Goal: Transaction & Acquisition: Book appointment/travel/reservation

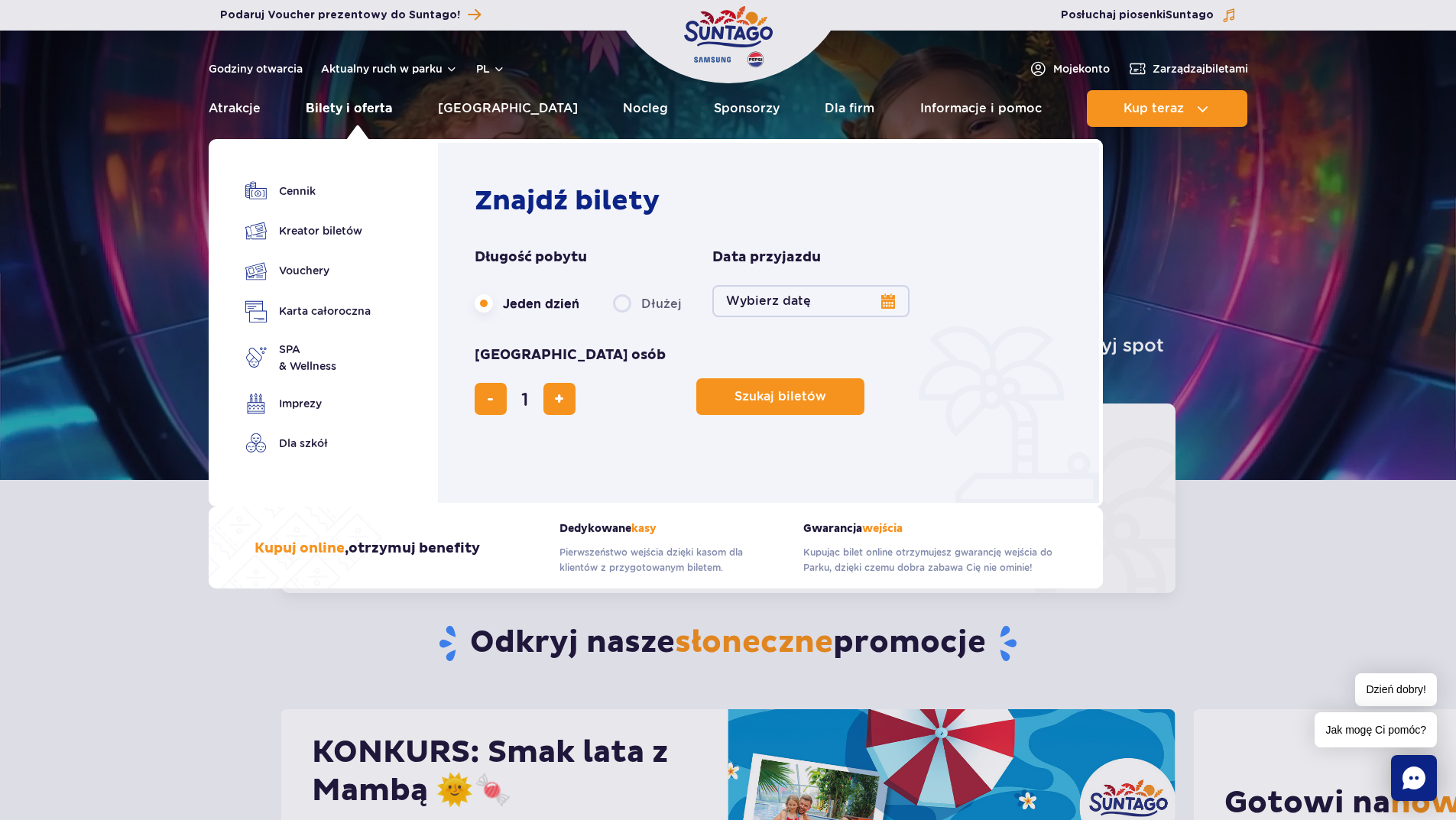
click at [341, 112] on link "Bilety i oferta" at bounding box center [349, 109] width 86 height 37
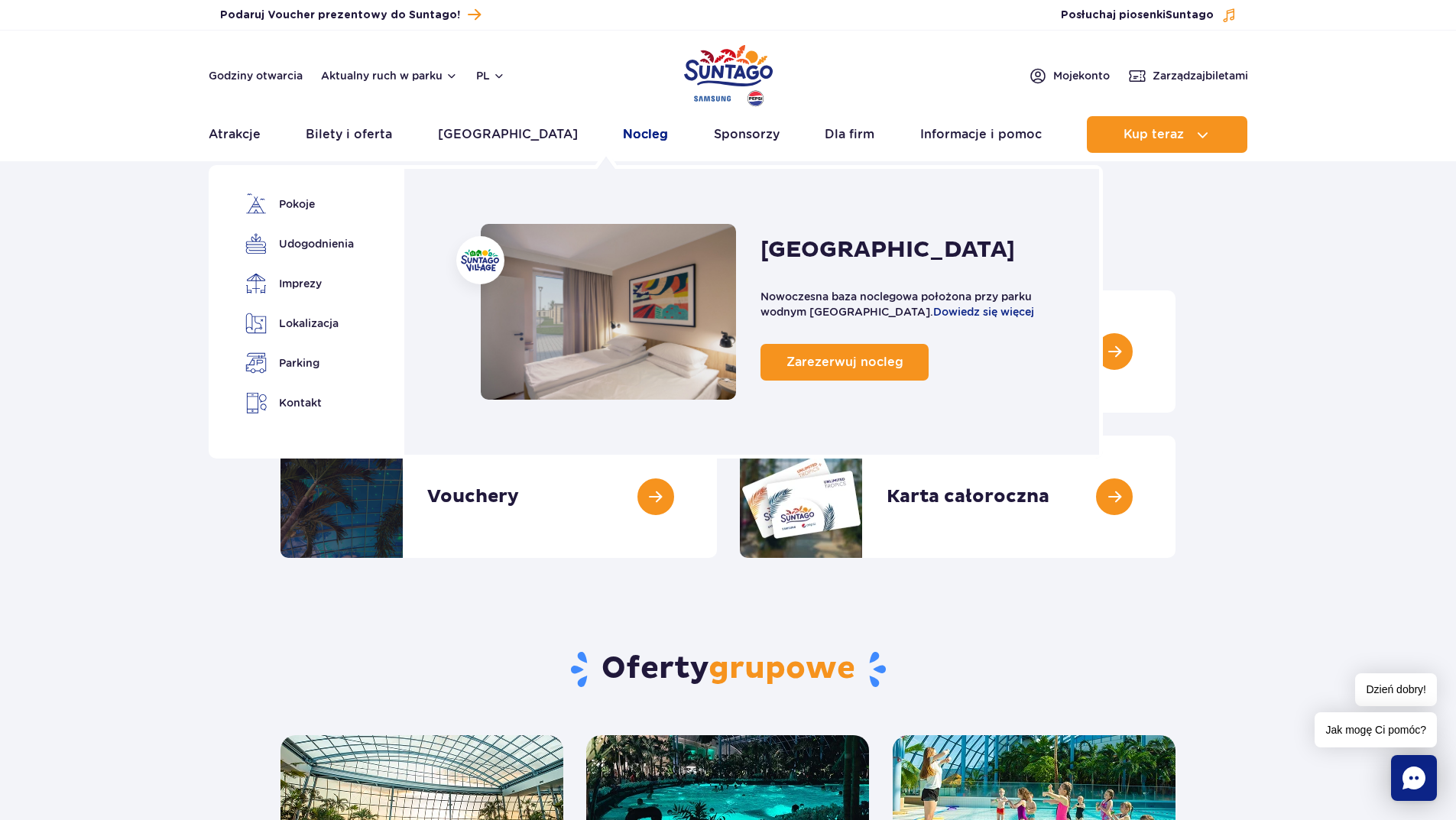
click at [623, 134] on link "Nocleg" at bounding box center [645, 134] width 45 height 37
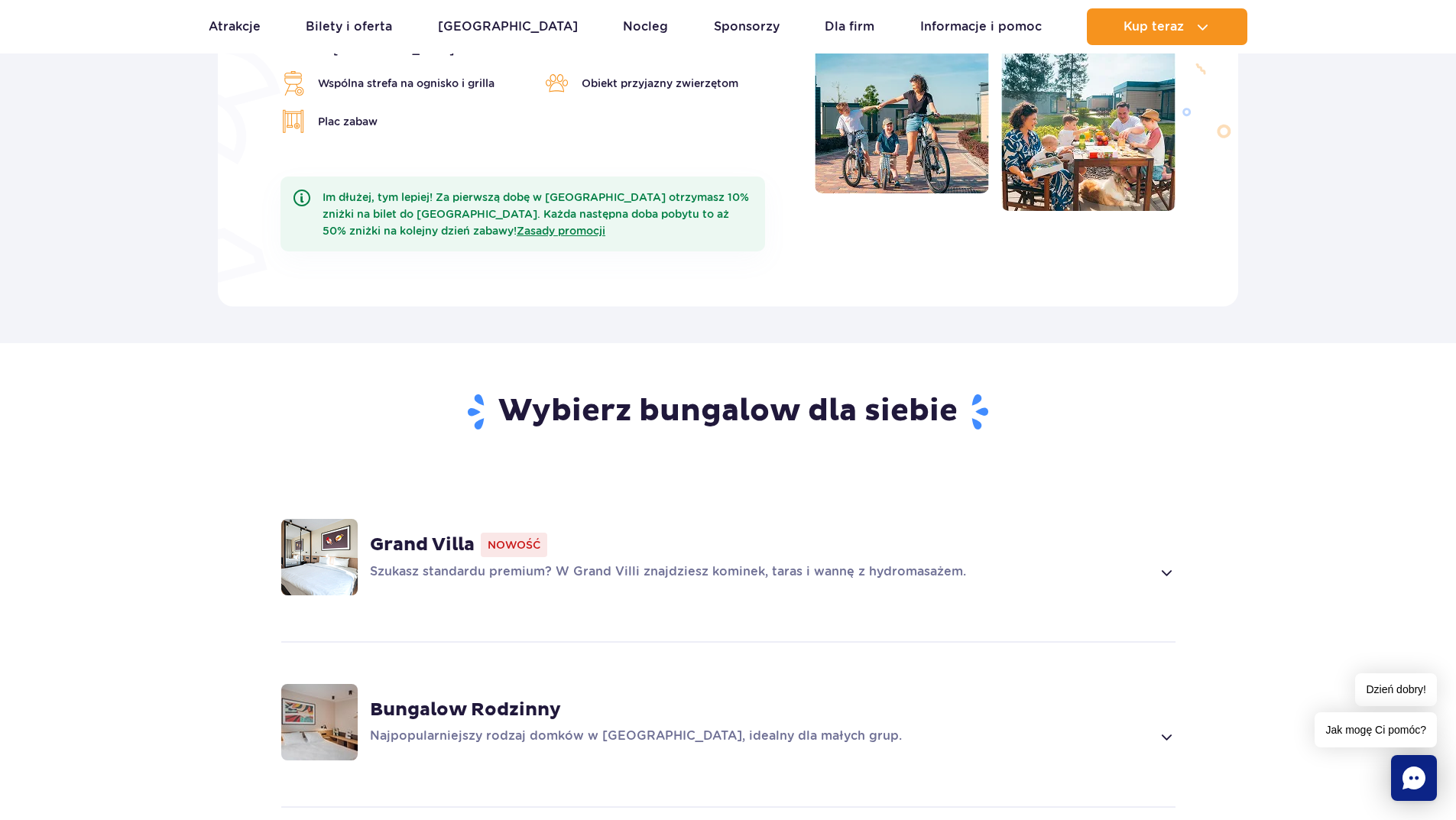
scroll to position [765, 0]
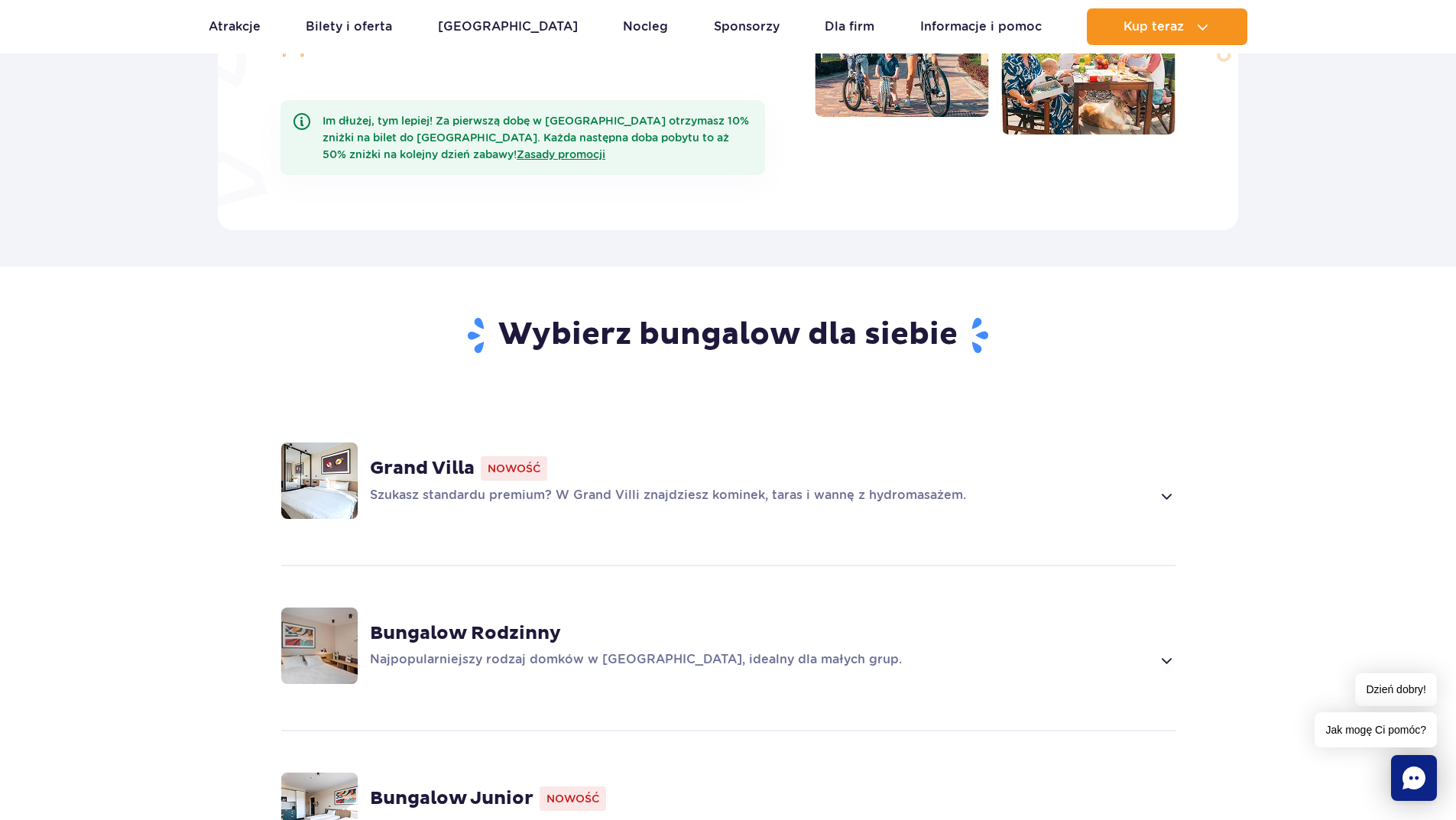
click at [907, 487] on p "Szukasz standardu premium? W Grand Villi znajdziesz kominek, taras i wannę z hy…" at bounding box center [761, 496] width 782 height 18
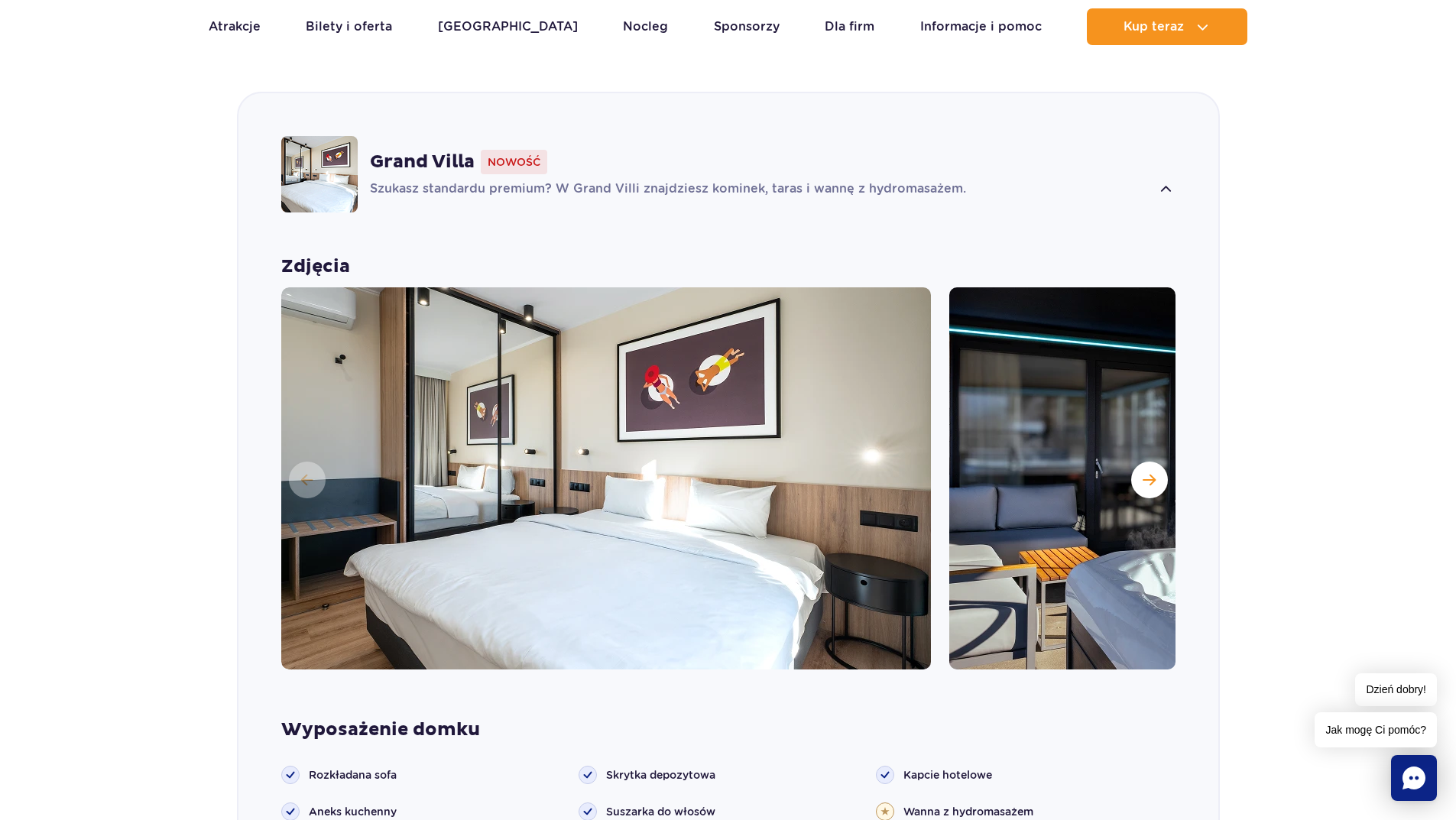
scroll to position [1301, 0]
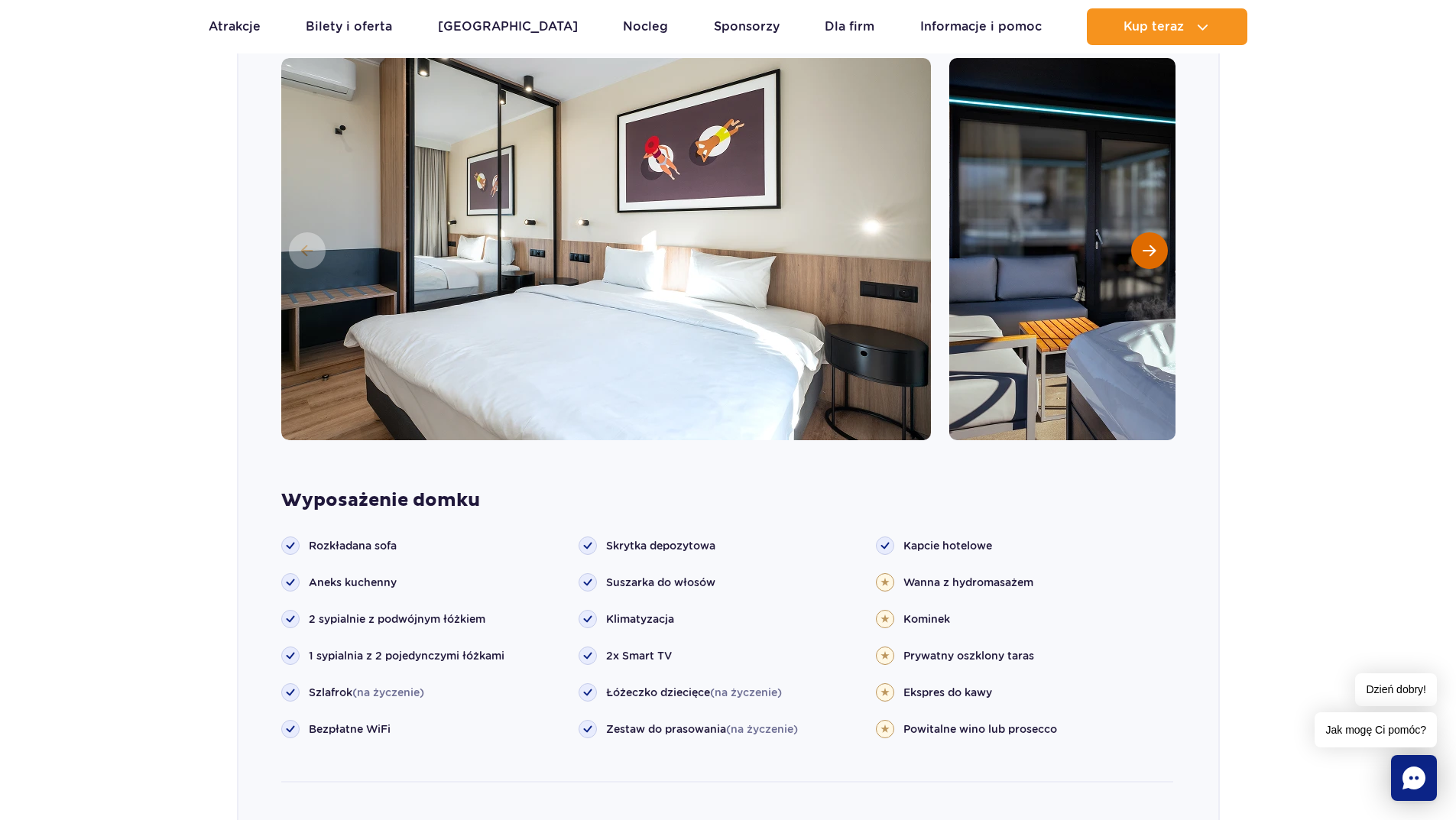
click at [1155, 234] on button "Następny slajd" at bounding box center [1149, 251] width 37 height 37
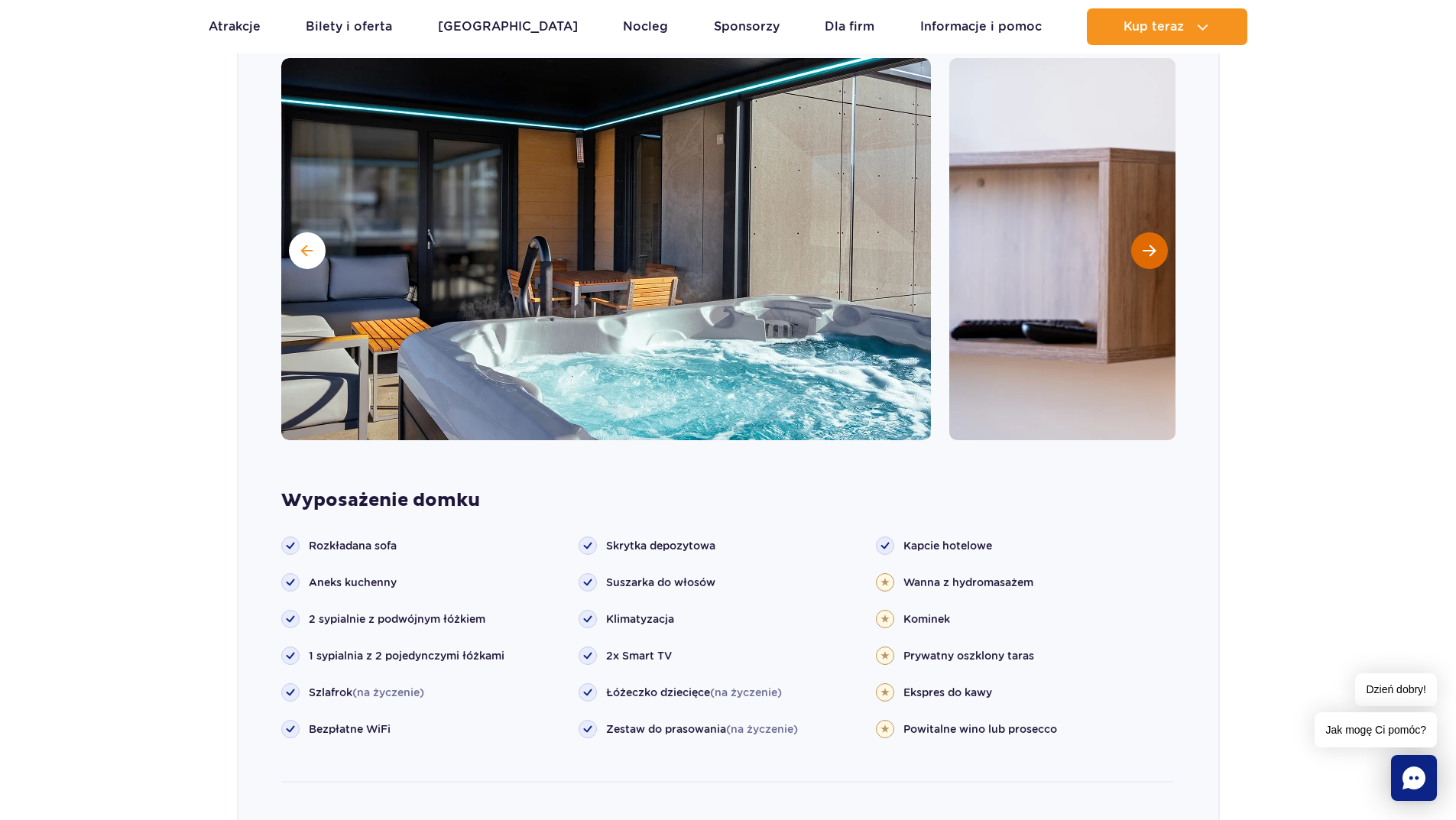
click at [1155, 234] on button "Następny slajd" at bounding box center [1149, 251] width 37 height 37
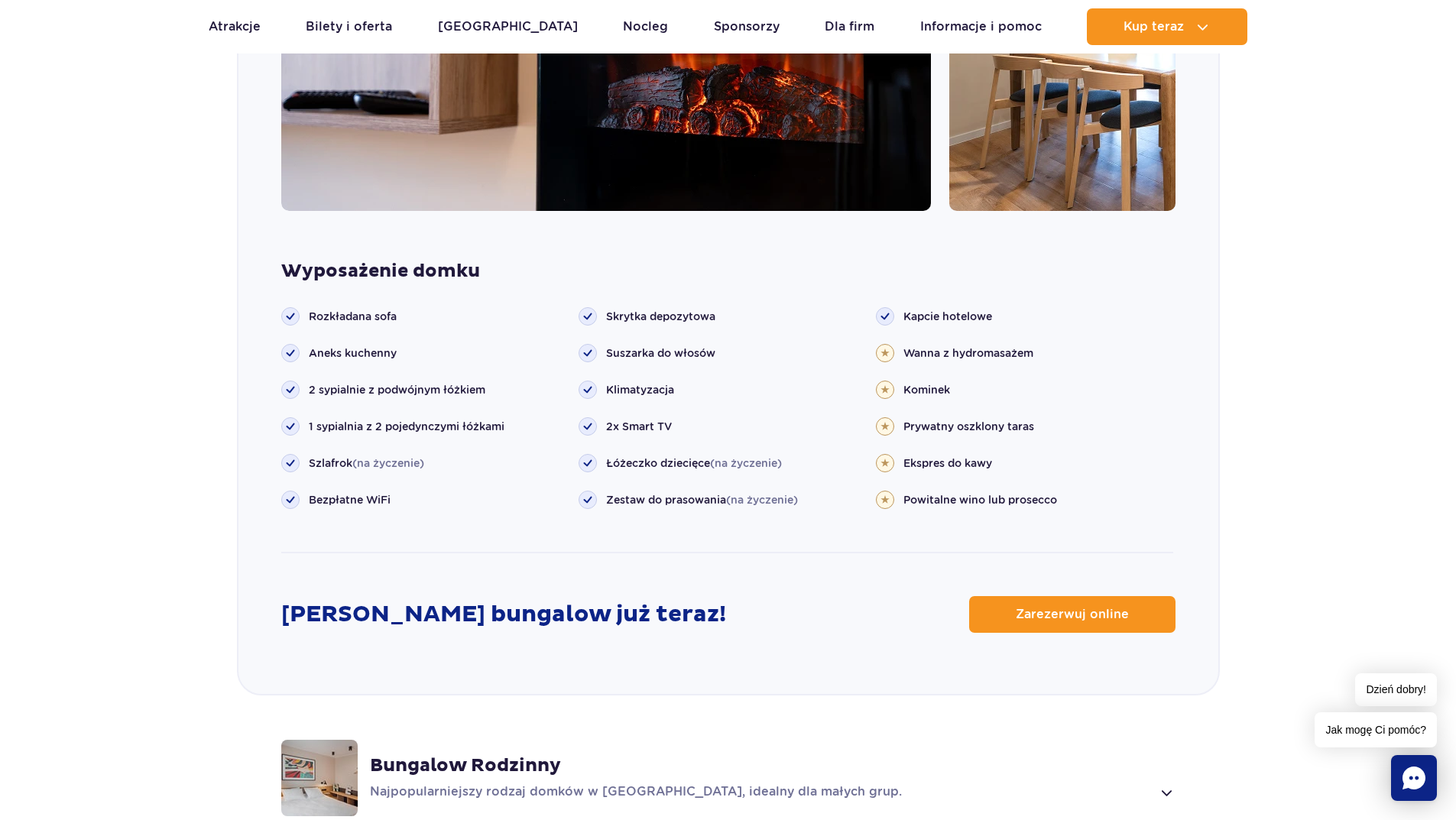
scroll to position [1606, 0]
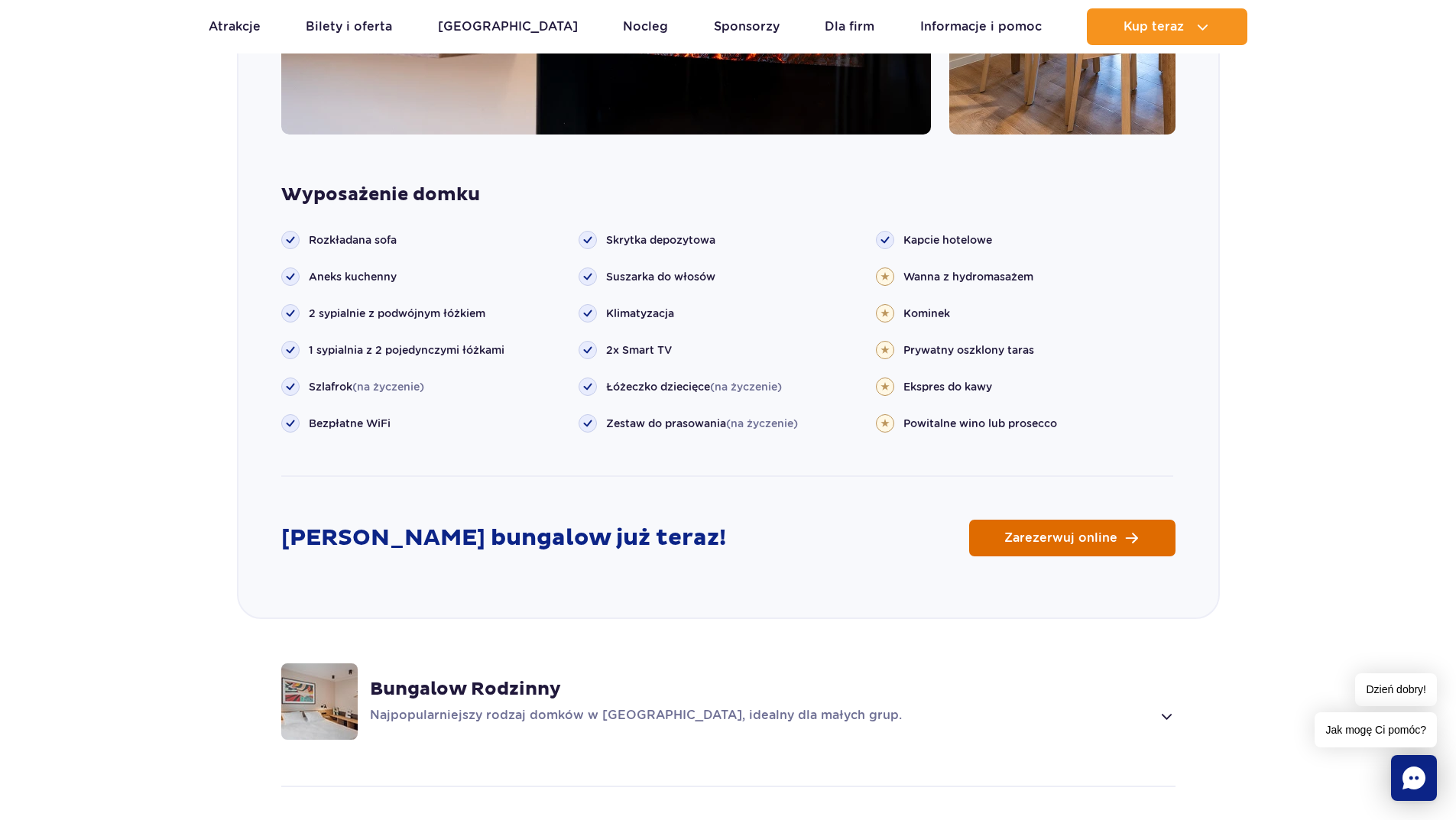
click at [1031, 532] on span "Zarezerwuj online" at bounding box center [1060, 538] width 113 height 12
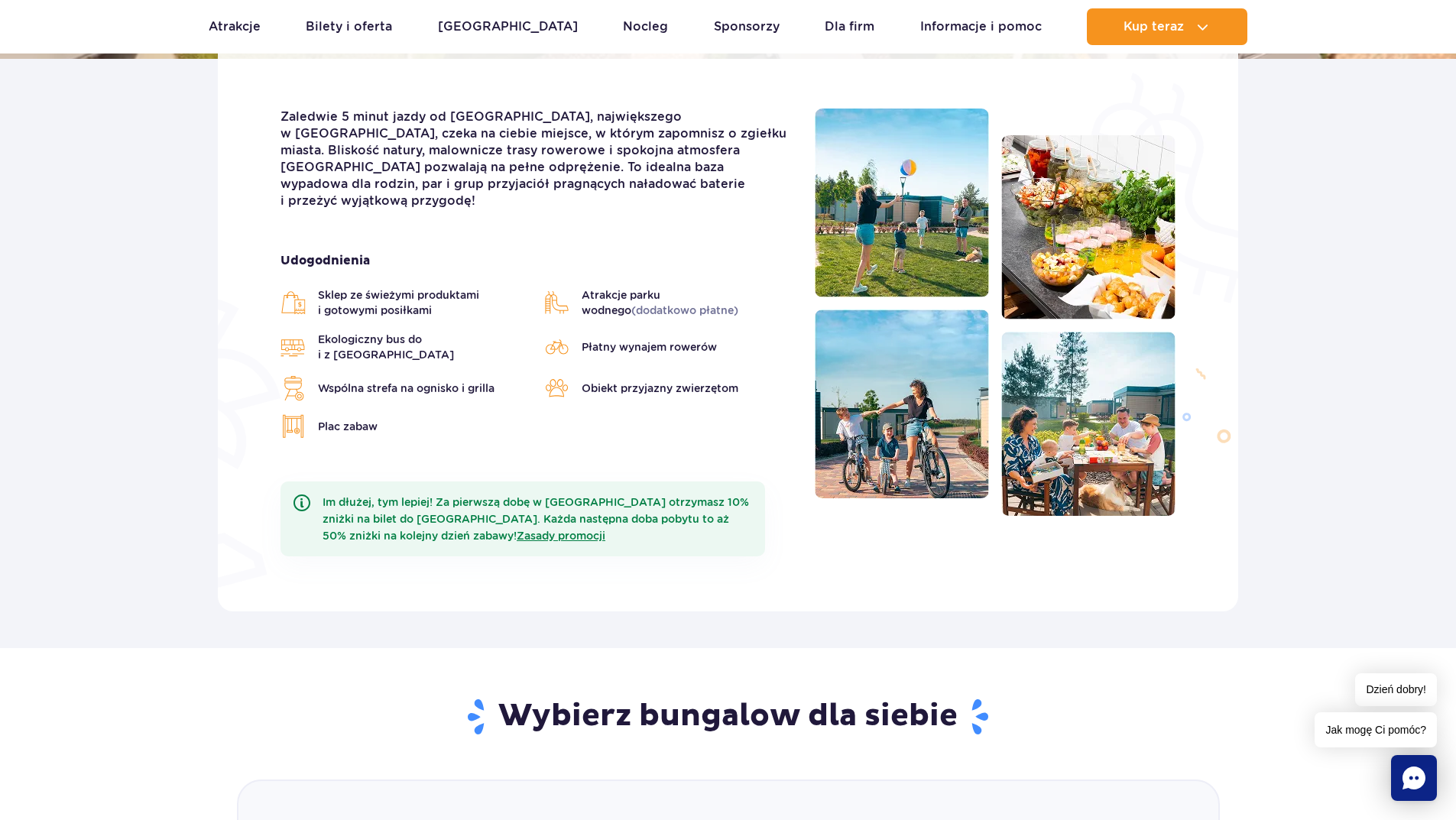
scroll to position [78, 0]
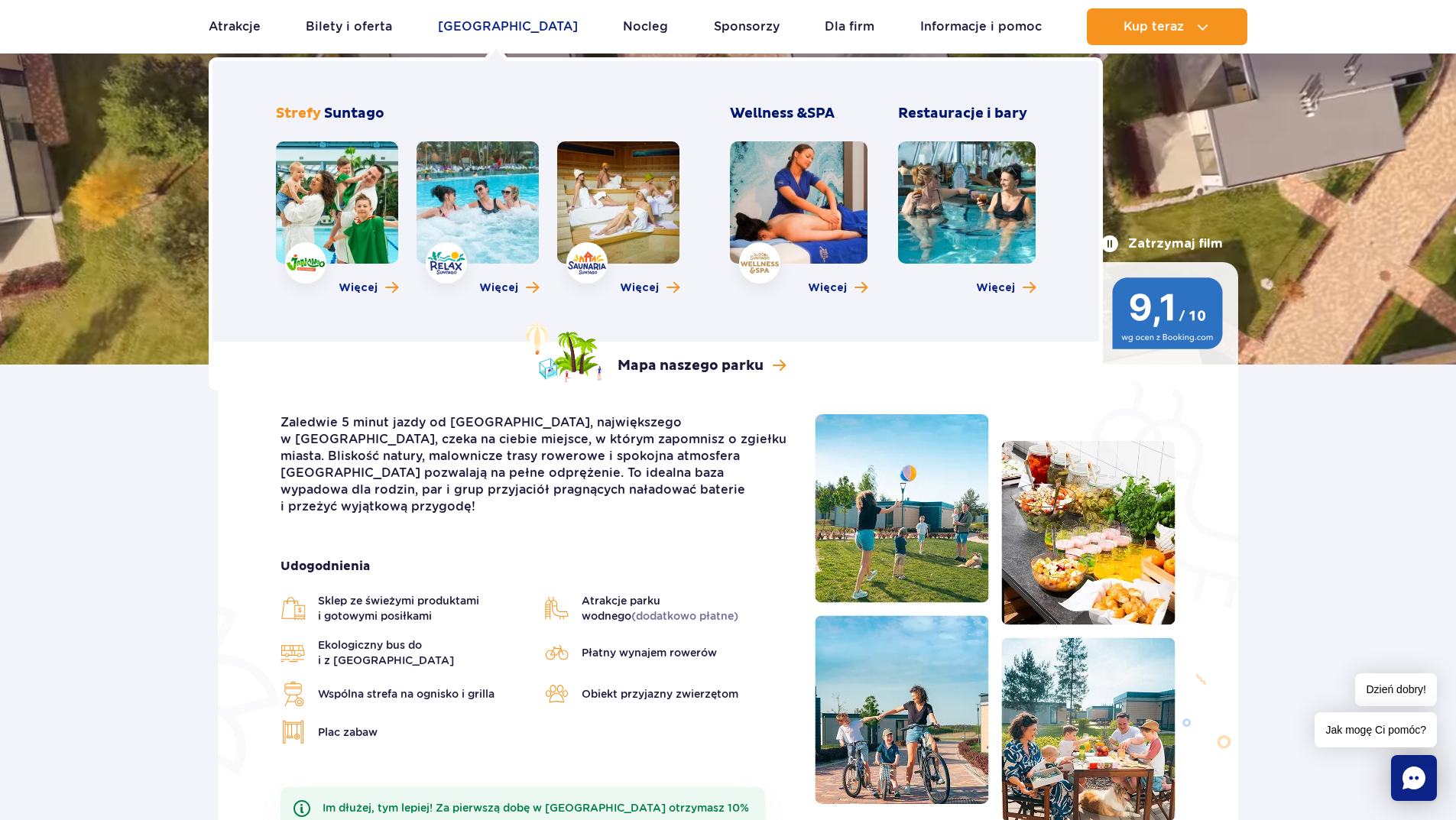
click at [489, 26] on link "[GEOGRAPHIC_DATA]" at bounding box center [508, 27] width 140 height 37
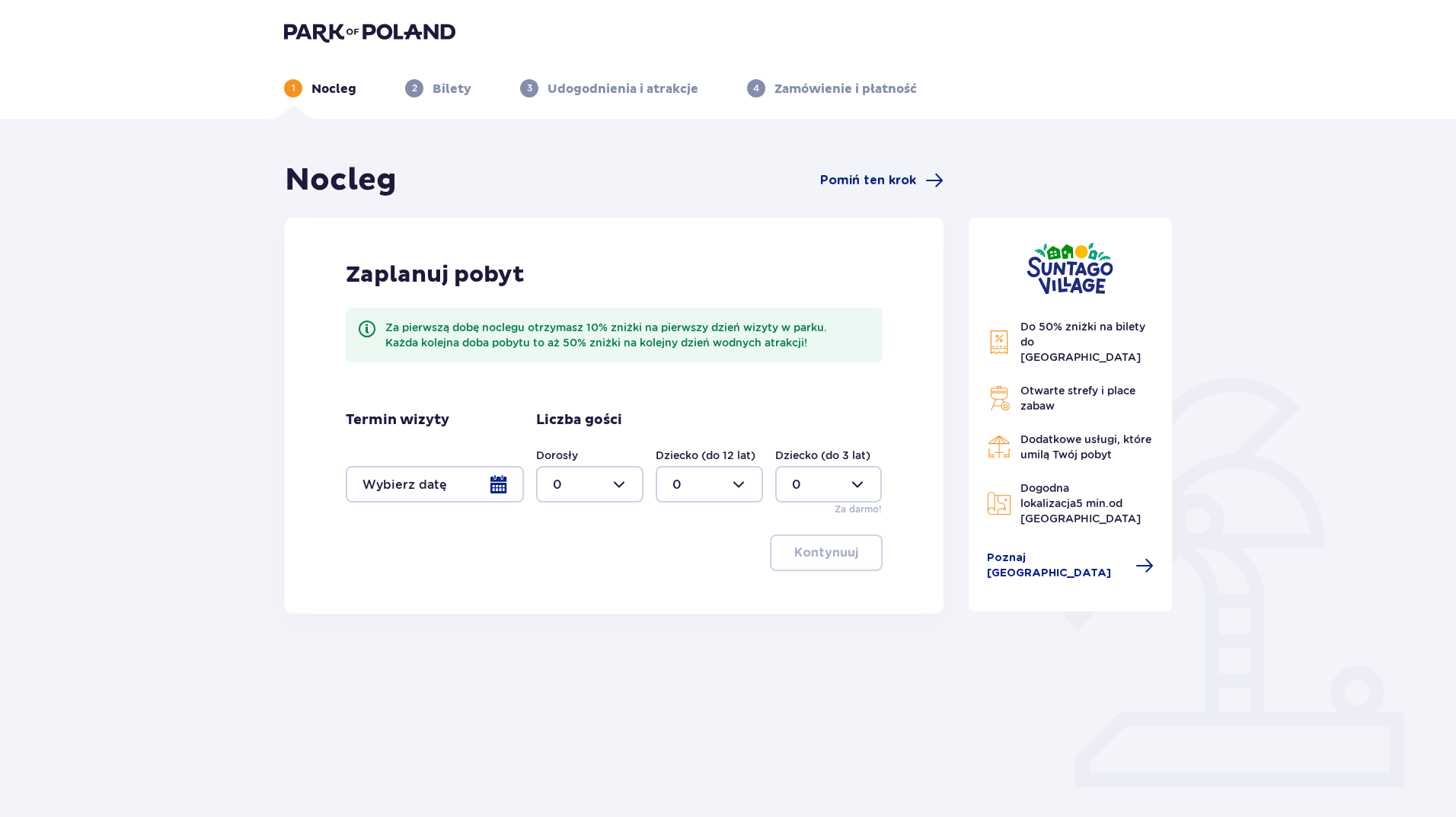
click at [496, 483] on div at bounding box center [435, 485] width 179 height 37
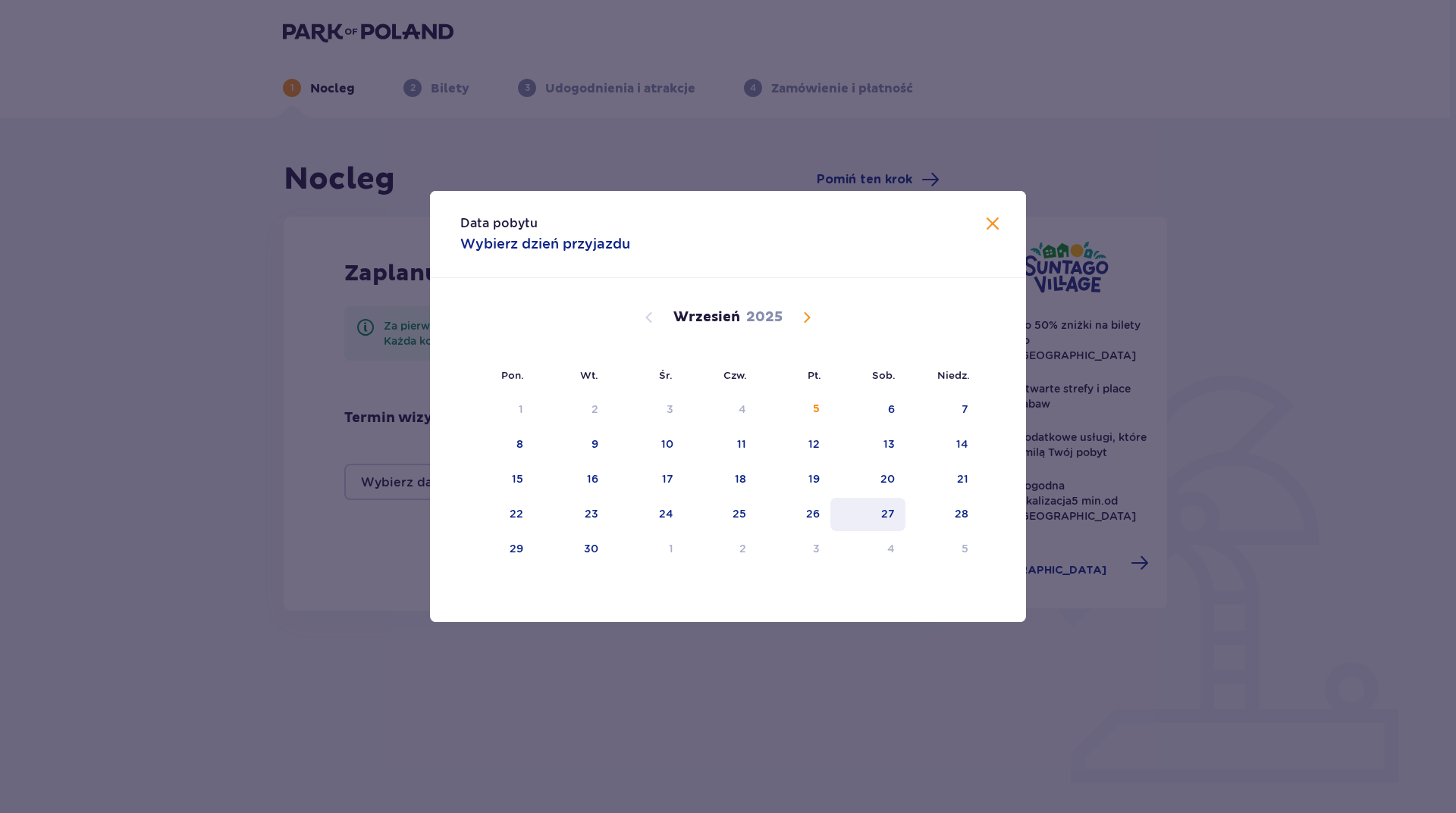
click at [898, 504] on div "27" at bounding box center [867, 515] width 75 height 33
click at [962, 516] on div "28" at bounding box center [961, 513] width 13 height 15
type input "27.09.25 - 28.09.25"
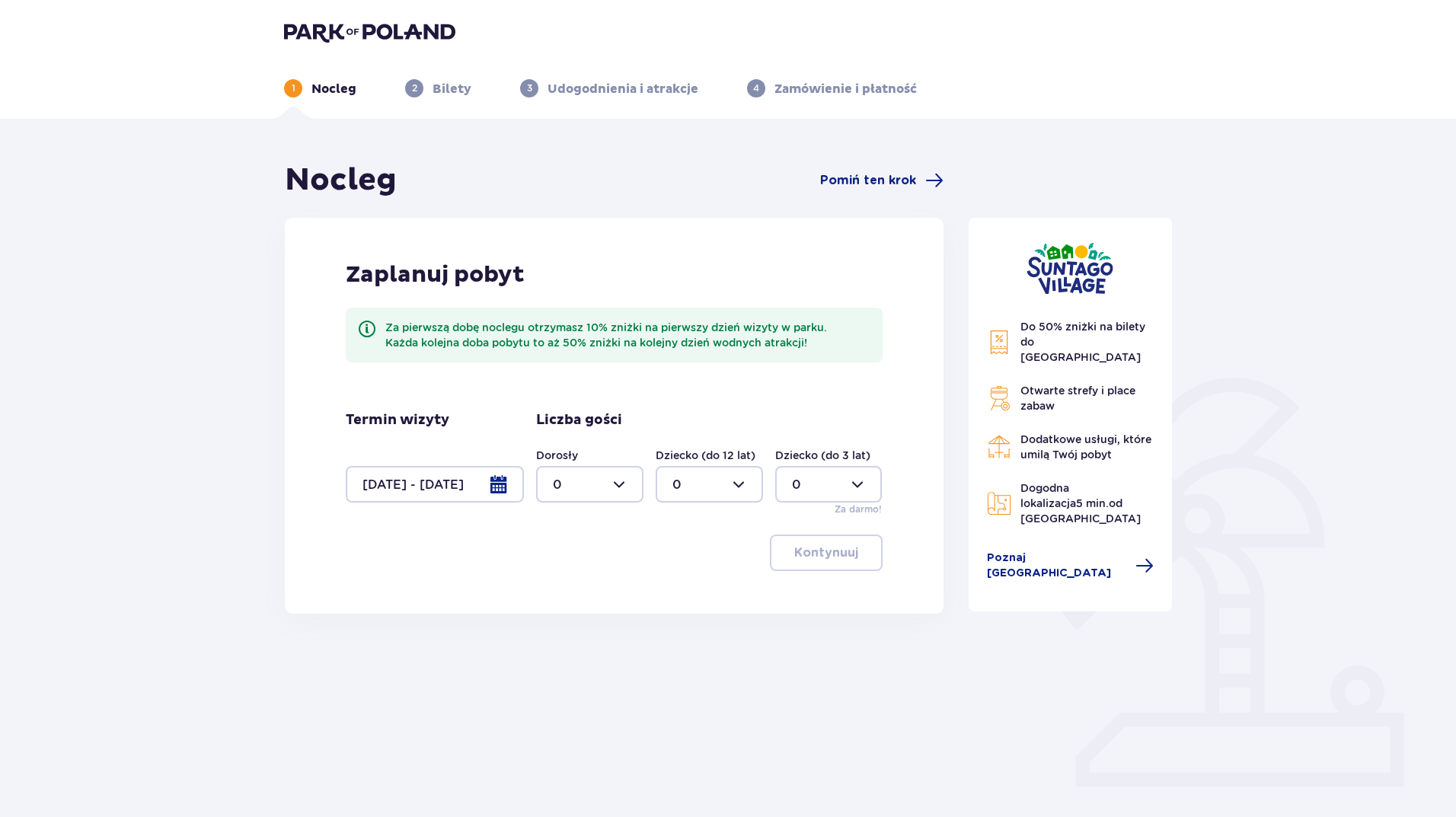
click at [571, 484] on div at bounding box center [590, 485] width 108 height 37
click at [590, 593] on div "2" at bounding box center [590, 595] width 74 height 17
type input "2"
click at [713, 497] on div at bounding box center [709, 485] width 108 height 37
click at [682, 590] on div "2" at bounding box center [709, 595] width 74 height 17
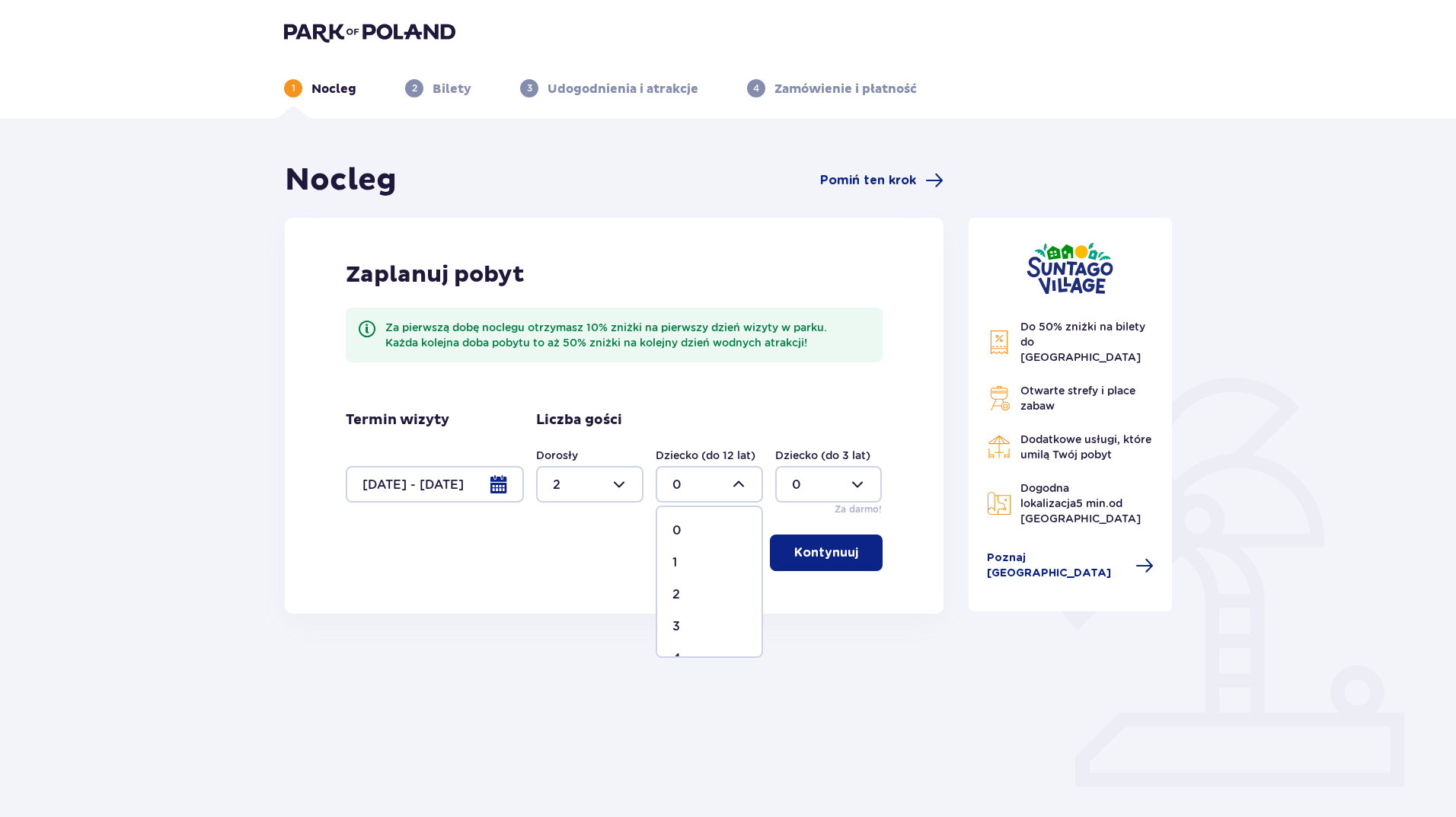
type input "2"
click at [824, 557] on p "Kontynuuj" at bounding box center [826, 552] width 64 height 17
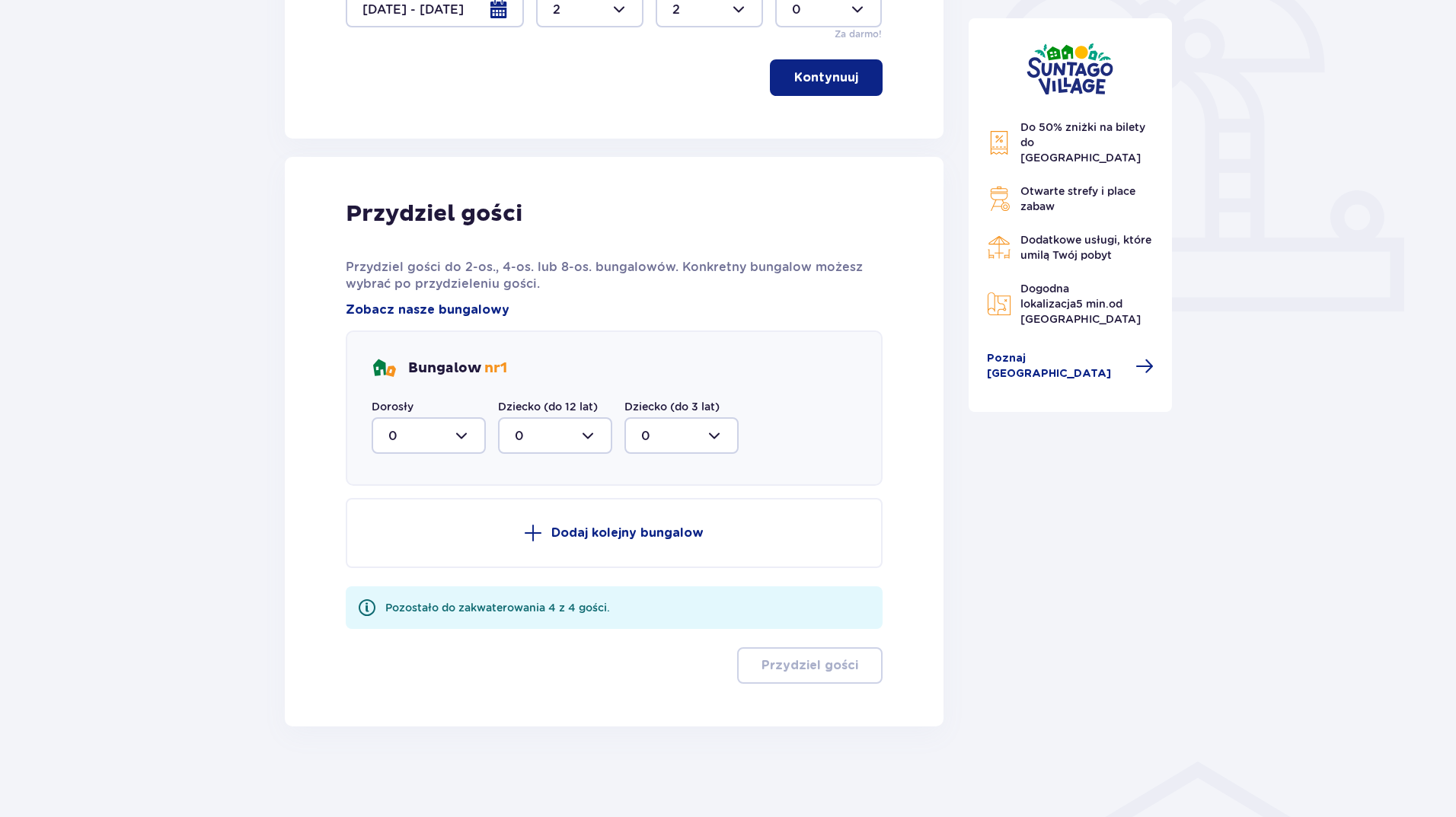
scroll to position [476, 0]
click at [459, 438] on div at bounding box center [428, 435] width 114 height 37
click at [399, 540] on div "2" at bounding box center [428, 545] width 80 height 17
type input "2"
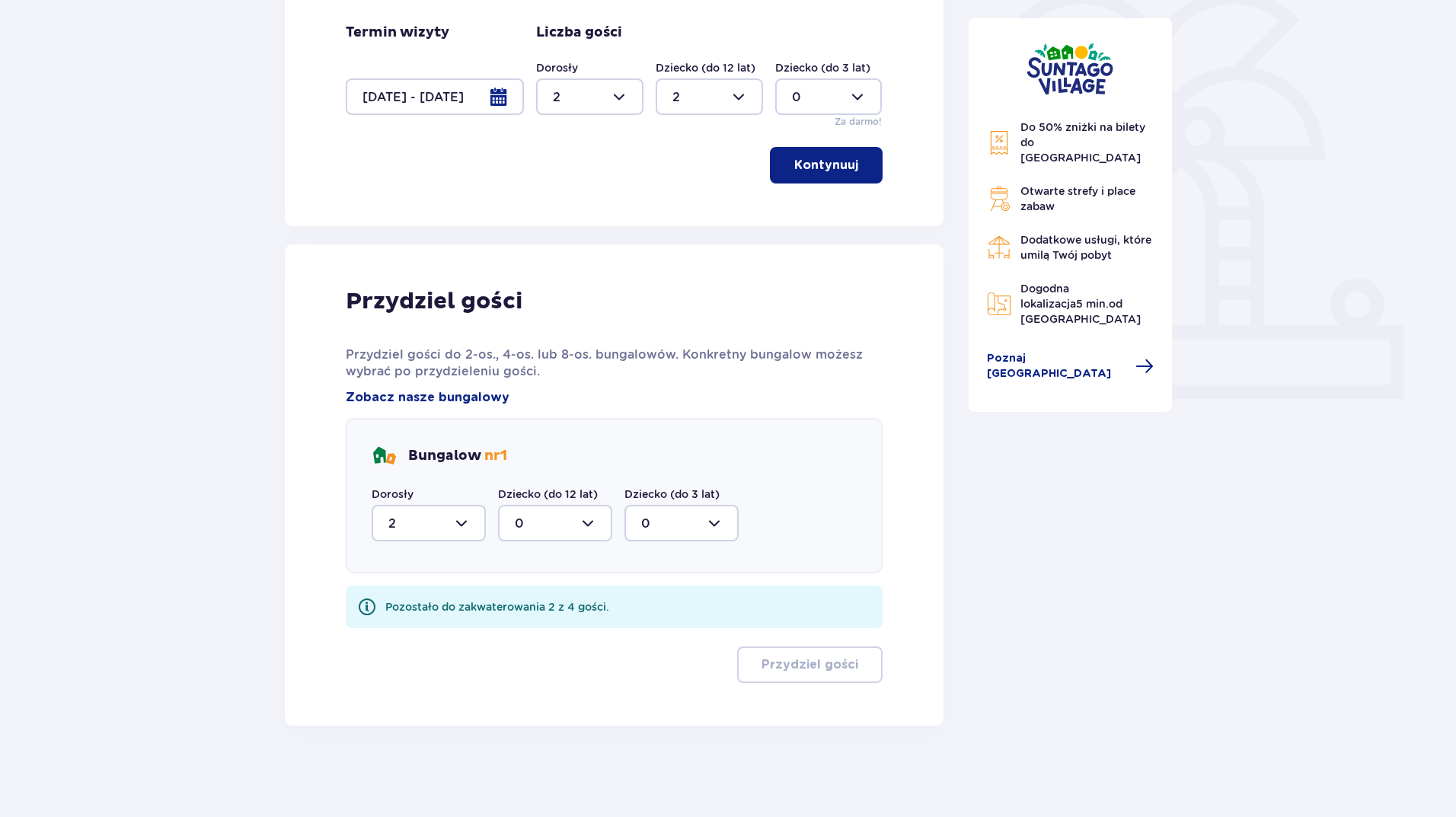
scroll to position [387, 0]
click at [507, 529] on div at bounding box center [555, 524] width 114 height 37
click at [516, 642] on p "2" at bounding box center [519, 634] width 8 height 17
type input "2"
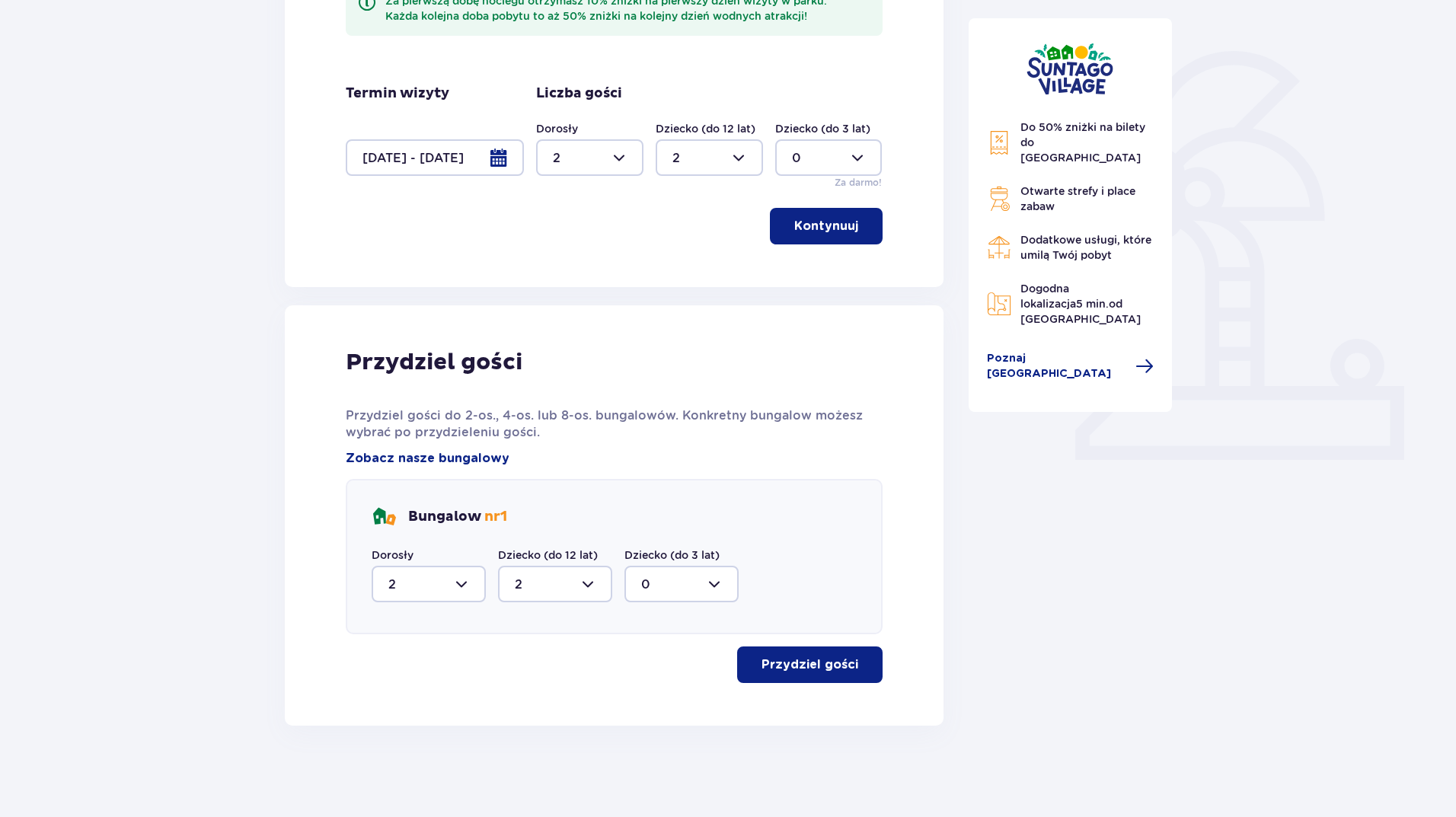
click at [814, 662] on p "Przydziel gości" at bounding box center [810, 665] width 96 height 17
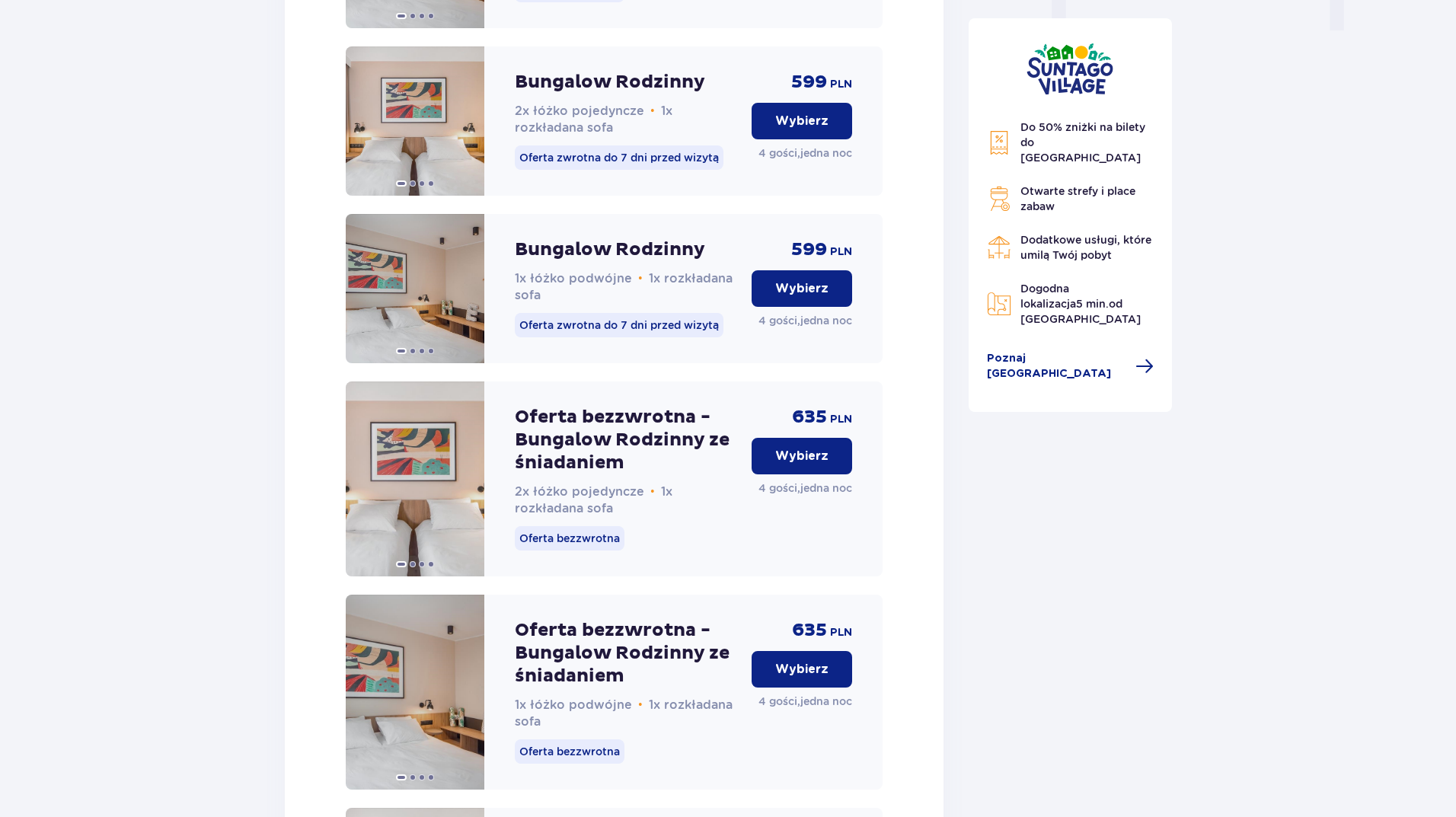
scroll to position [1841, 0]
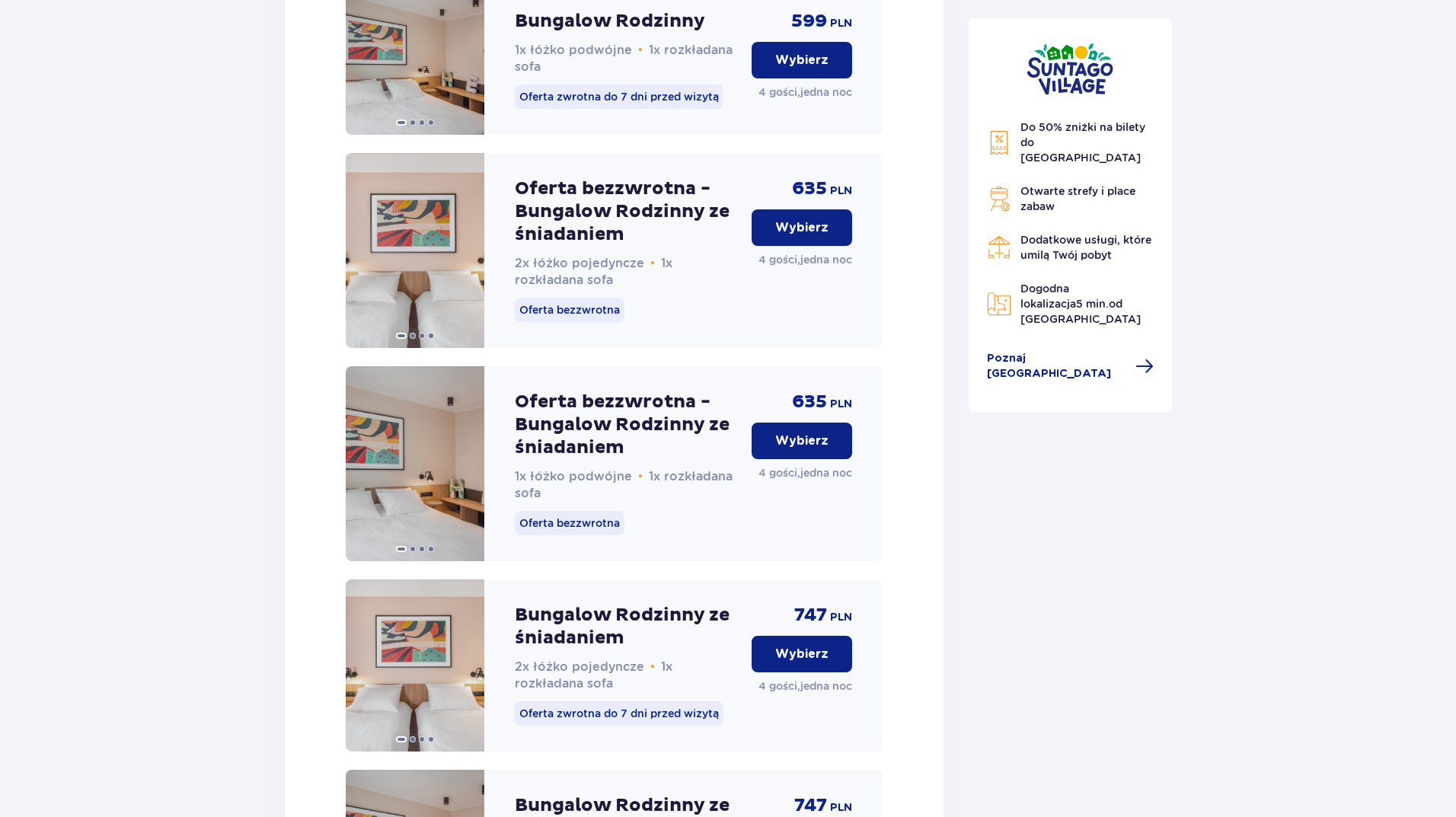
click at [822, 246] on button "Wybierz" at bounding box center [802, 228] width 100 height 37
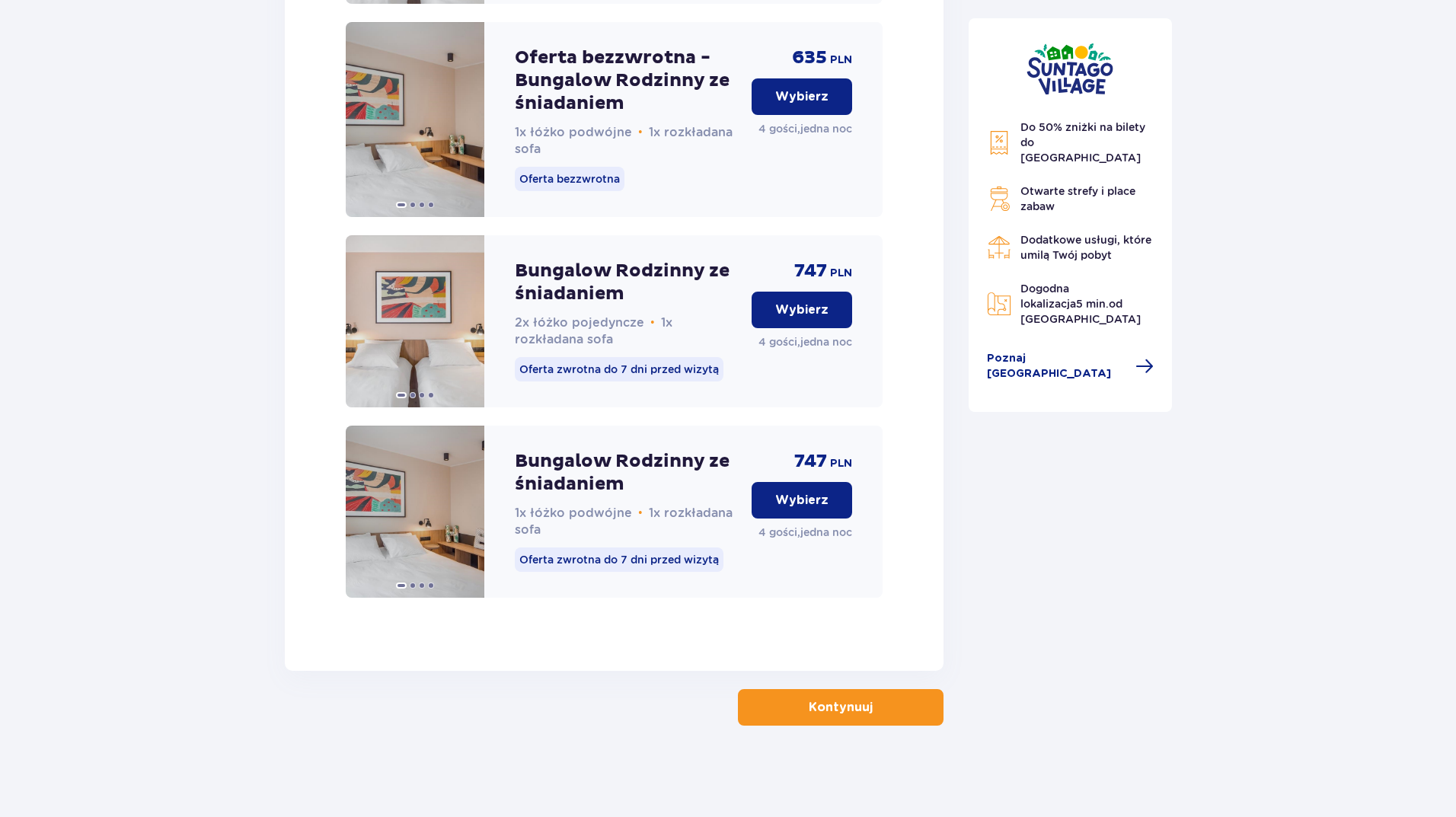
scroll to position [2201, 0]
click at [809, 698] on button "Kontynuuj" at bounding box center [841, 708] width 206 height 37
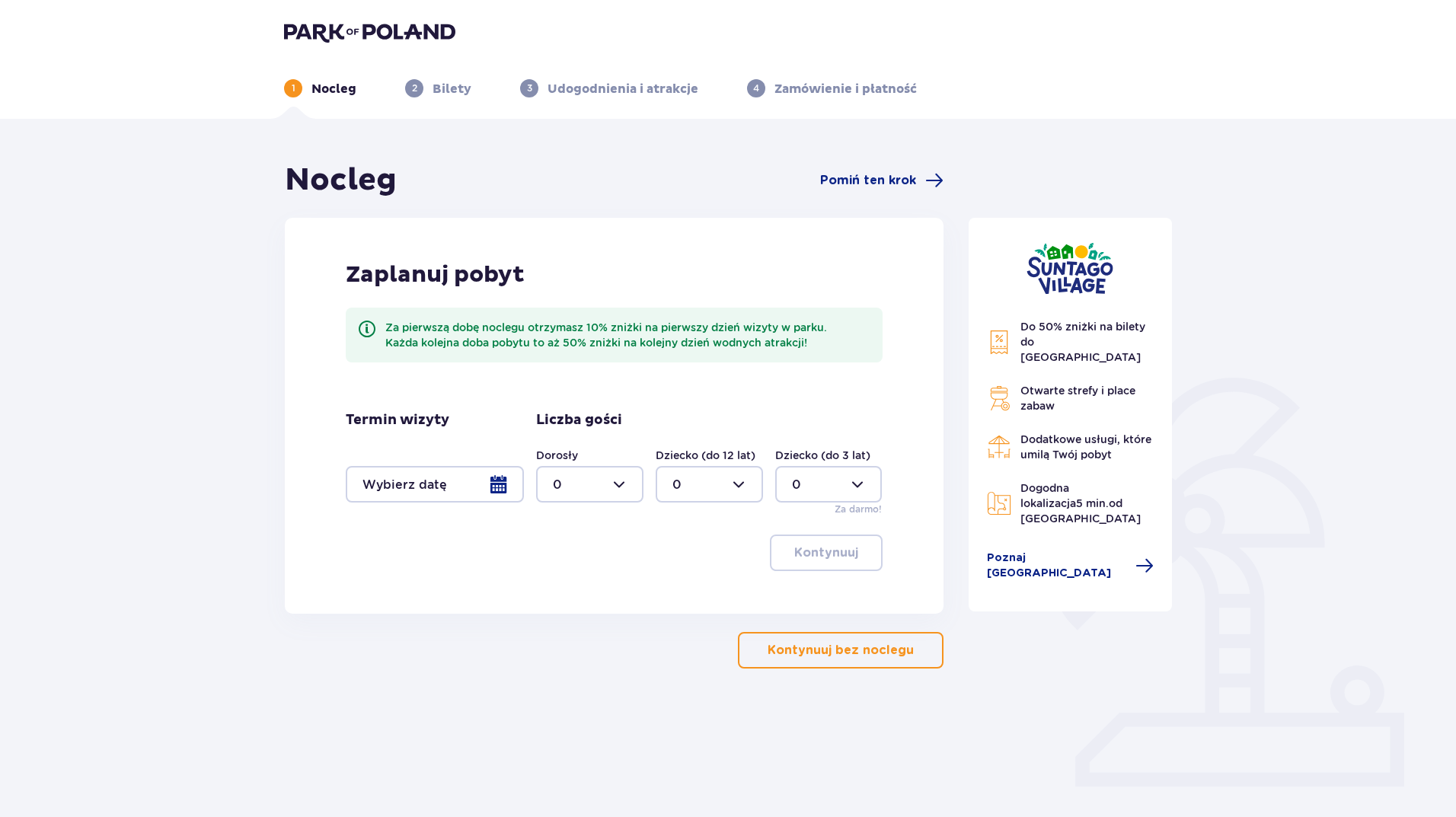
scroll to position [55, 0]
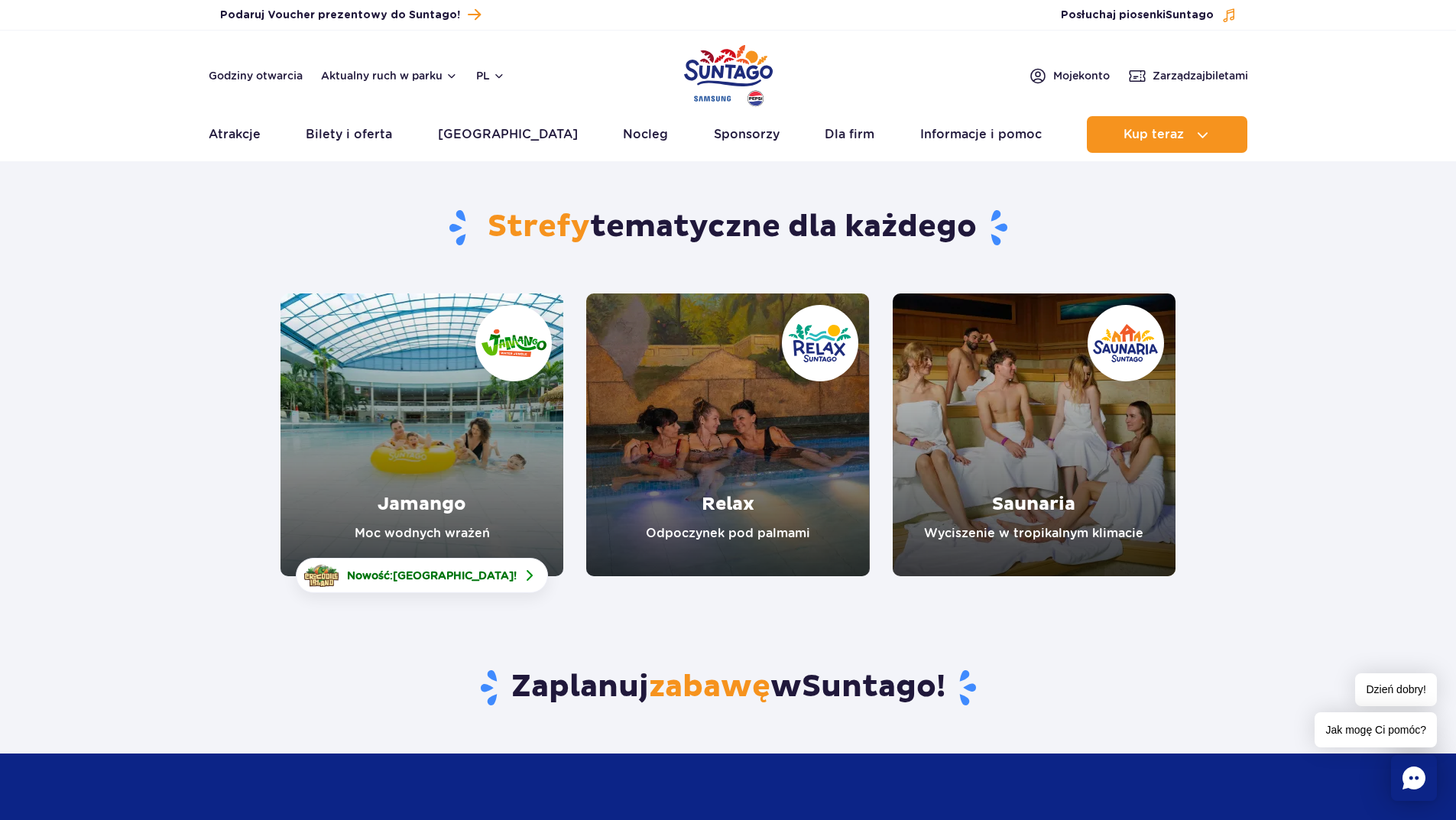
click at [750, 435] on link "Relax" at bounding box center [728, 435] width 283 height 283
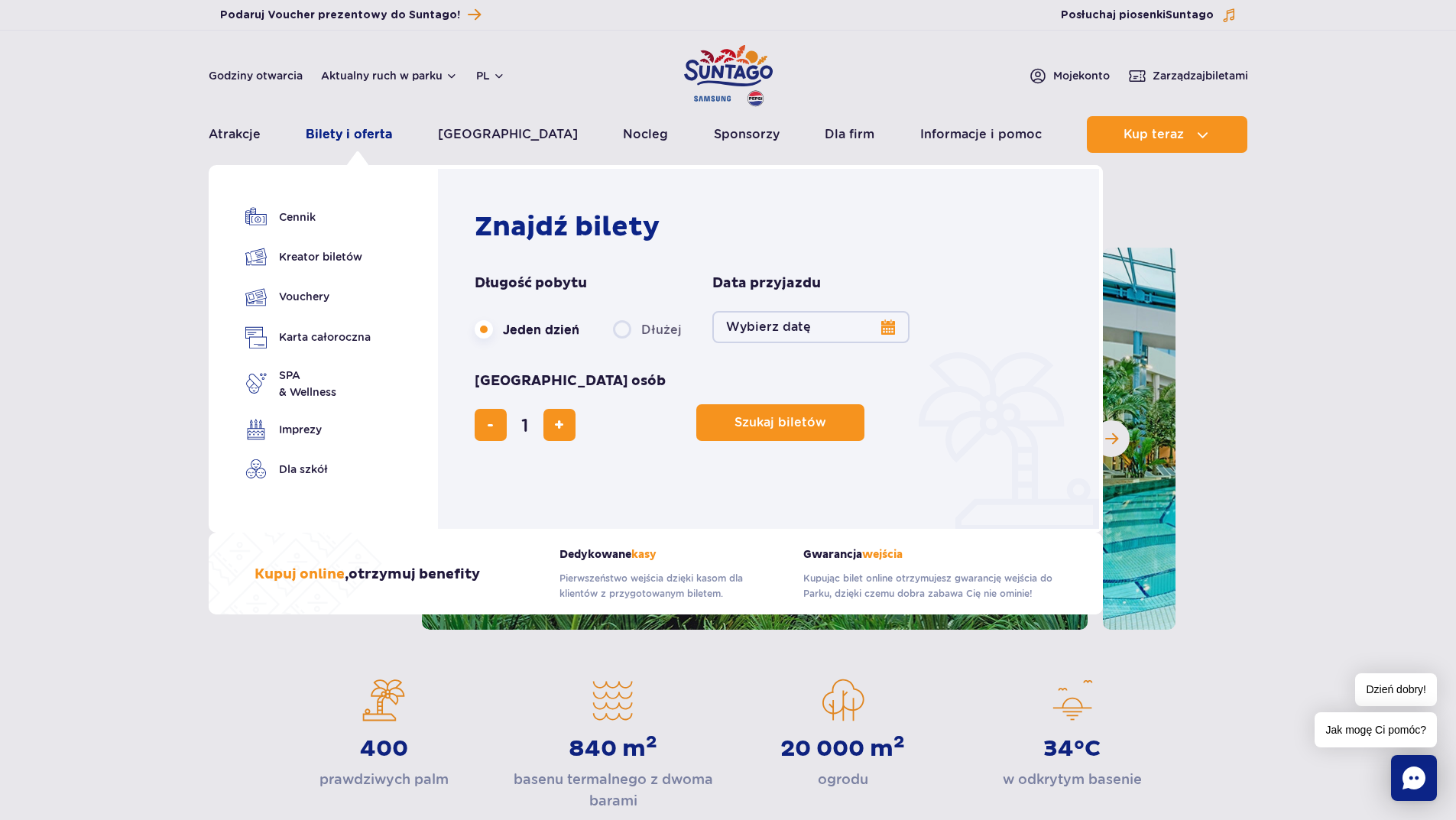
click at [342, 127] on link "Bilety i oferta" at bounding box center [349, 134] width 86 height 37
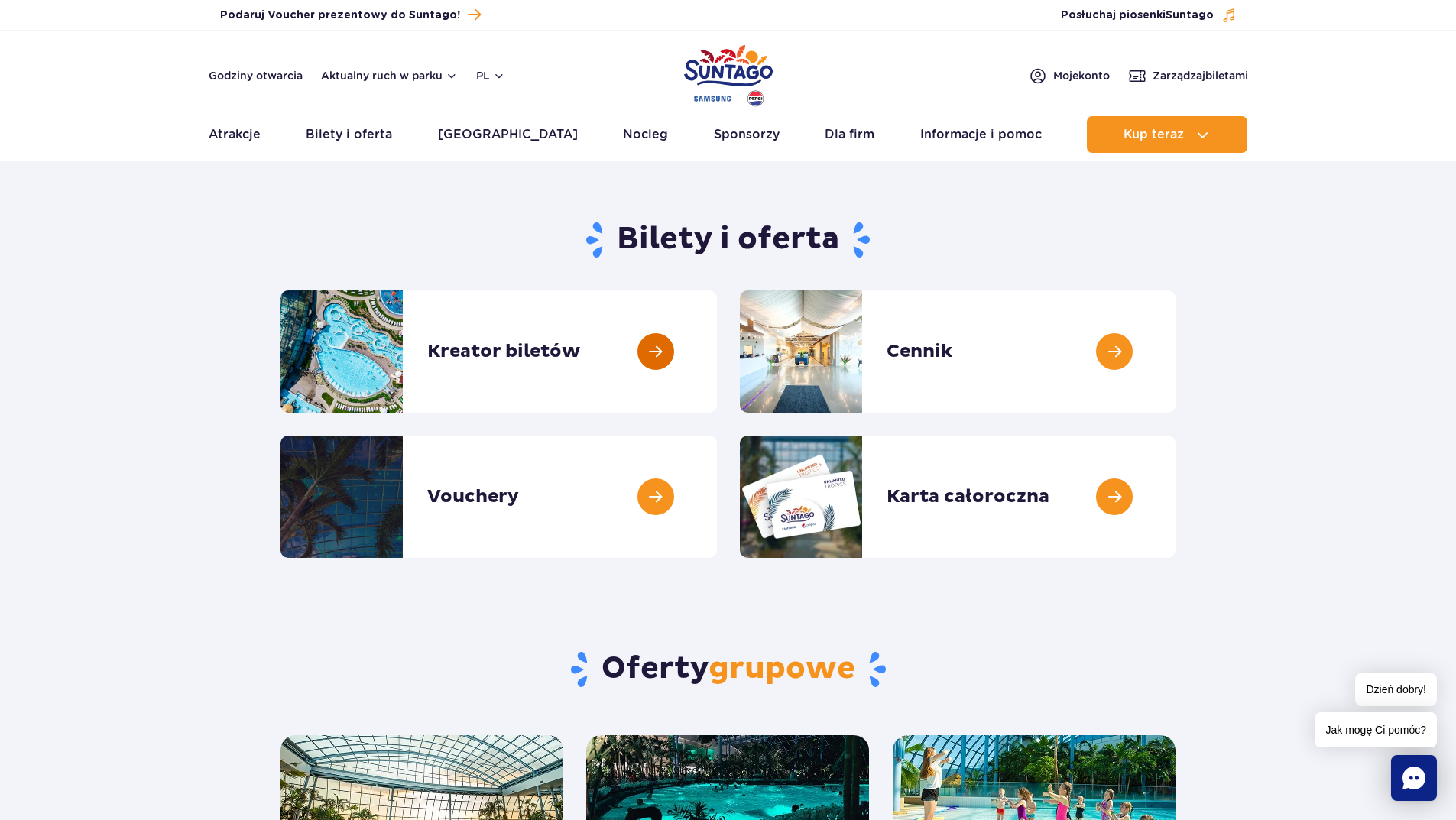
click at [716, 381] on link at bounding box center [716, 351] width 0 height 122
click at [716, 378] on link at bounding box center [716, 351] width 0 height 122
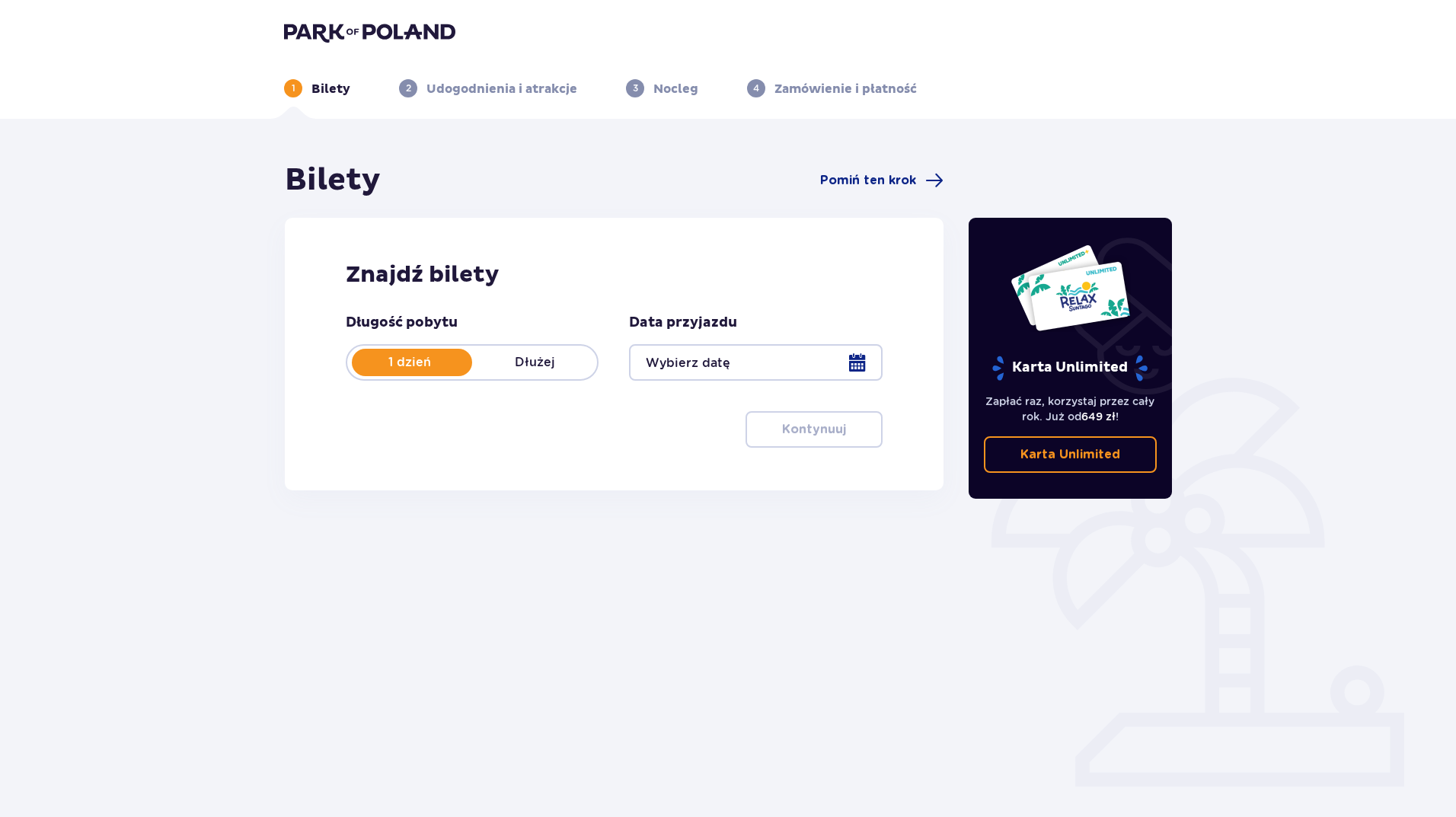
click at [531, 371] on p "Dłużej" at bounding box center [535, 362] width 125 height 17
click at [874, 366] on div at bounding box center [755, 363] width 253 height 37
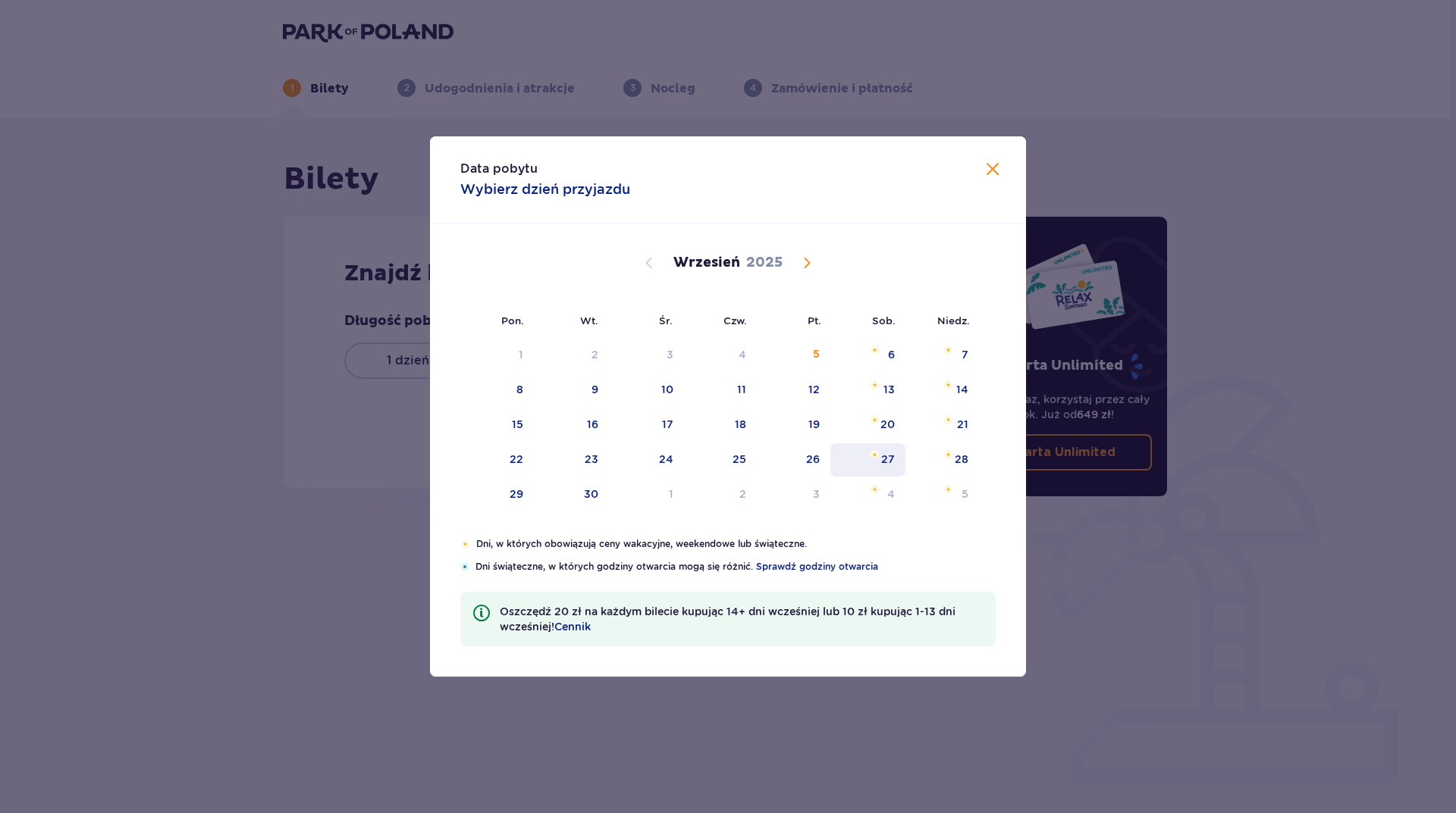
click at [862, 469] on div "27" at bounding box center [867, 460] width 75 height 33
click at [961, 466] on div "28" at bounding box center [961, 459] width 13 height 15
type input "[DATE] - [DATE]"
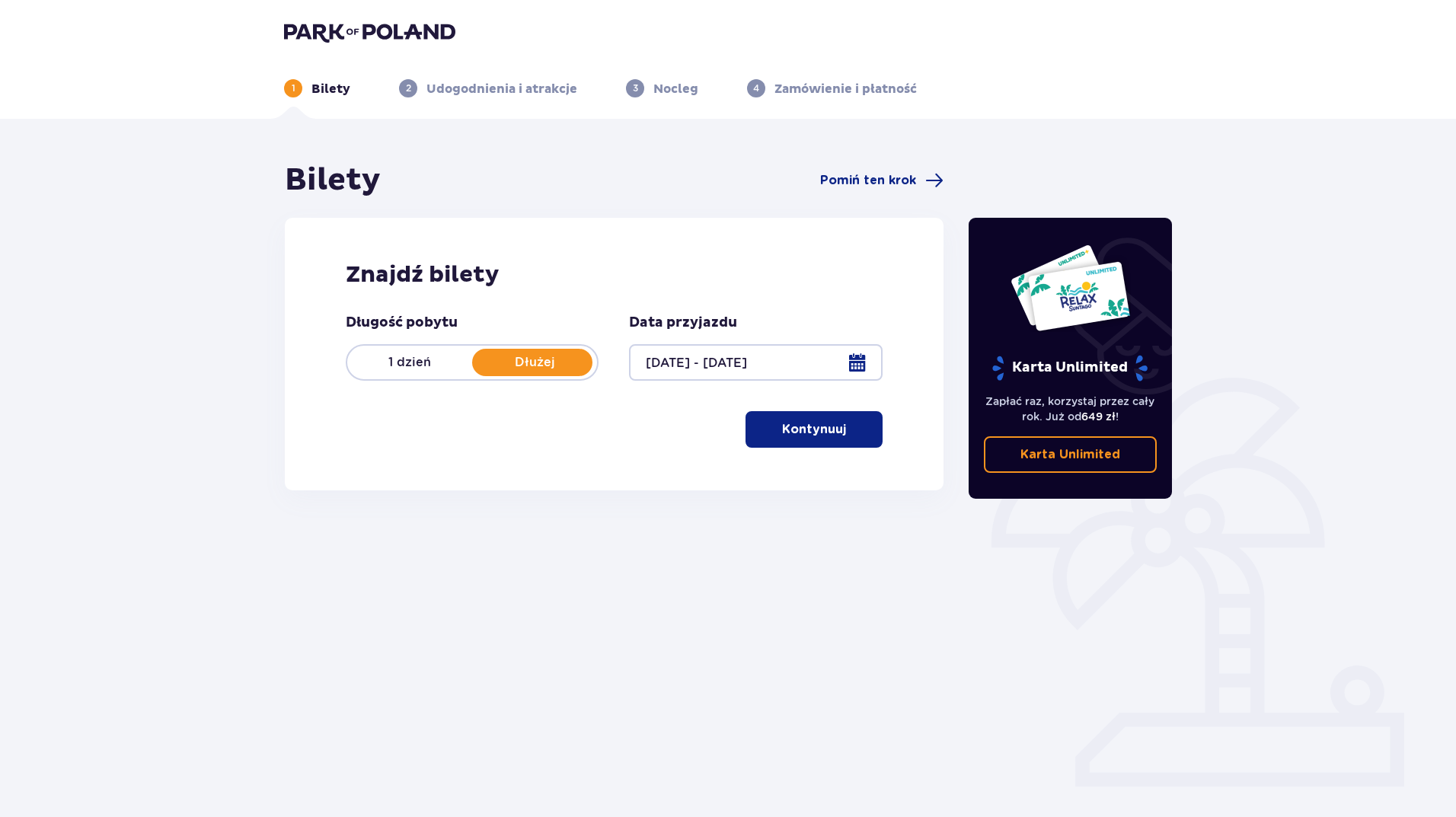
click at [797, 442] on button "Kontynuuj" at bounding box center [814, 430] width 137 height 37
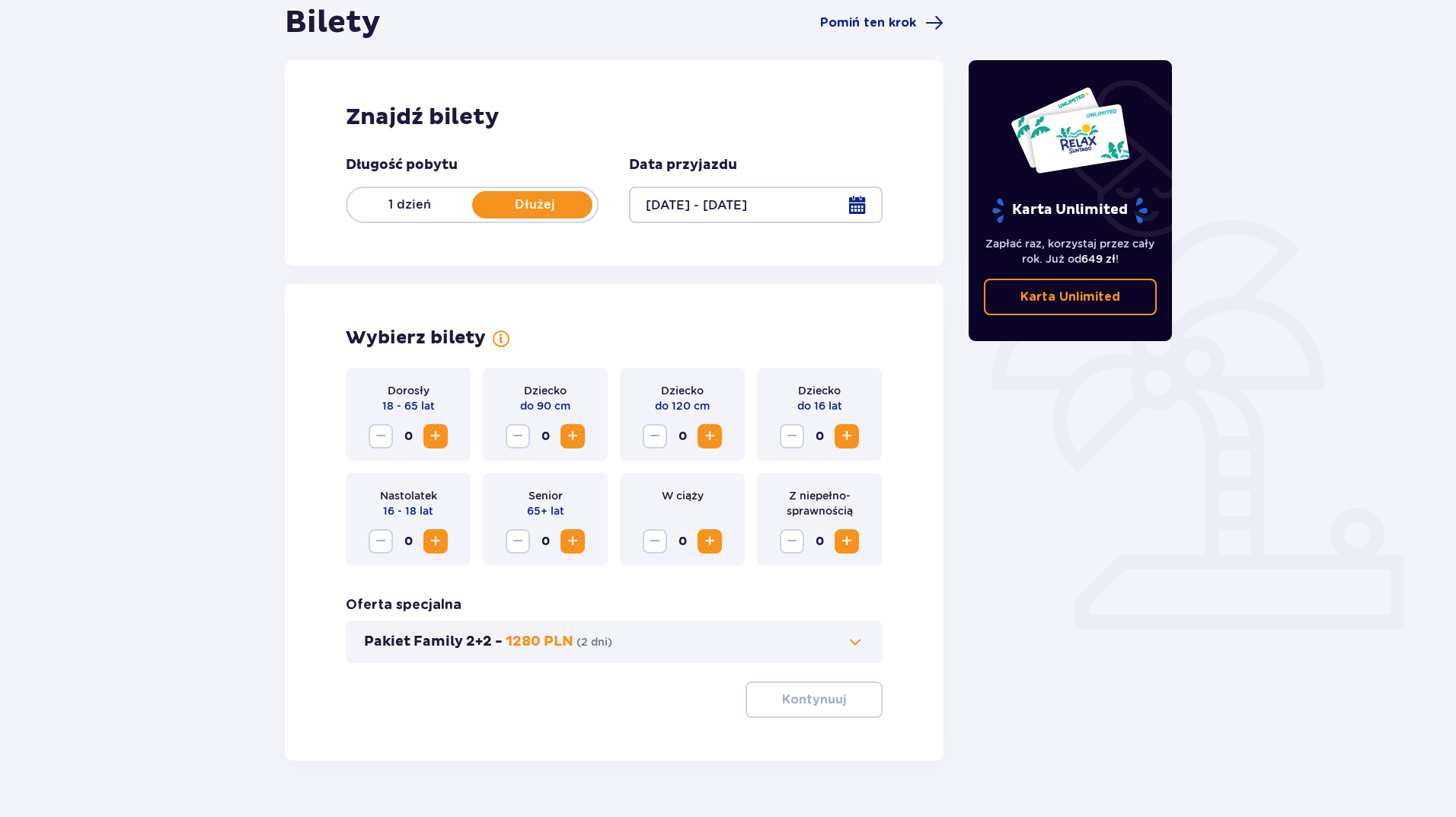
scroll to position [193, 0]
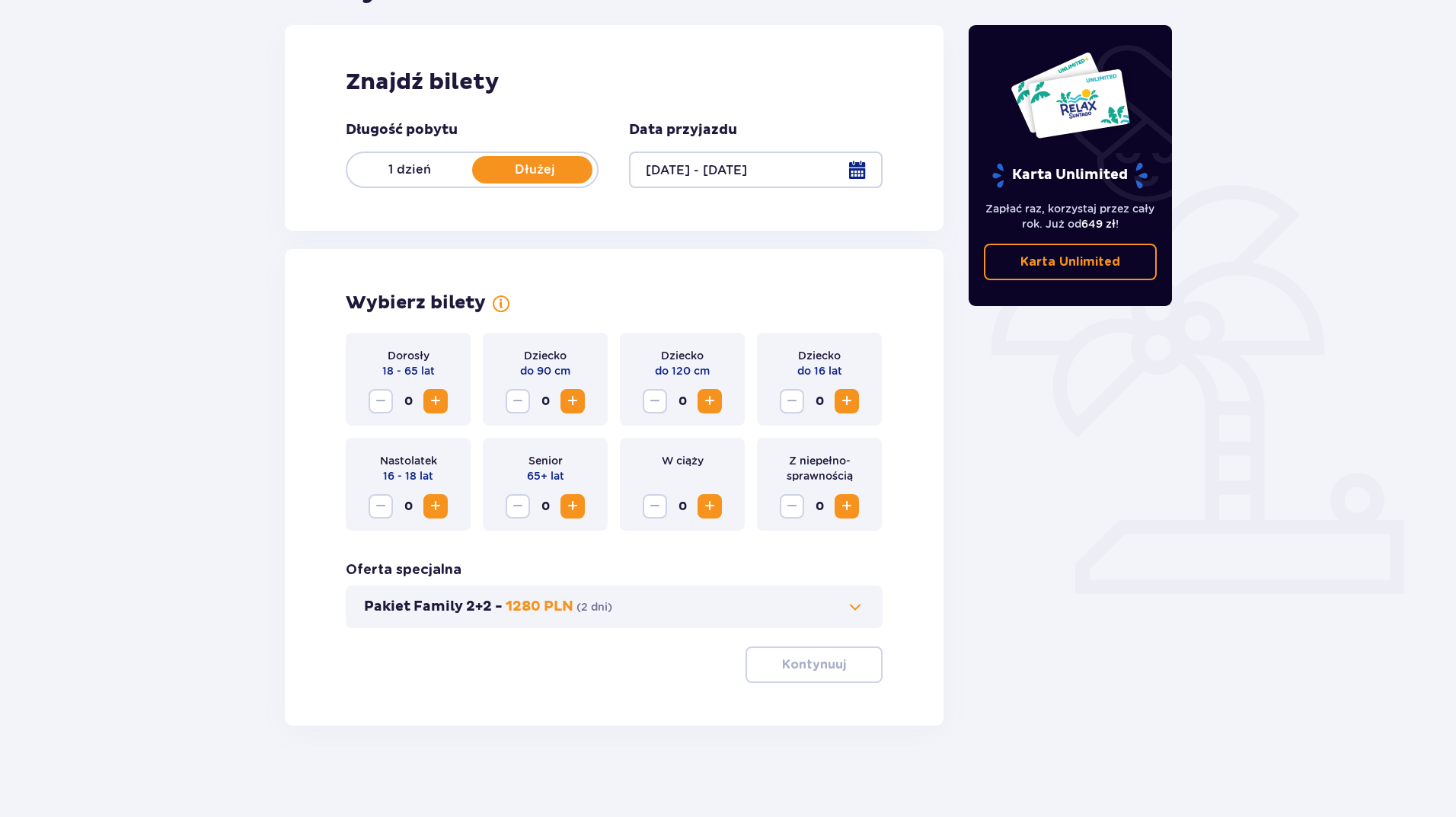
click at [858, 605] on span at bounding box center [855, 607] width 18 height 18
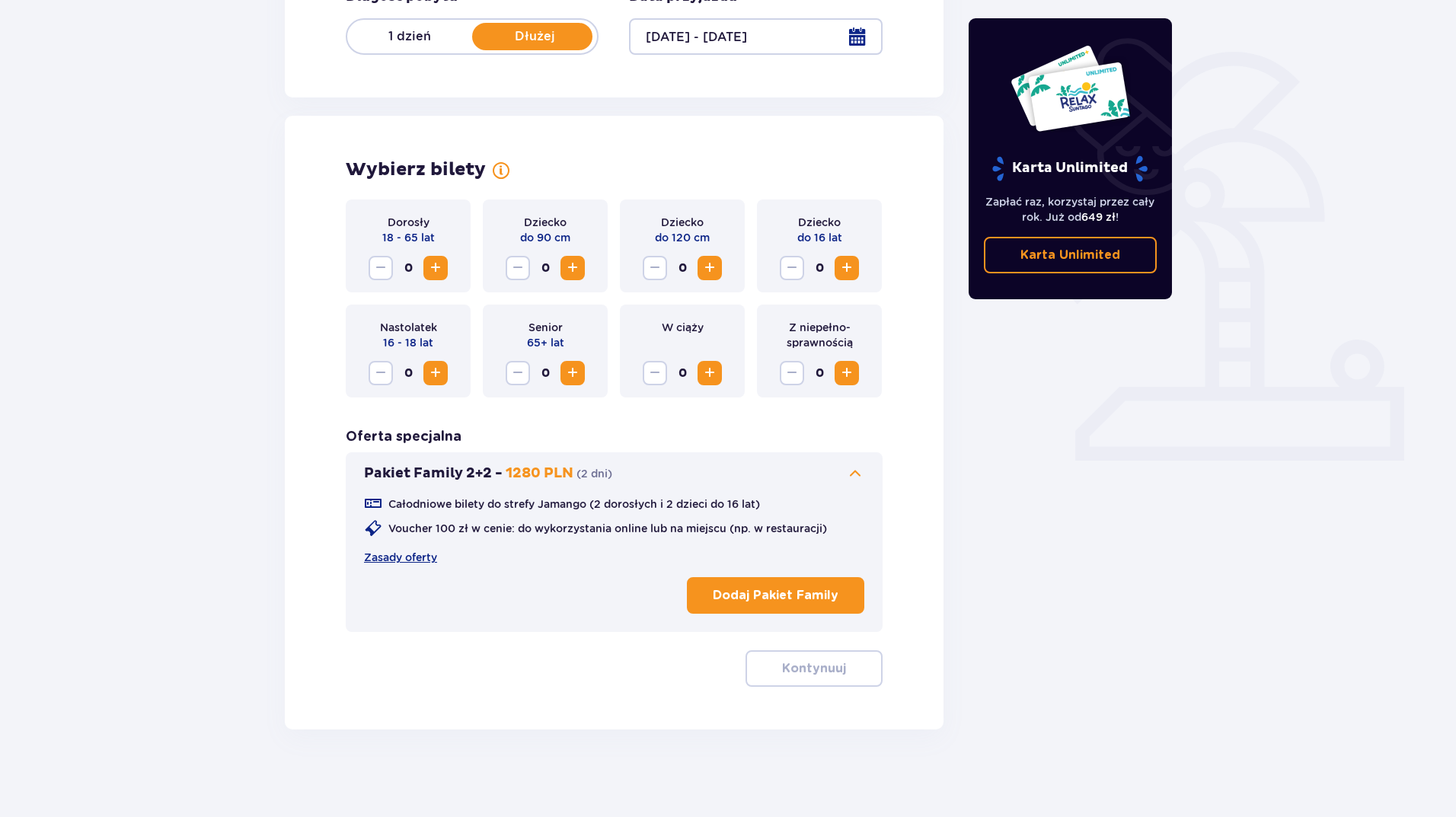
scroll to position [330, 0]
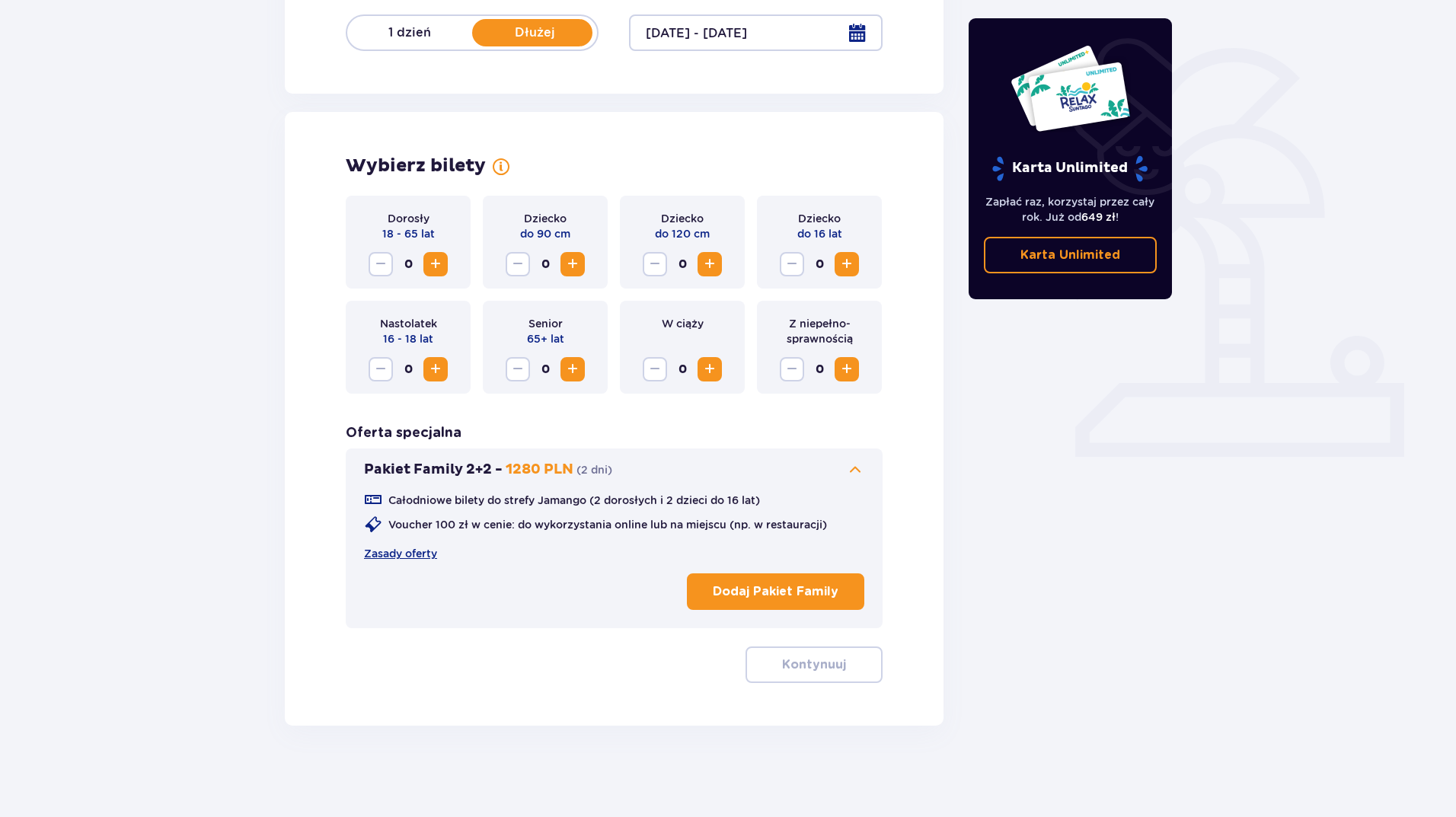
click at [425, 273] on button "Increase" at bounding box center [435, 264] width 25 height 25
click at [710, 265] on span "Increase" at bounding box center [709, 264] width 18 height 18
click at [706, 268] on span "Increase" at bounding box center [709, 264] width 18 height 18
click at [821, 667] on p "Kontynuuj" at bounding box center [814, 665] width 64 height 17
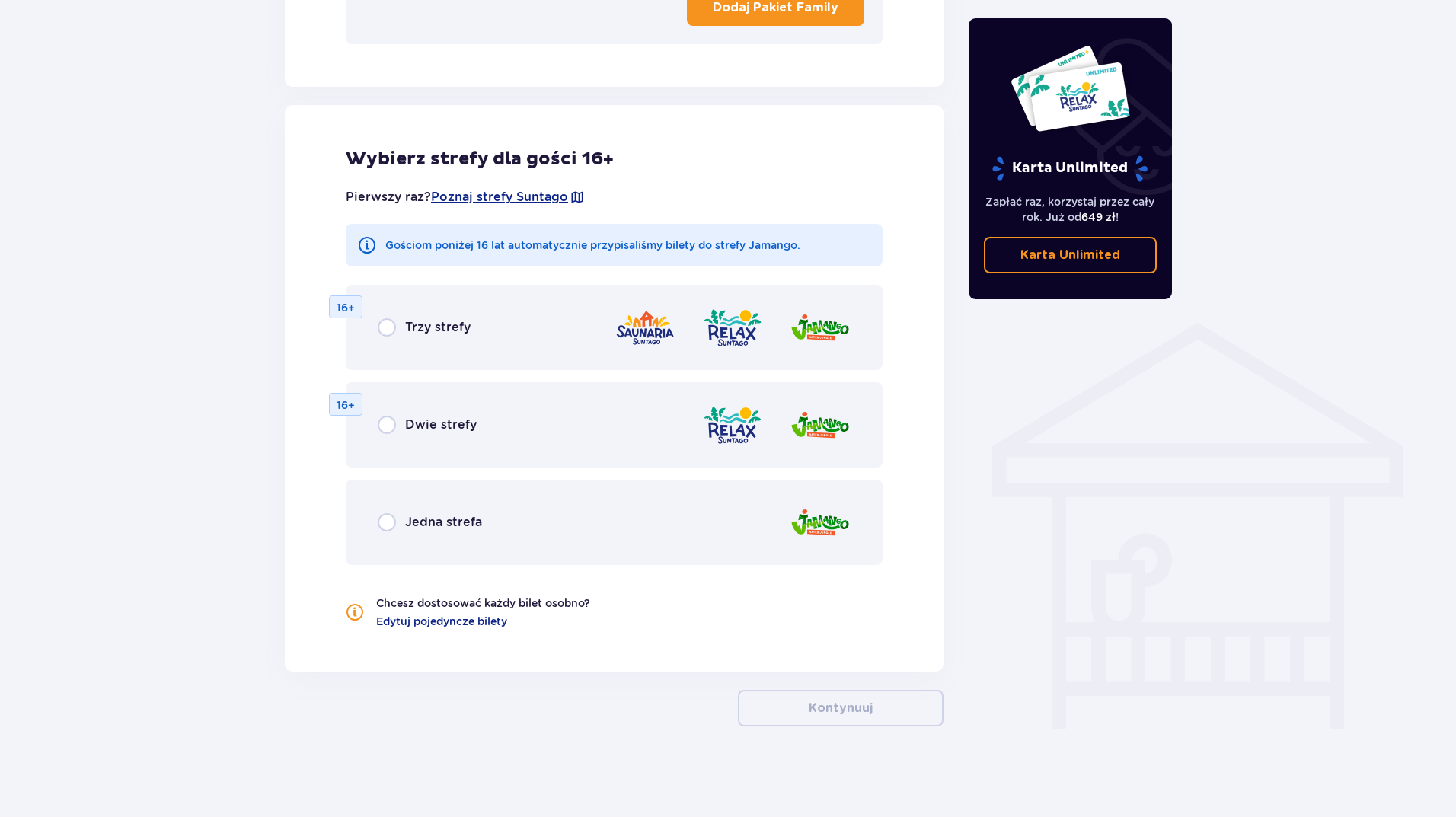
scroll to position [915, 0]
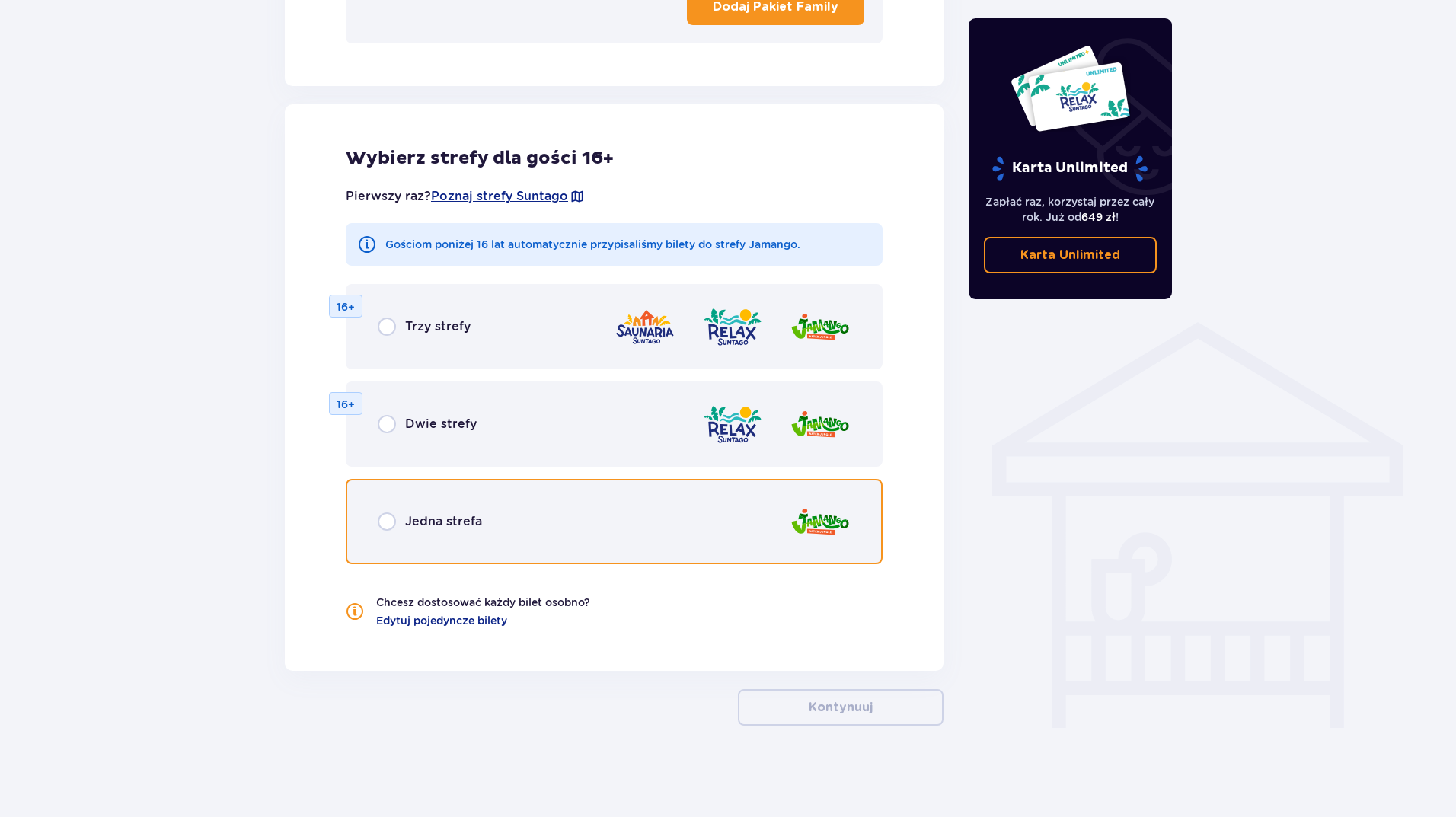
click at [387, 524] on input "radio" at bounding box center [387, 521] width 18 height 18
radio input "true"
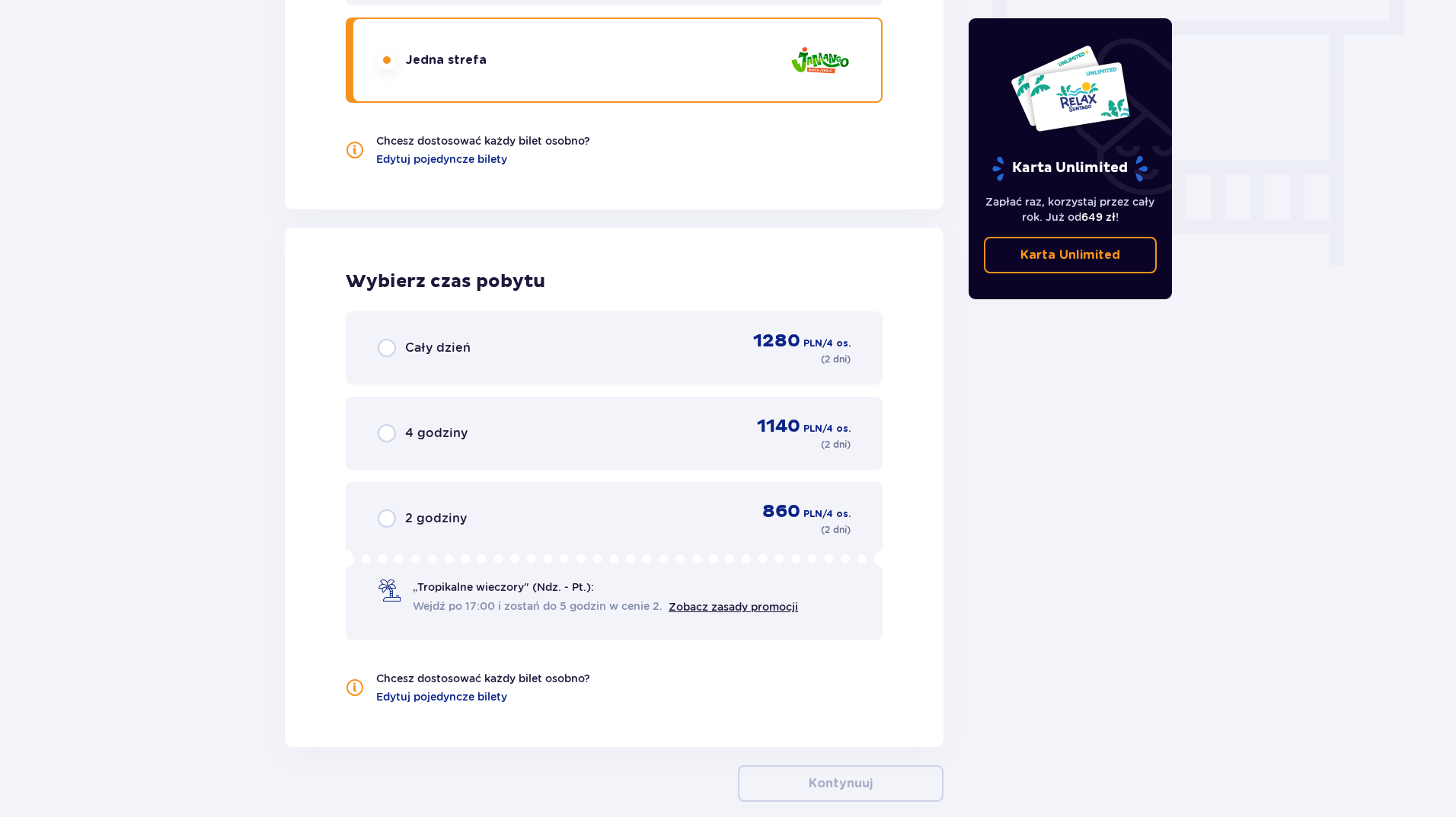
scroll to position [1072, 0]
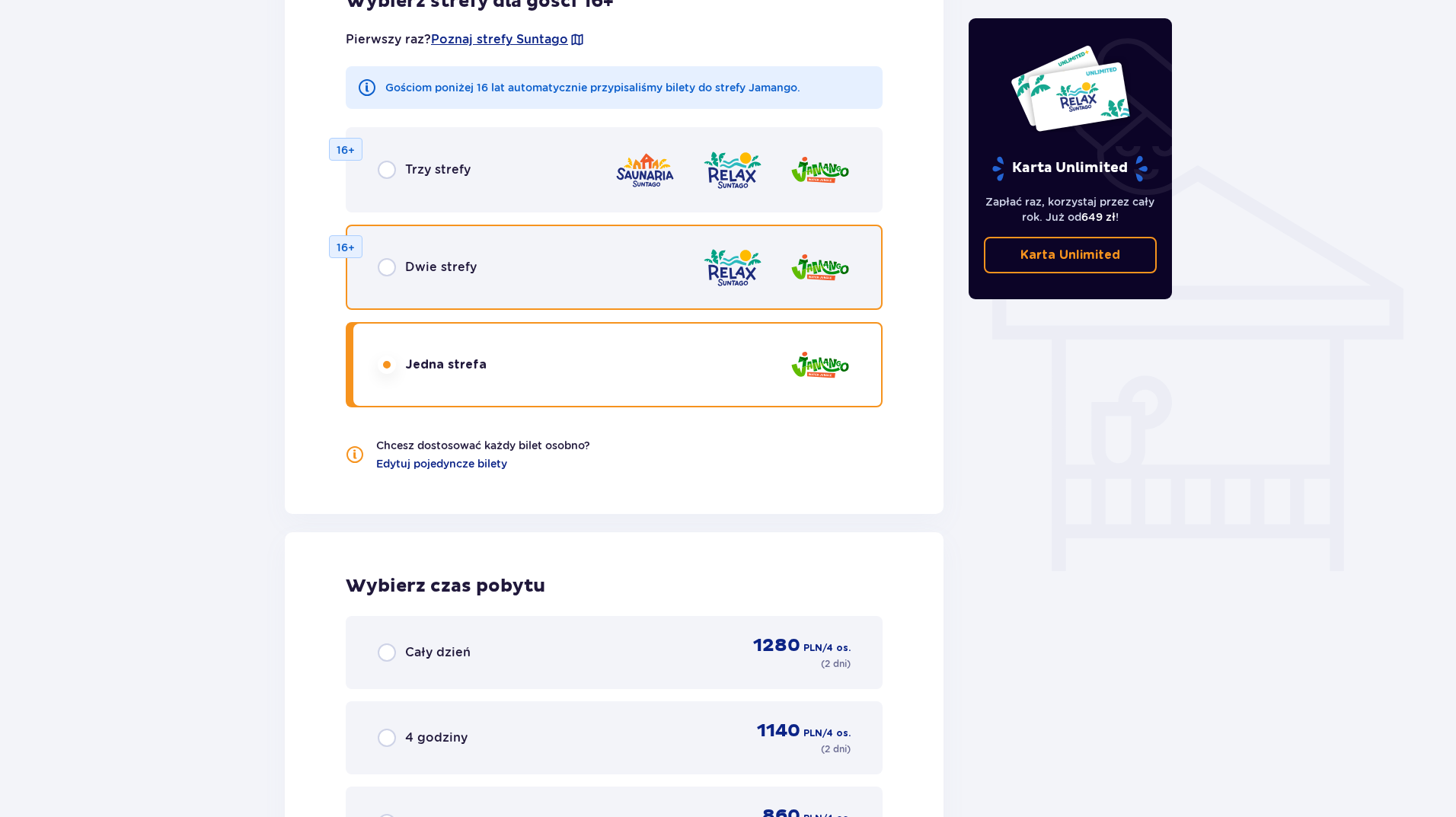
click at [380, 263] on input "radio" at bounding box center [387, 267] width 18 height 18
radio input "true"
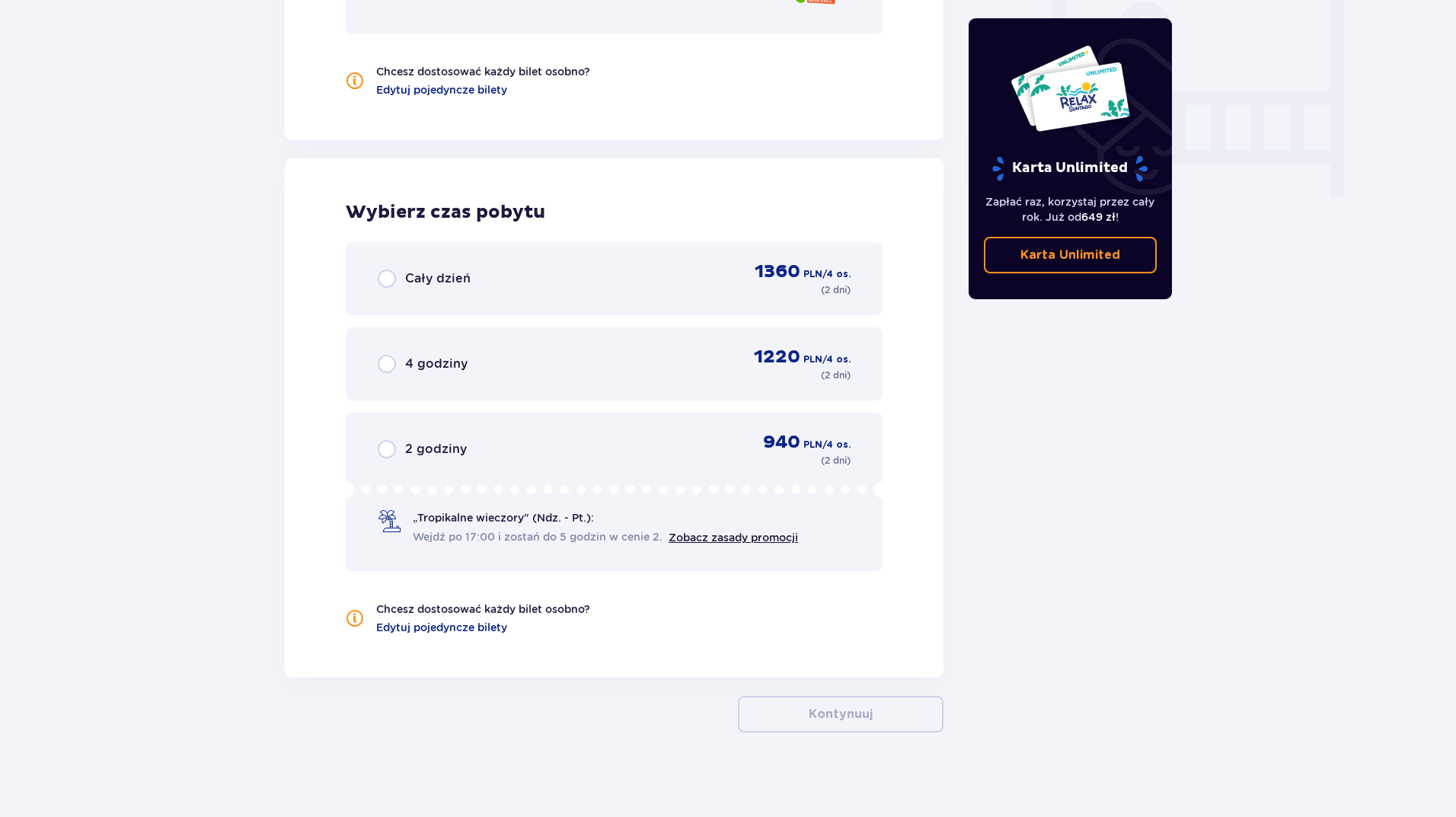
scroll to position [1453, 0]
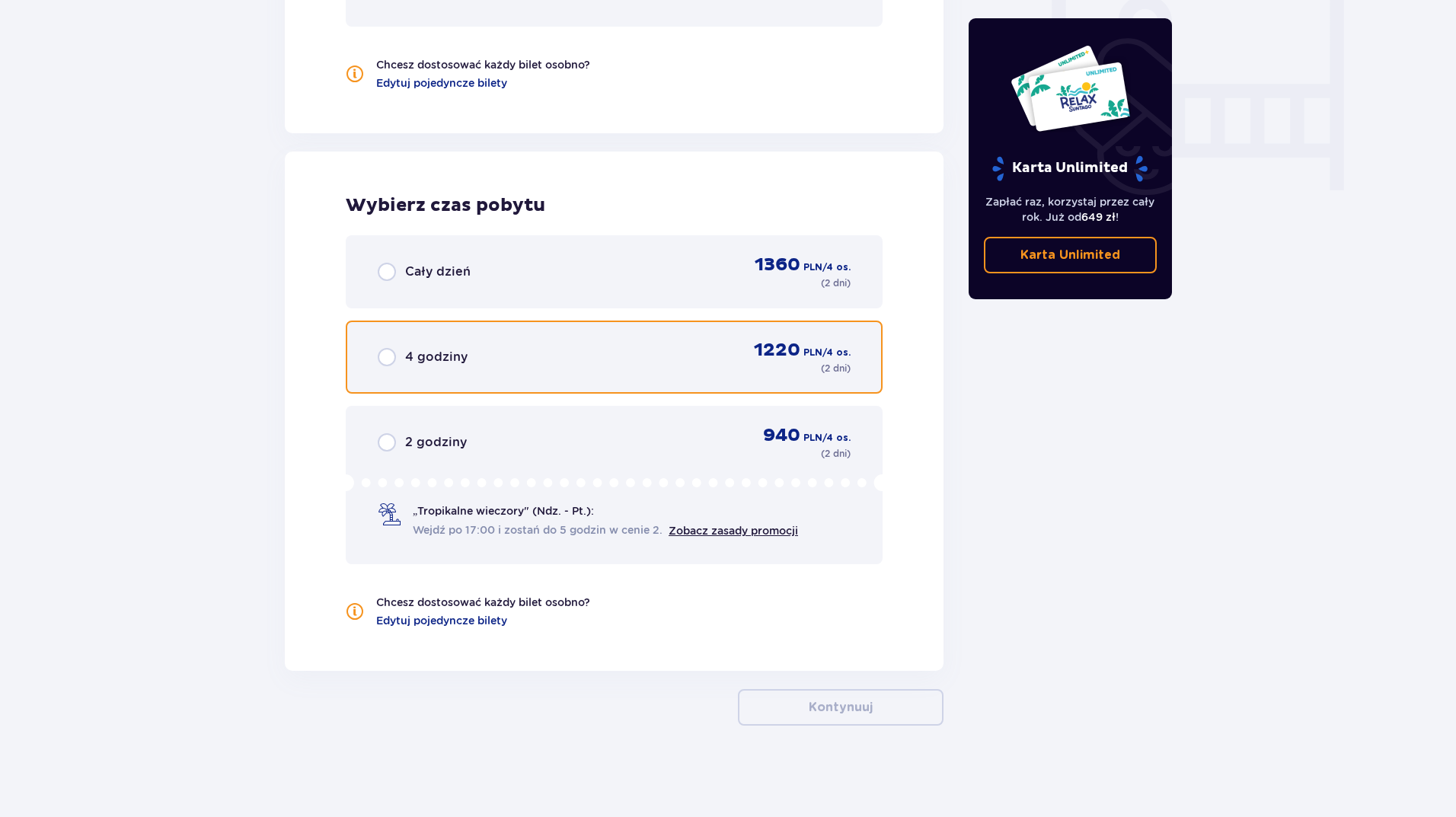
click at [391, 363] on input "radio" at bounding box center [387, 357] width 18 height 18
radio input "true"
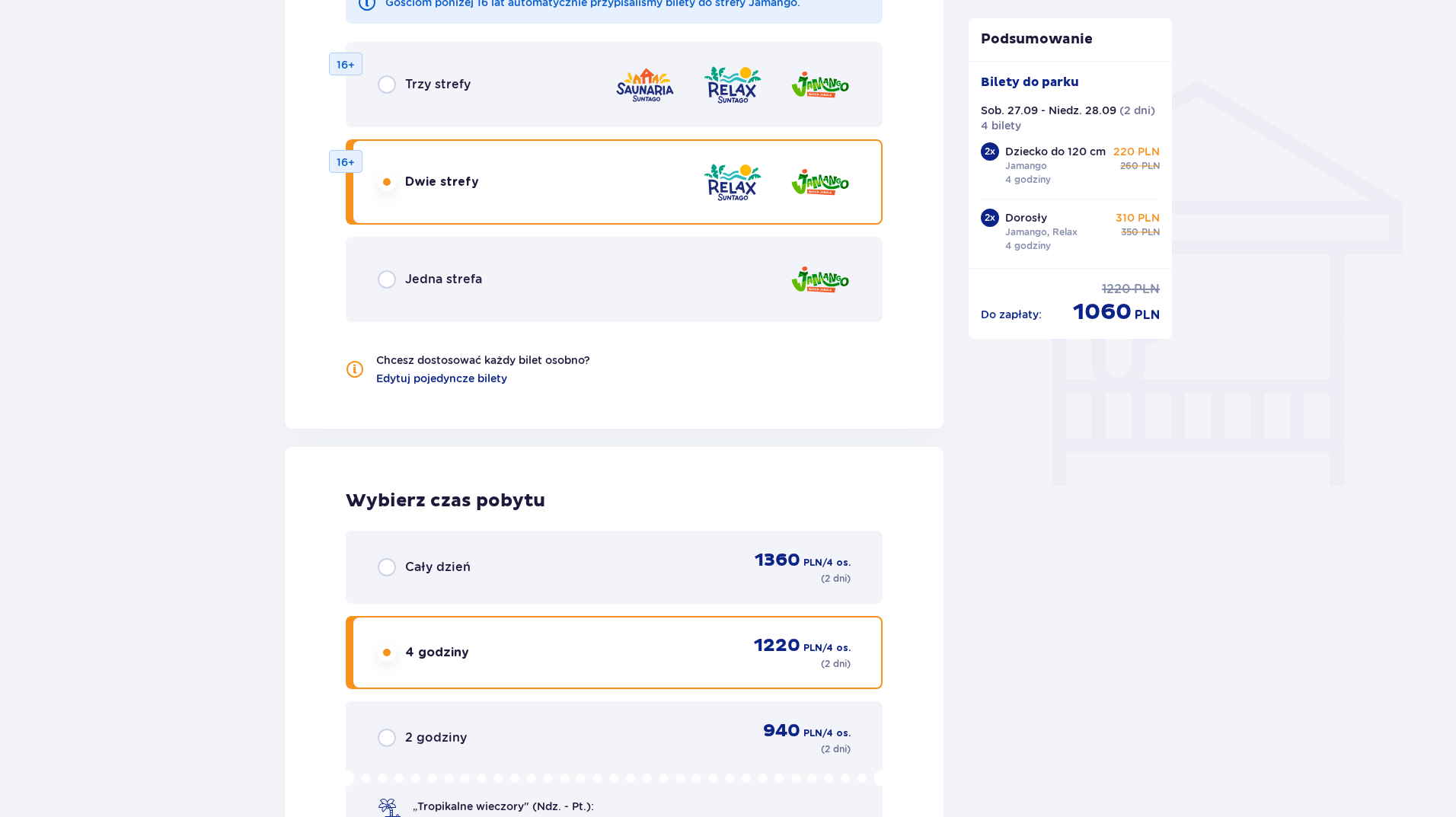
scroll to position [852, 0]
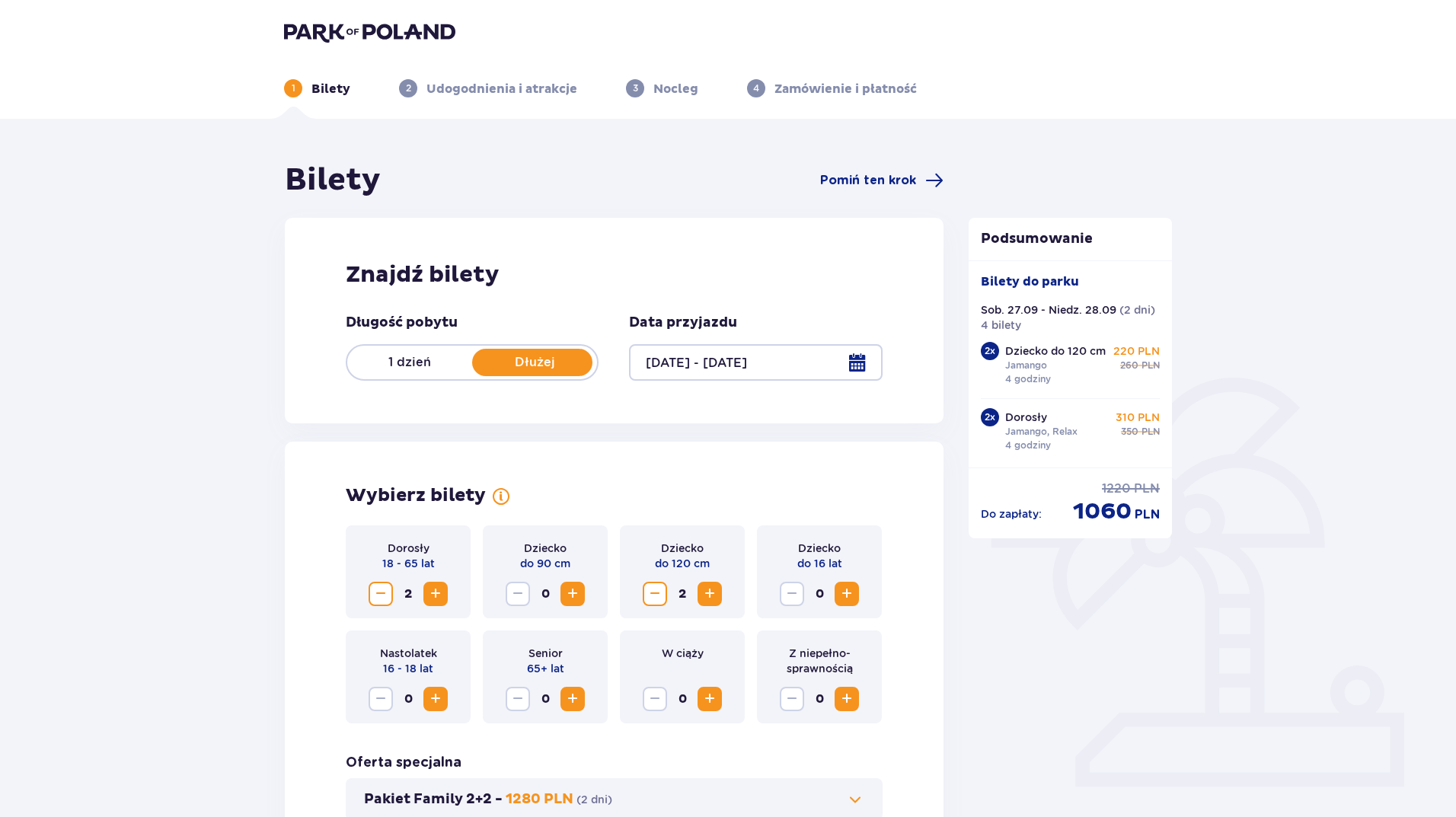
click at [850, 364] on div at bounding box center [755, 363] width 253 height 37
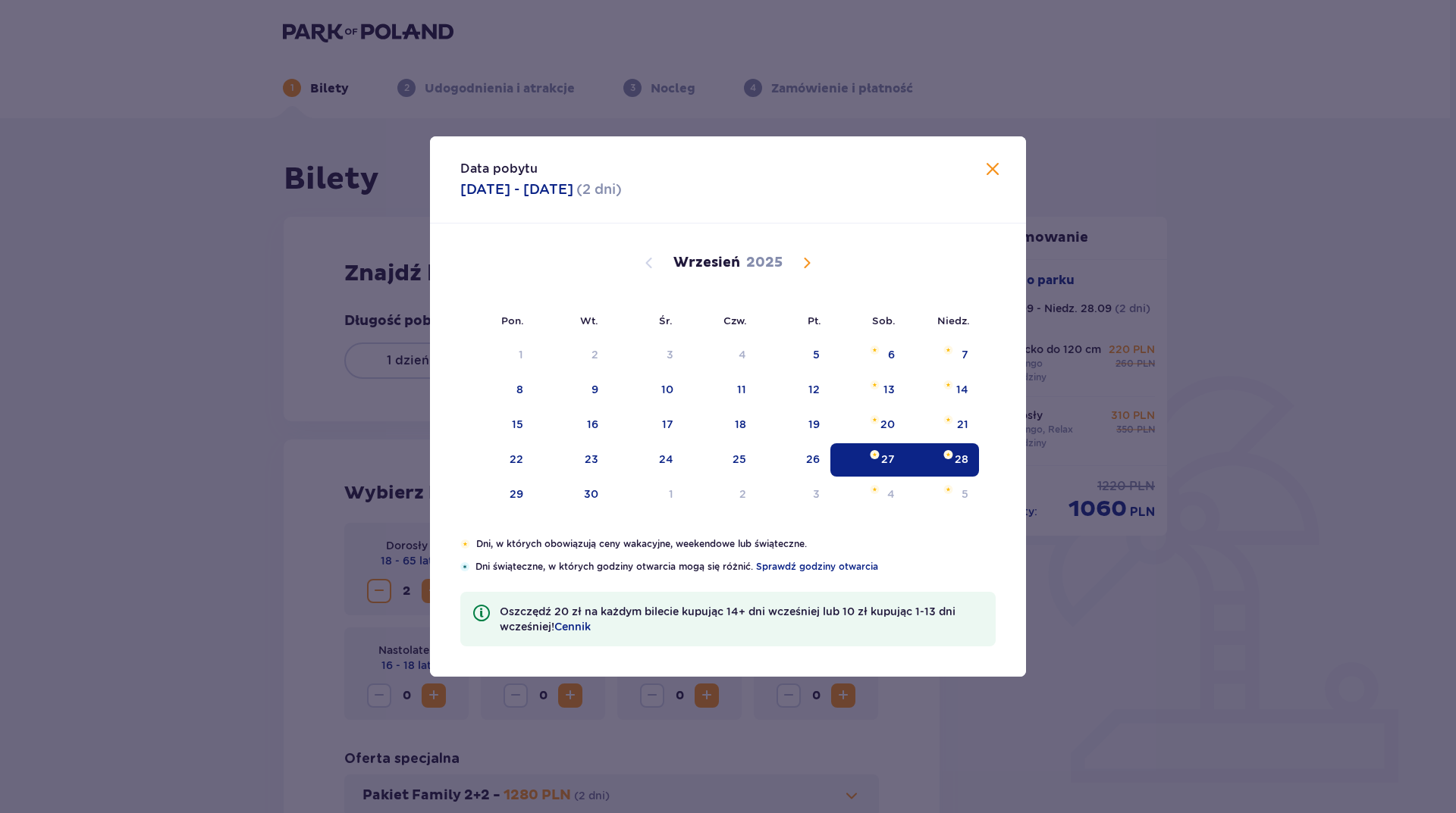
click at [1050, 619] on div "Data pobytu 27.09.2025 - 28.09.2025 ( 2 dni ) Pon. Wt. Śr. Czw. Pt. Sob. Niedz.…" at bounding box center [728, 406] width 1456 height 813
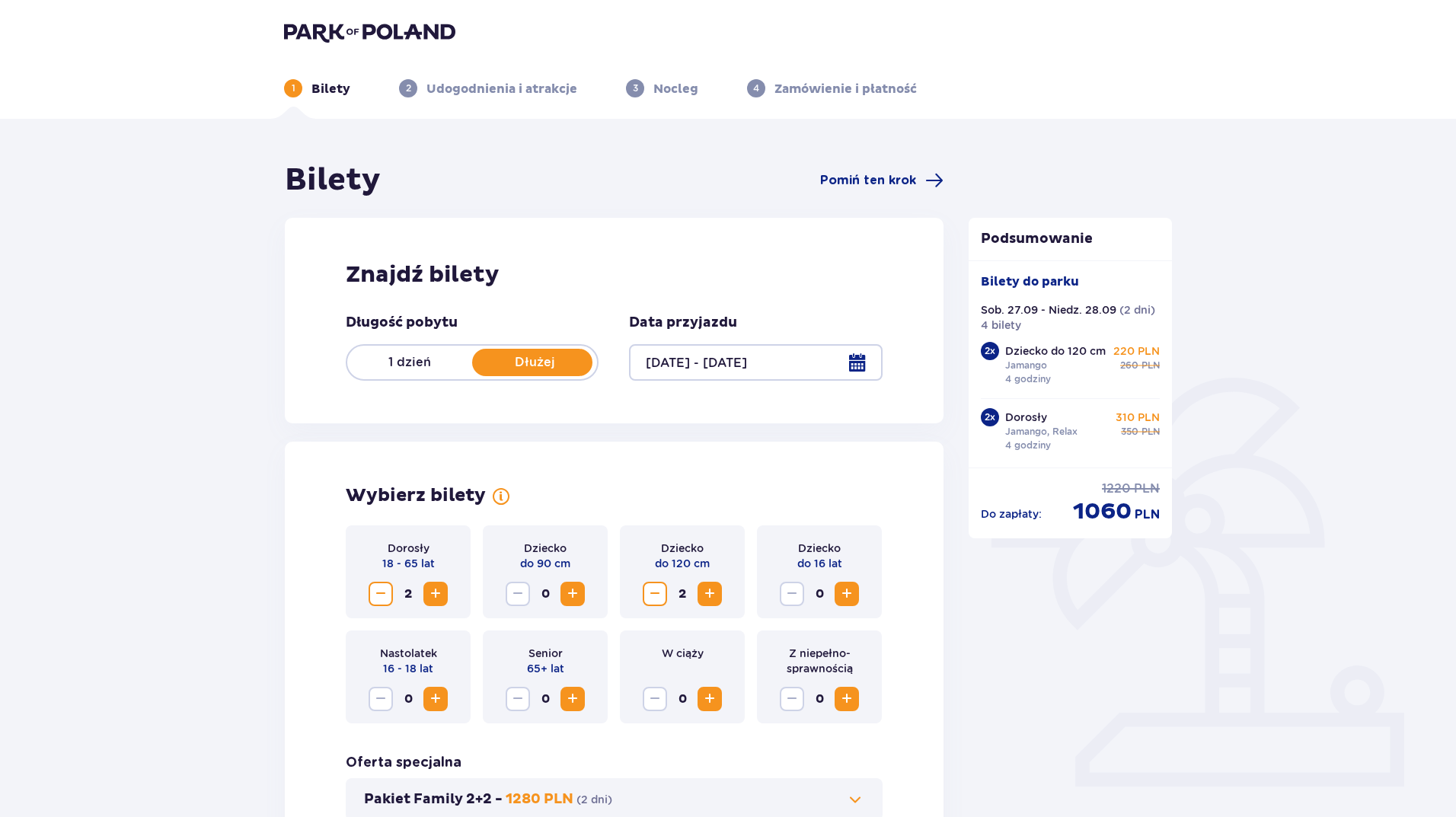
click at [844, 590] on span "Increase" at bounding box center [846, 594] width 18 height 18
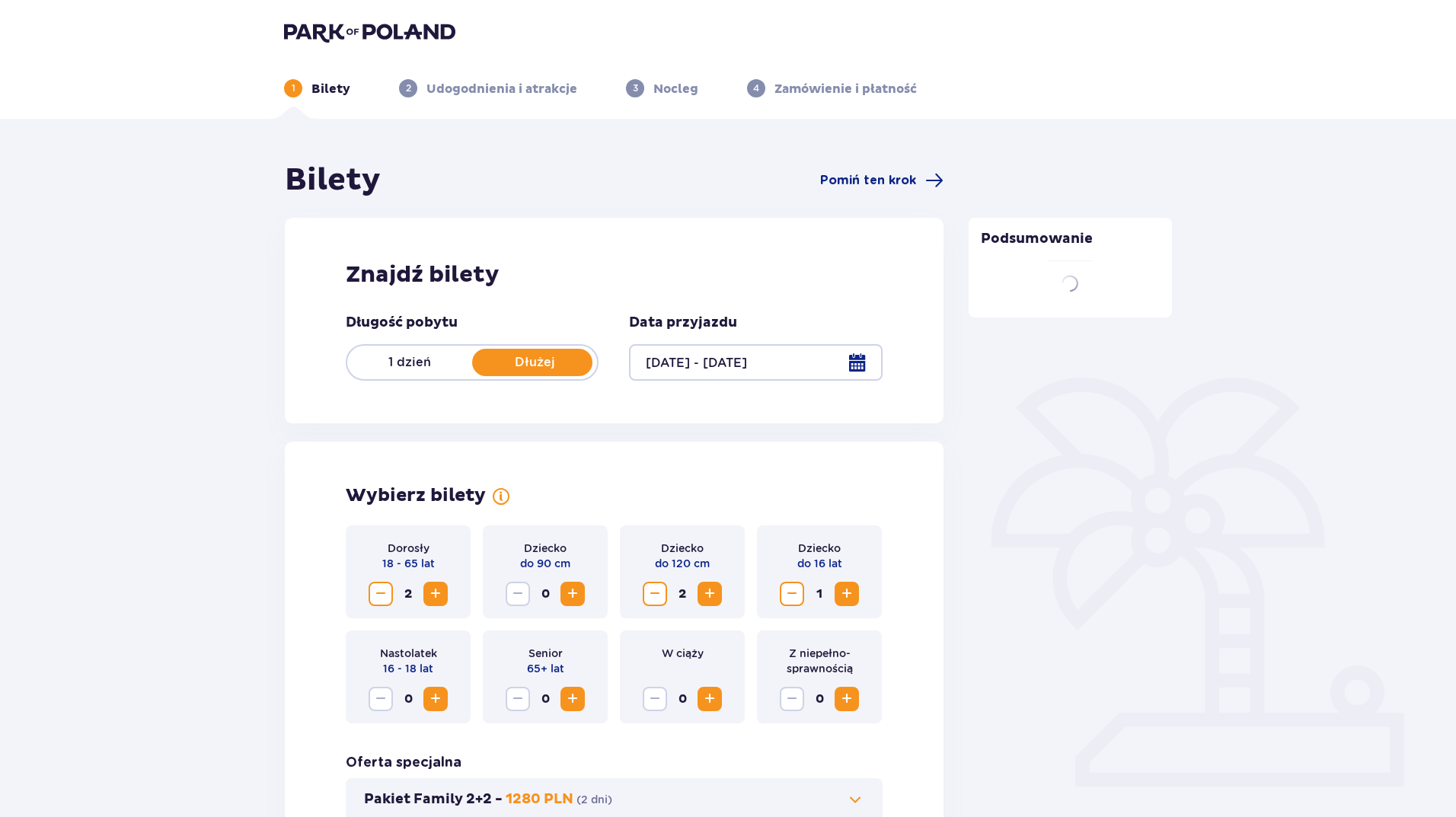
click at [716, 591] on span "Increase" at bounding box center [709, 594] width 18 height 18
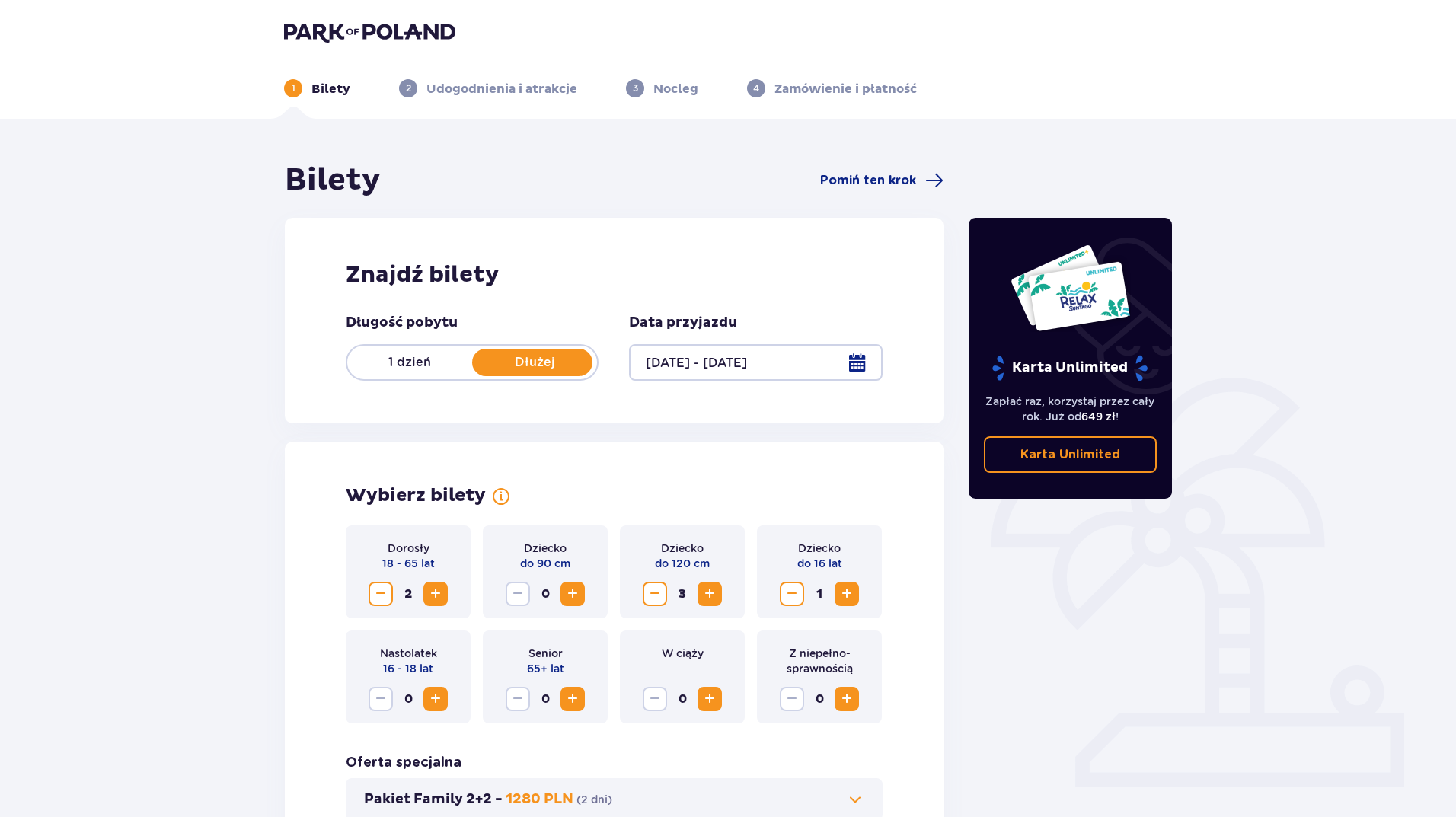
click at [651, 593] on span "Decrease" at bounding box center [654, 594] width 18 height 18
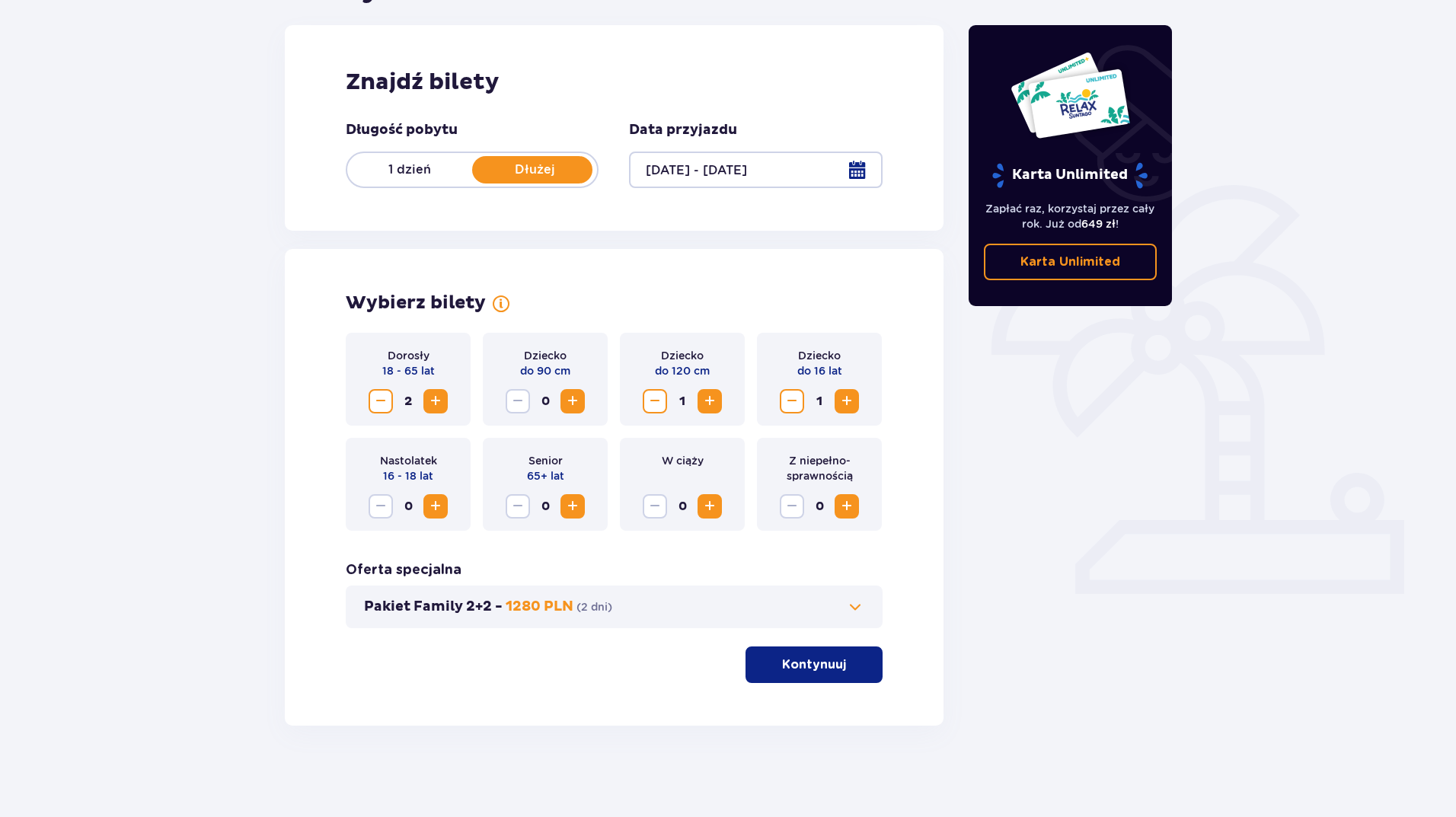
click at [851, 607] on span at bounding box center [855, 607] width 18 height 18
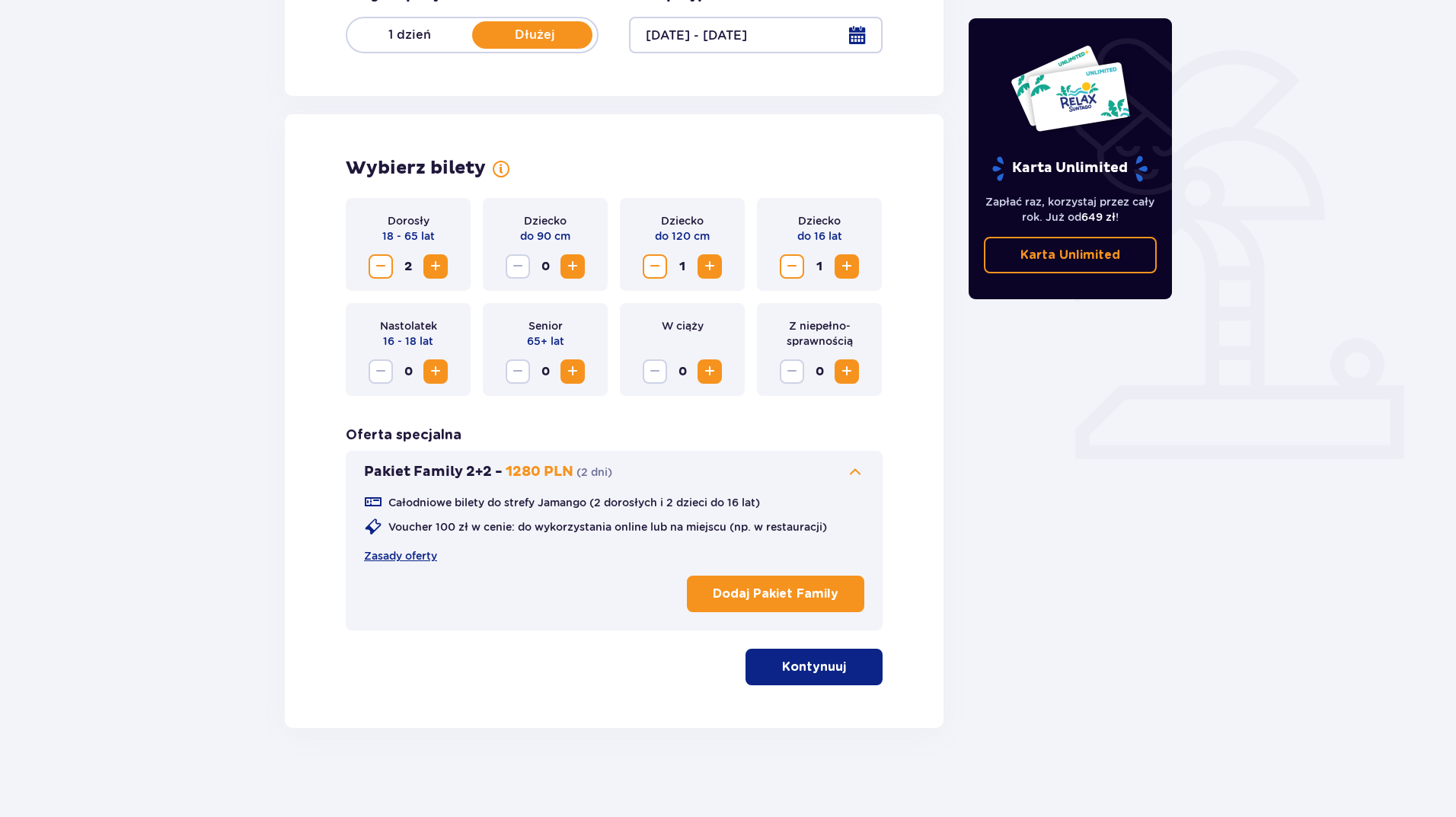
scroll to position [330, 0]
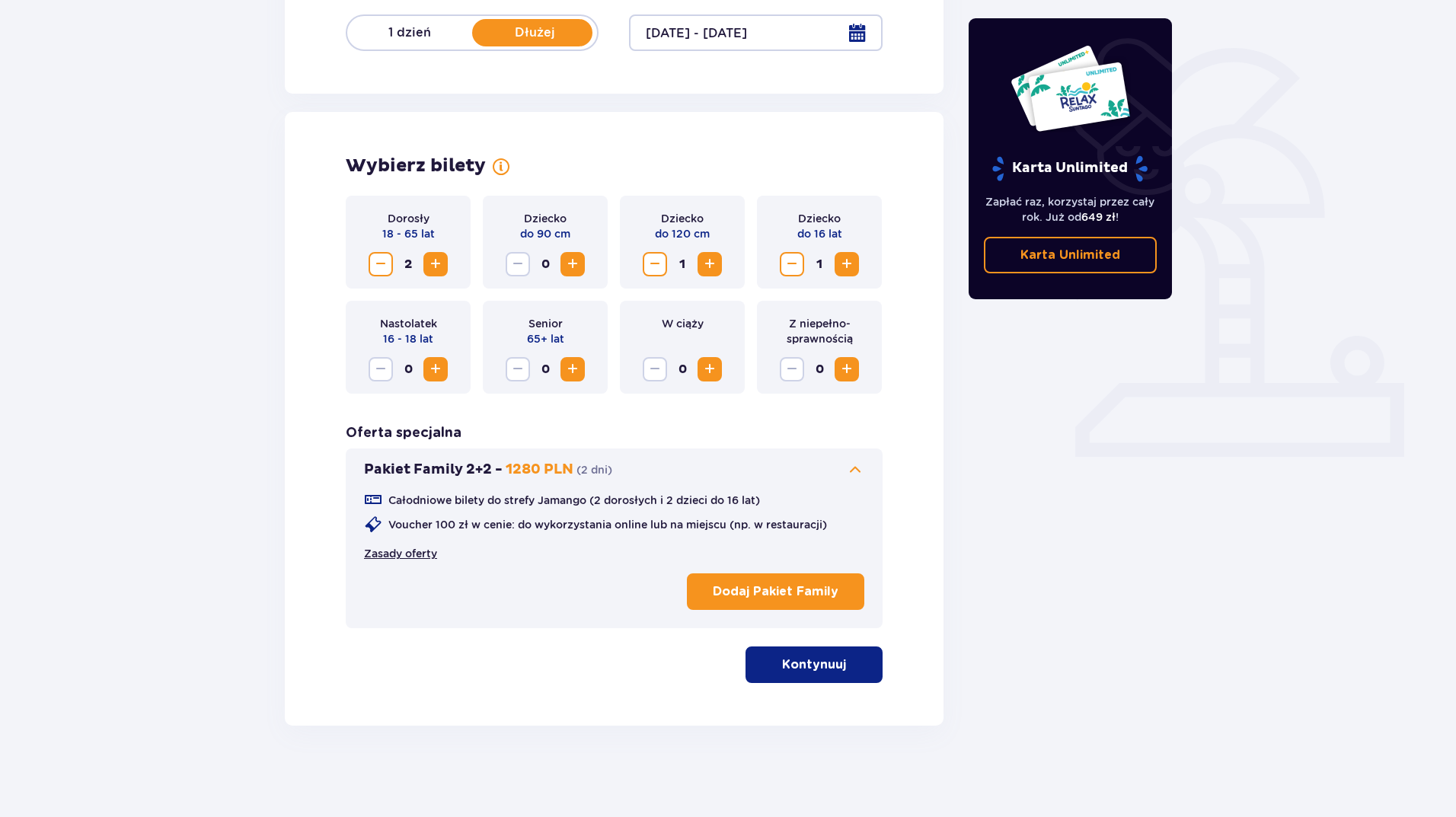
click at [399, 552] on link "Zasady oferty" at bounding box center [401, 553] width 73 height 15
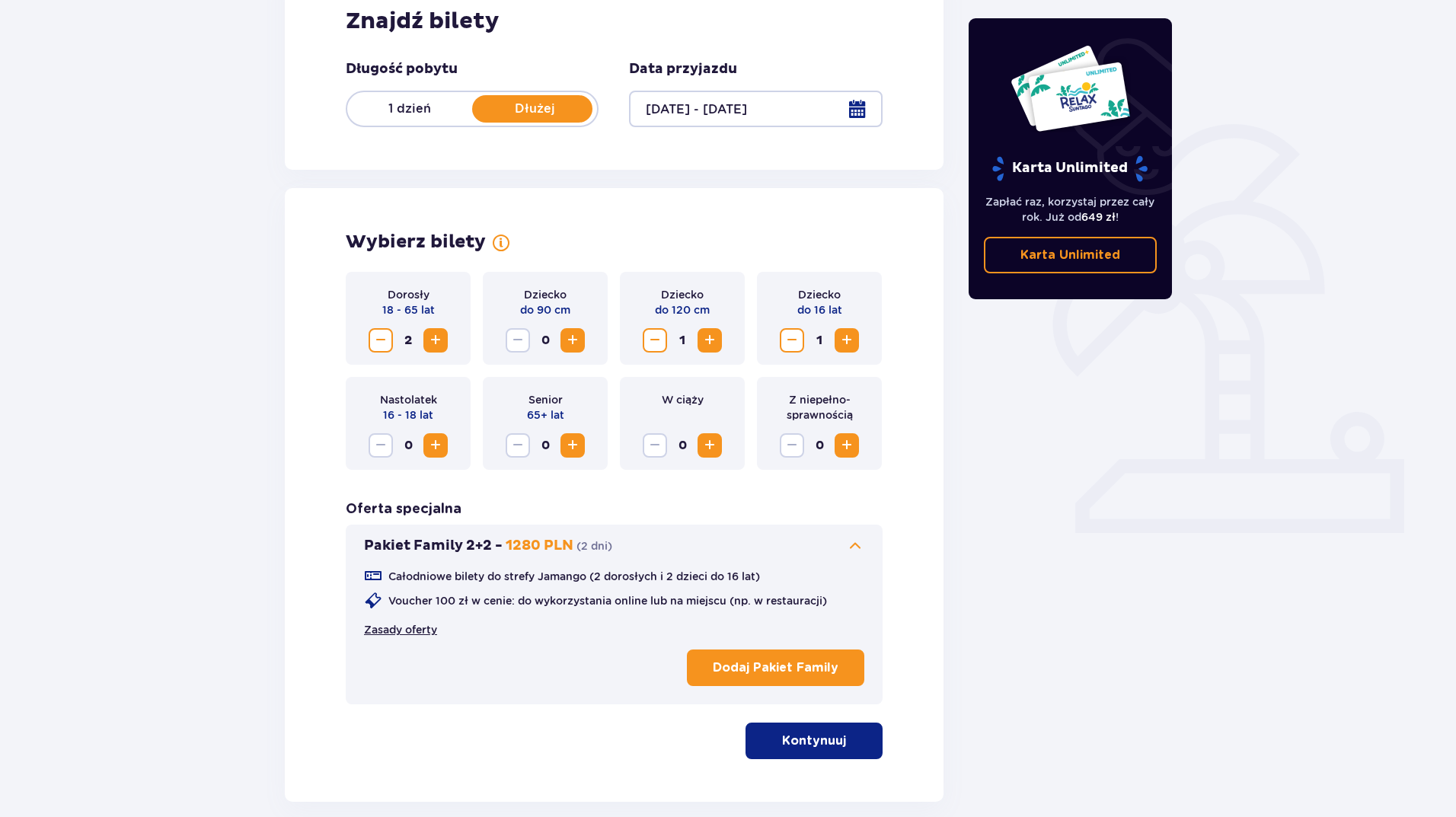
scroll to position [0, 0]
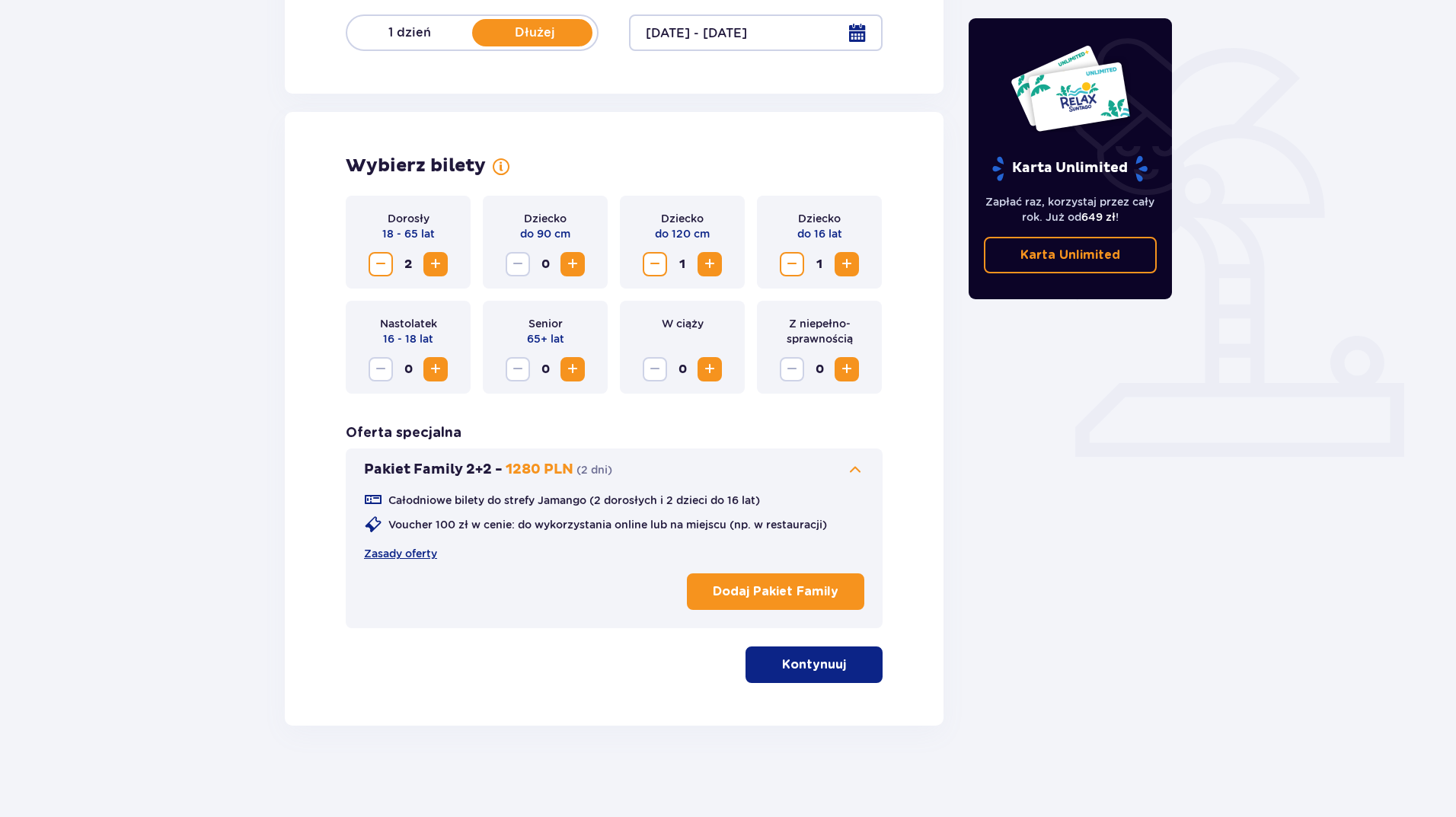
click at [814, 677] on button "Kontynuuj" at bounding box center [814, 665] width 137 height 37
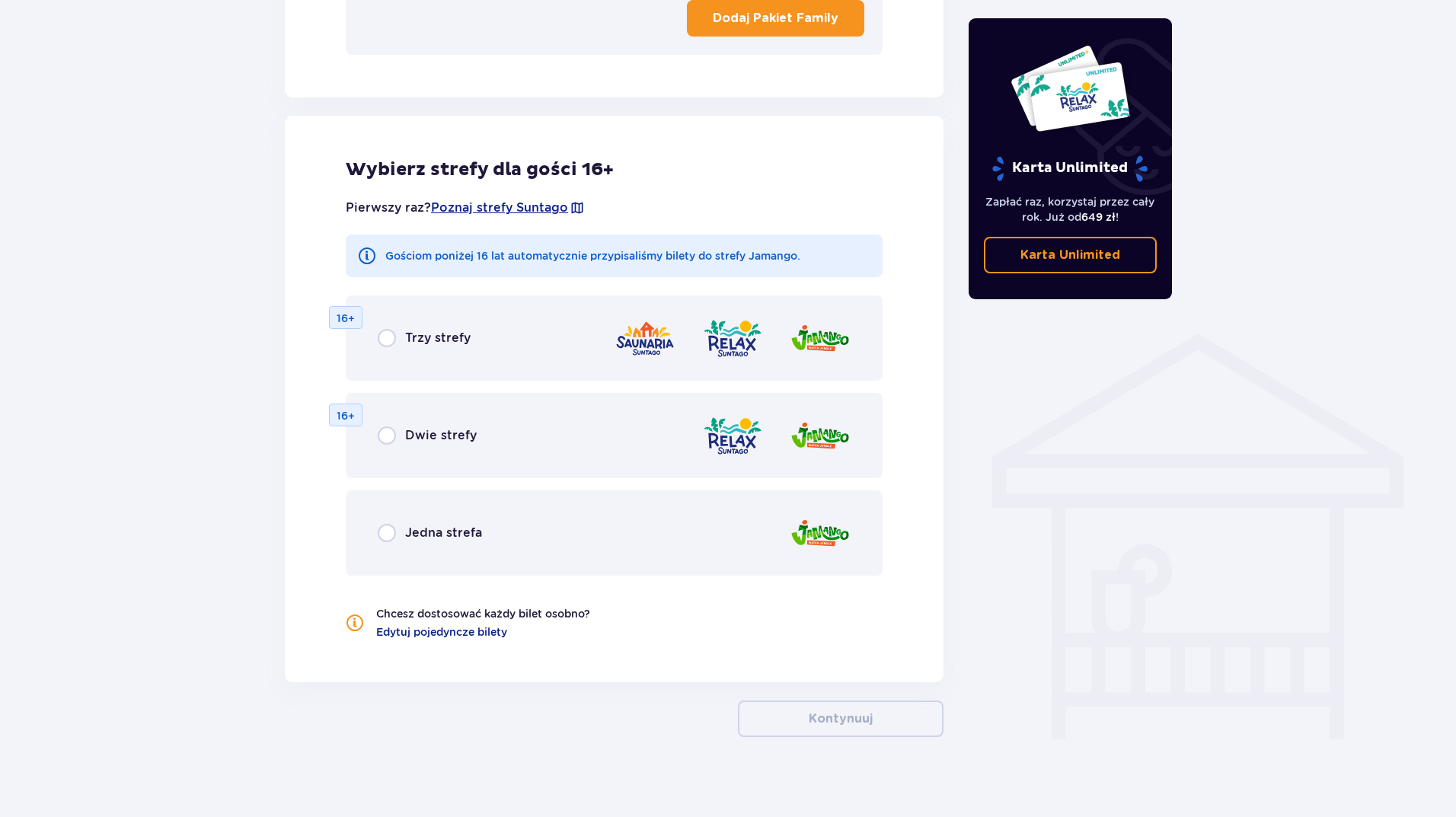
scroll to position [915, 0]
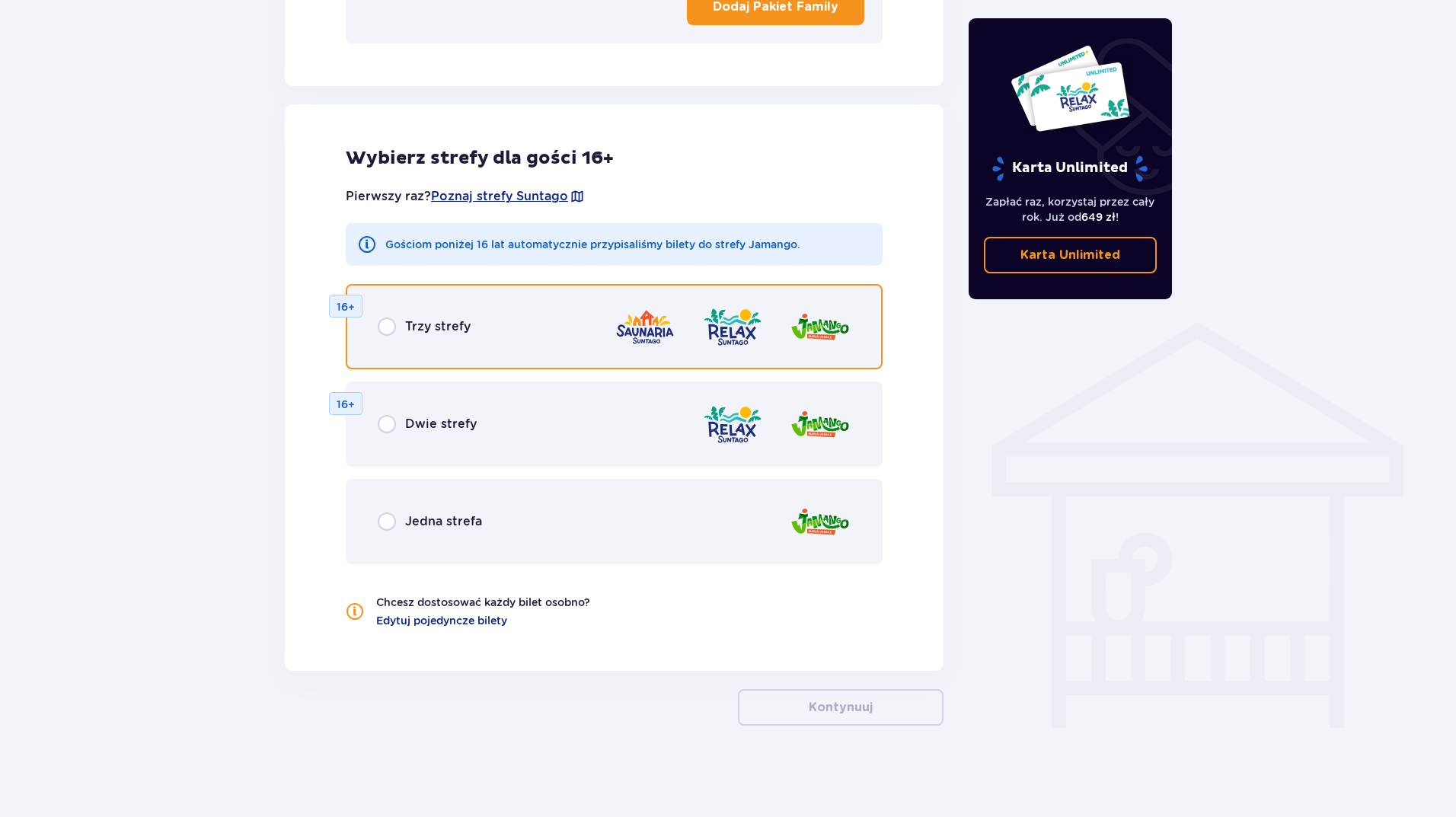
click at [387, 328] on input "radio" at bounding box center [387, 327] width 18 height 18
radio input "true"
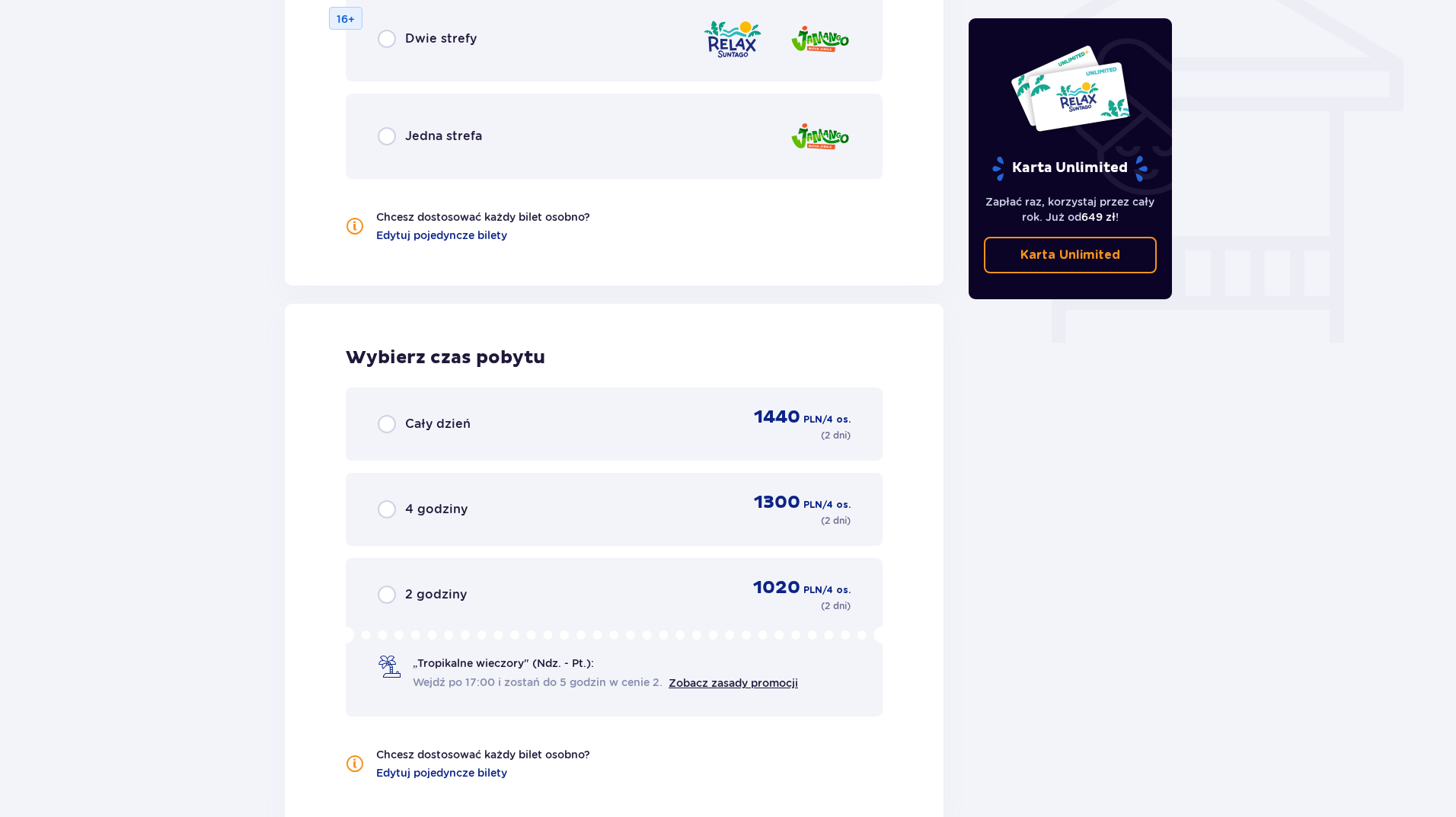
scroll to position [996, 0]
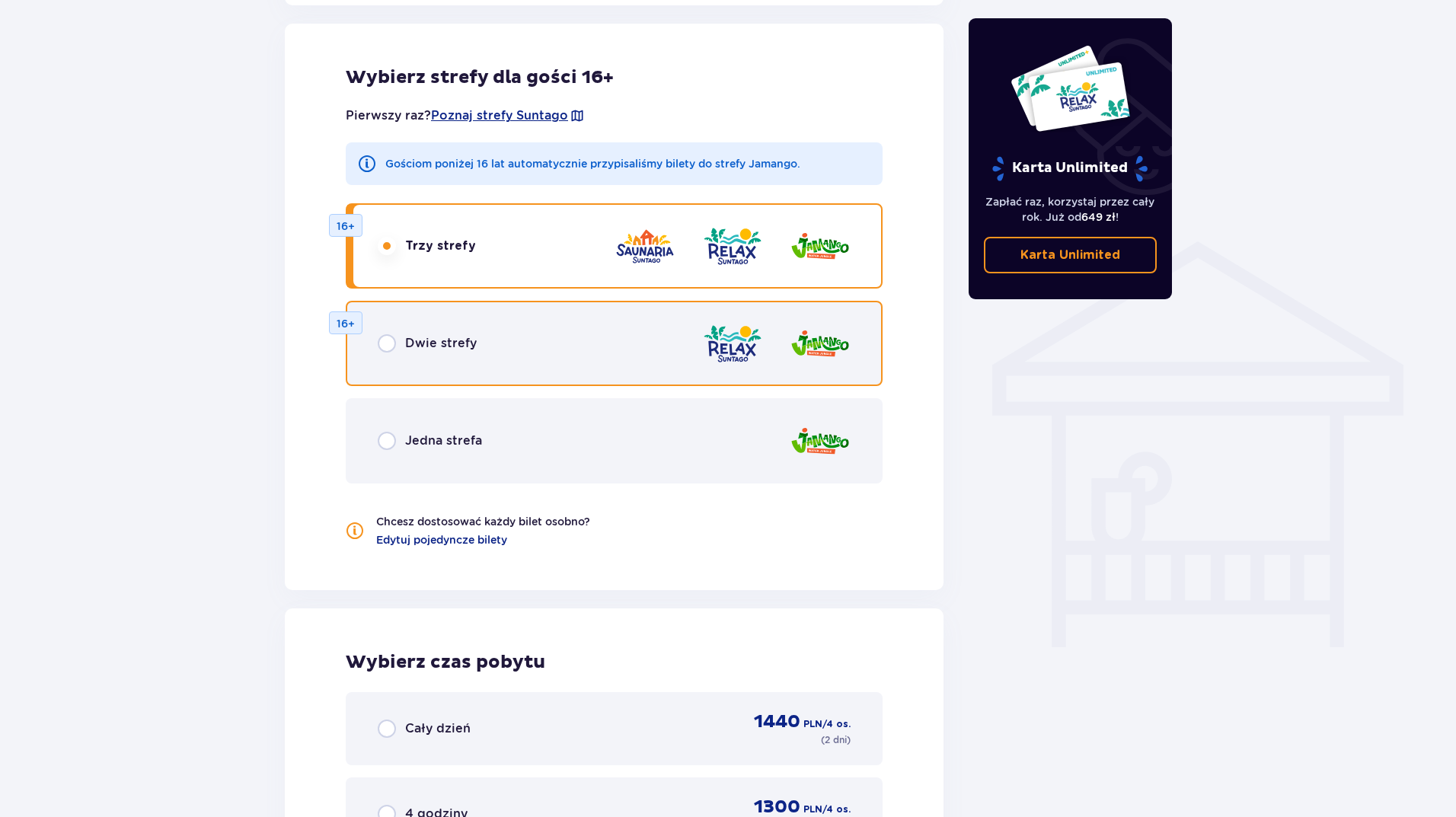
click at [391, 340] on input "radio" at bounding box center [387, 344] width 18 height 18
radio input "true"
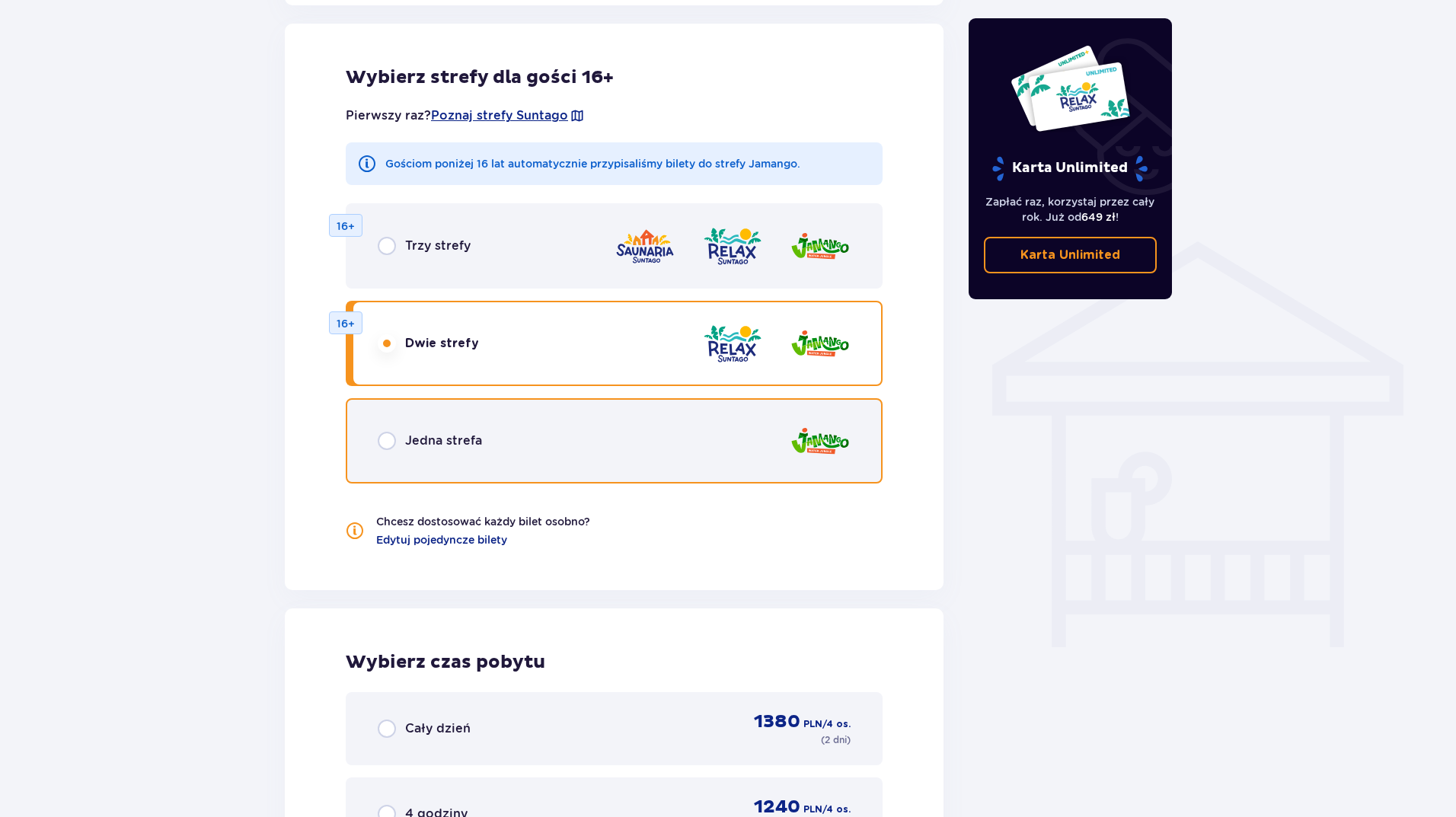
click at [395, 443] on input "radio" at bounding box center [387, 441] width 18 height 18
radio input "true"
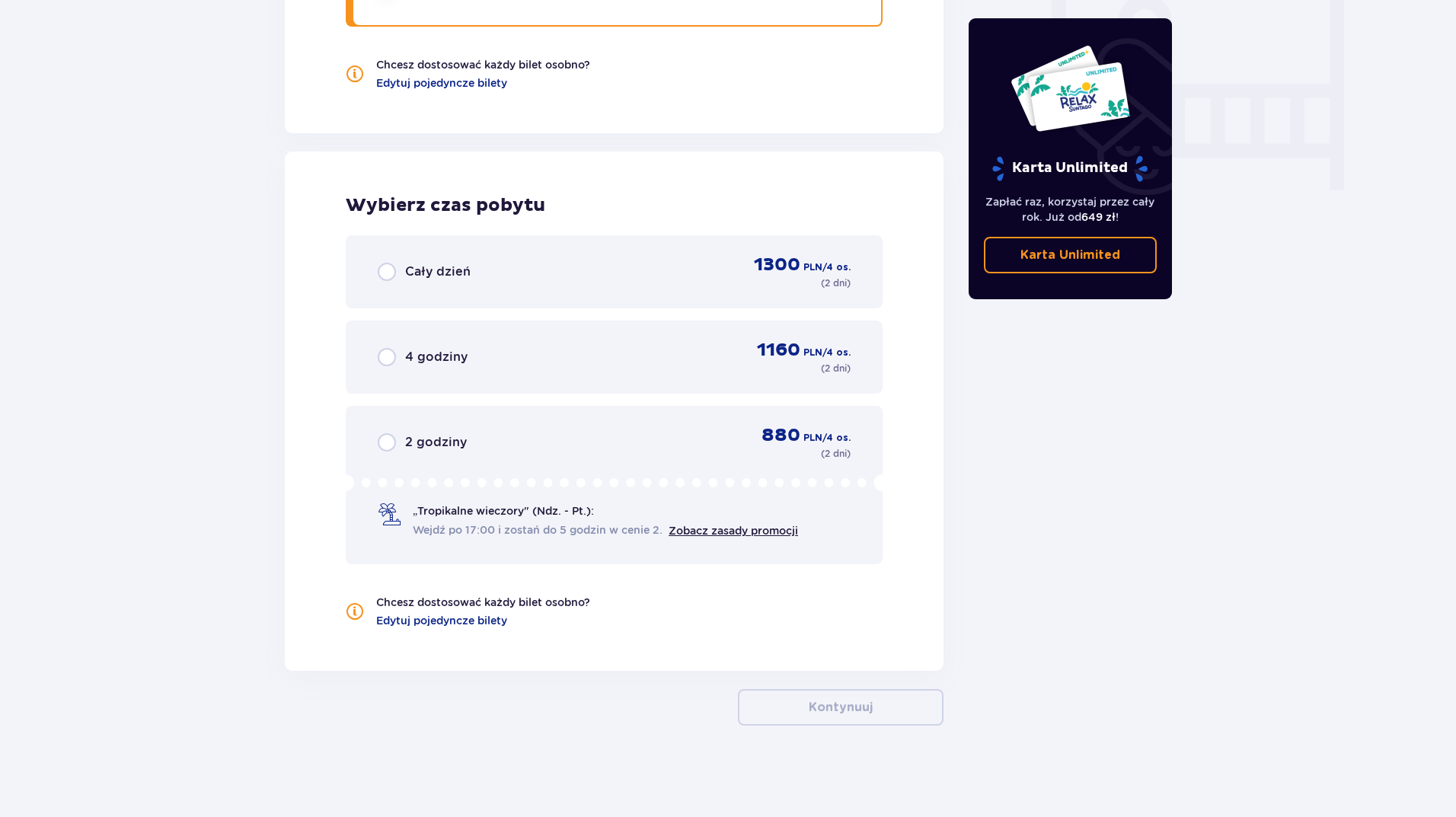
scroll to position [1148, 0]
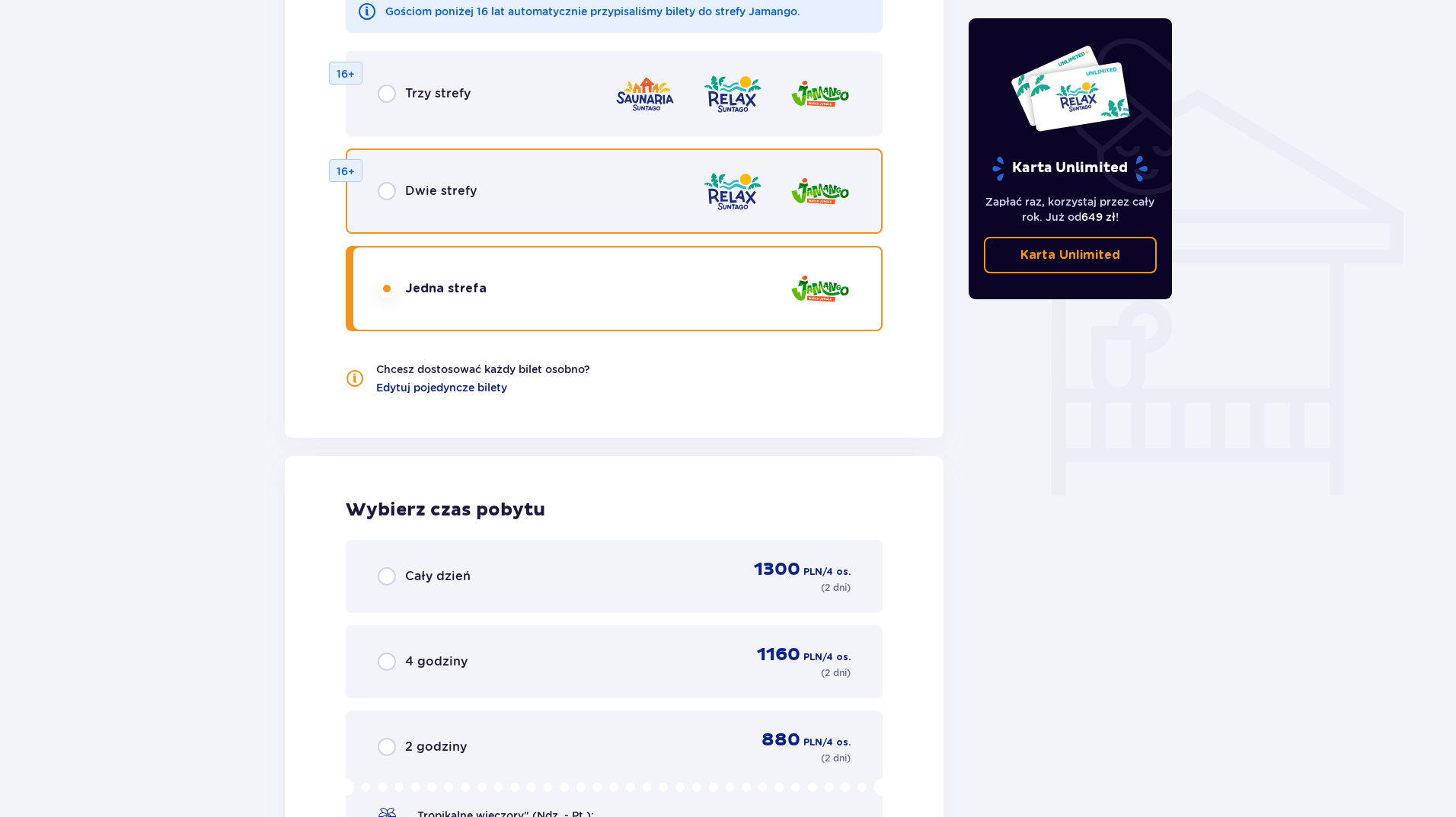
click at [386, 188] on input "radio" at bounding box center [387, 191] width 18 height 18
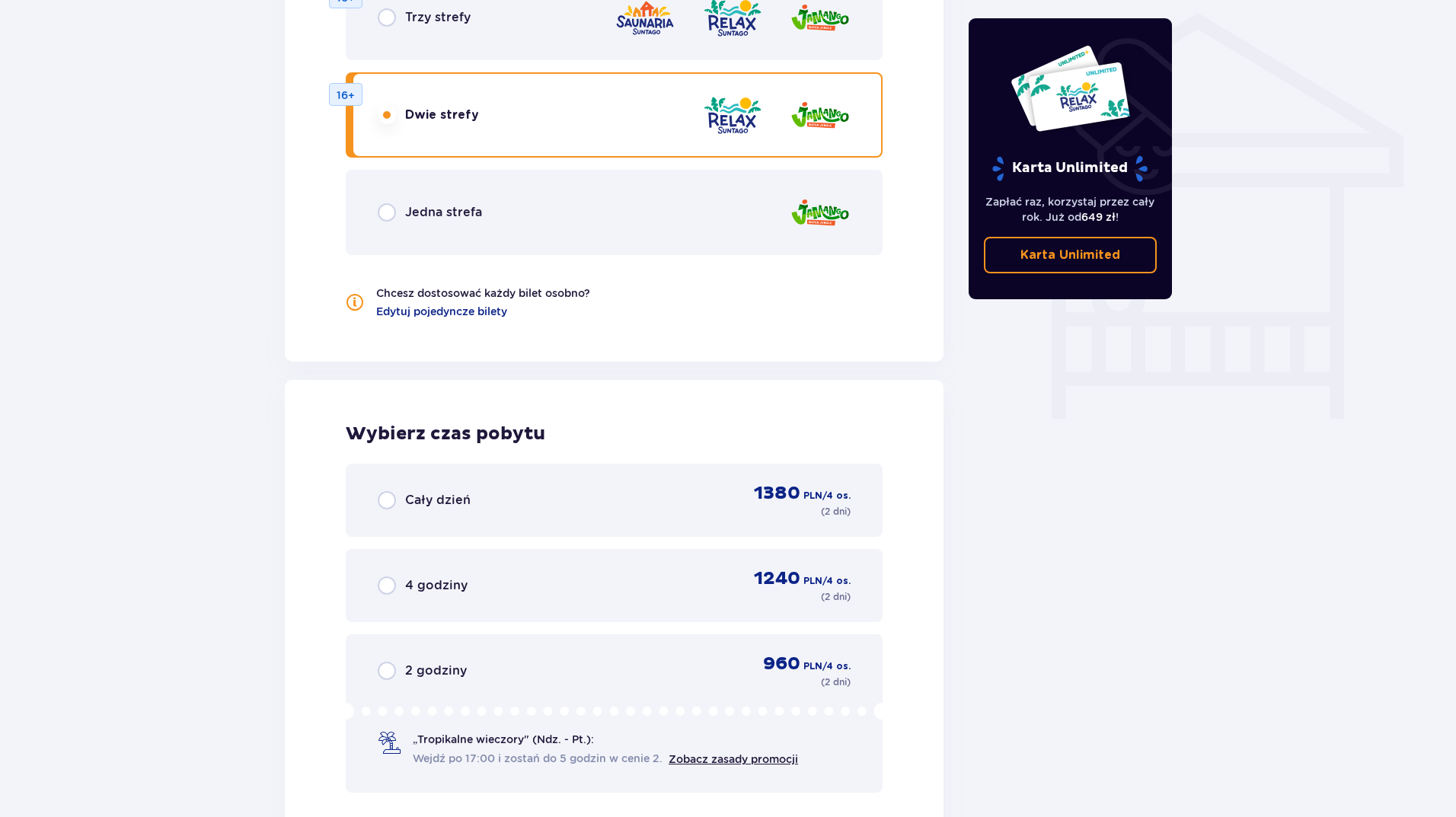
scroll to position [996, 0]
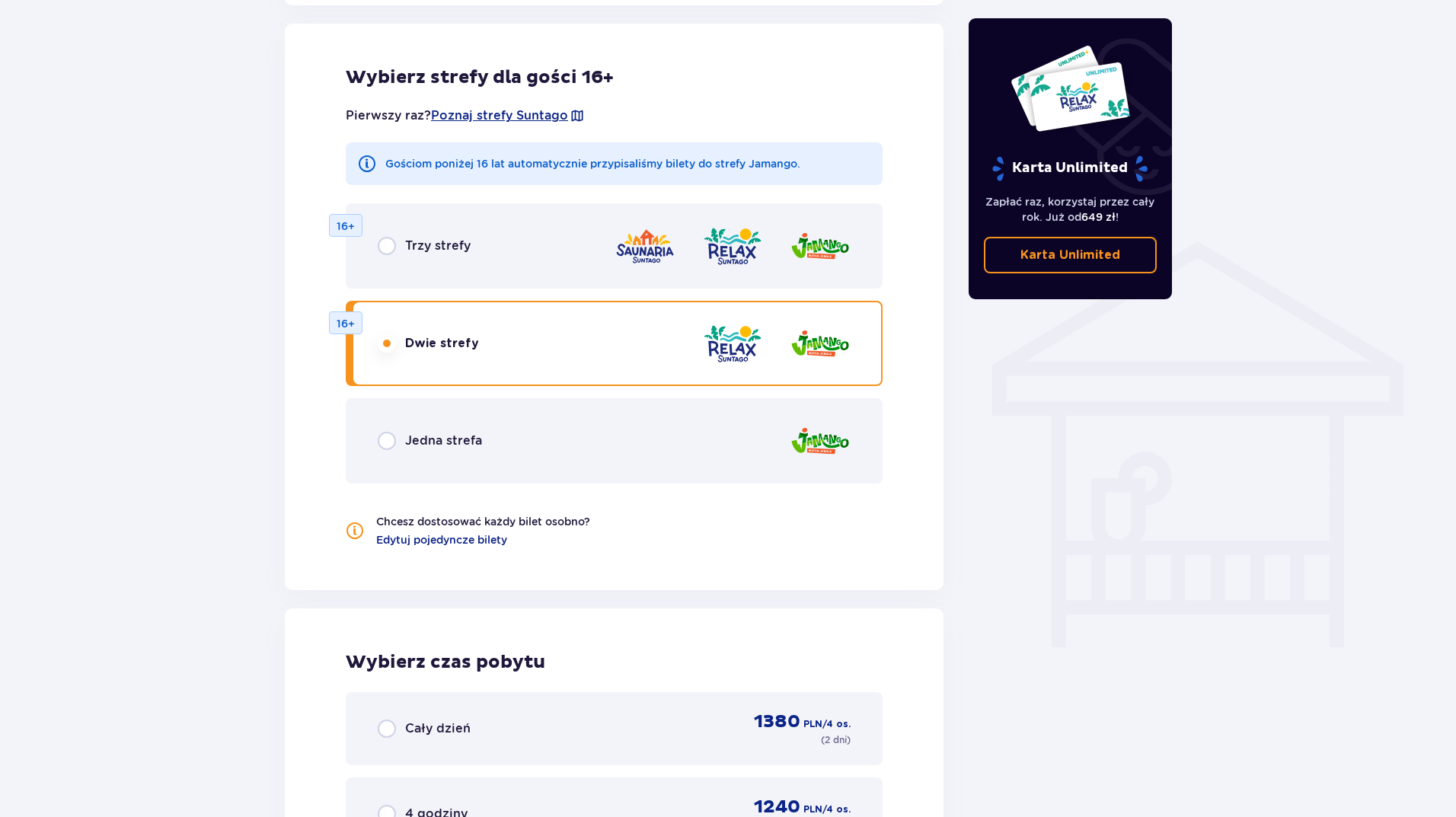
click at [341, 323] on p "16+" at bounding box center [345, 324] width 18 height 15
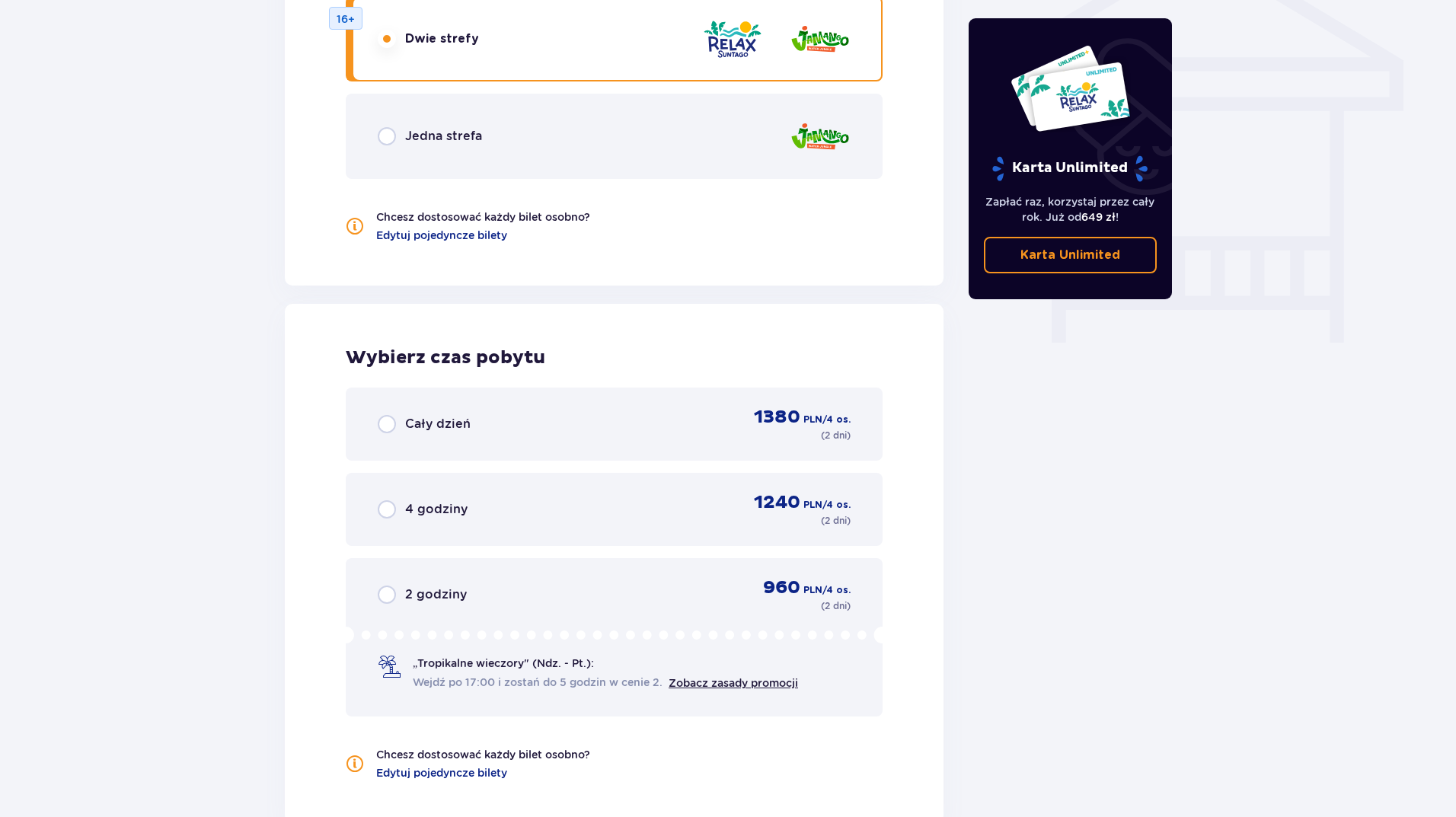
scroll to position [1072, 0]
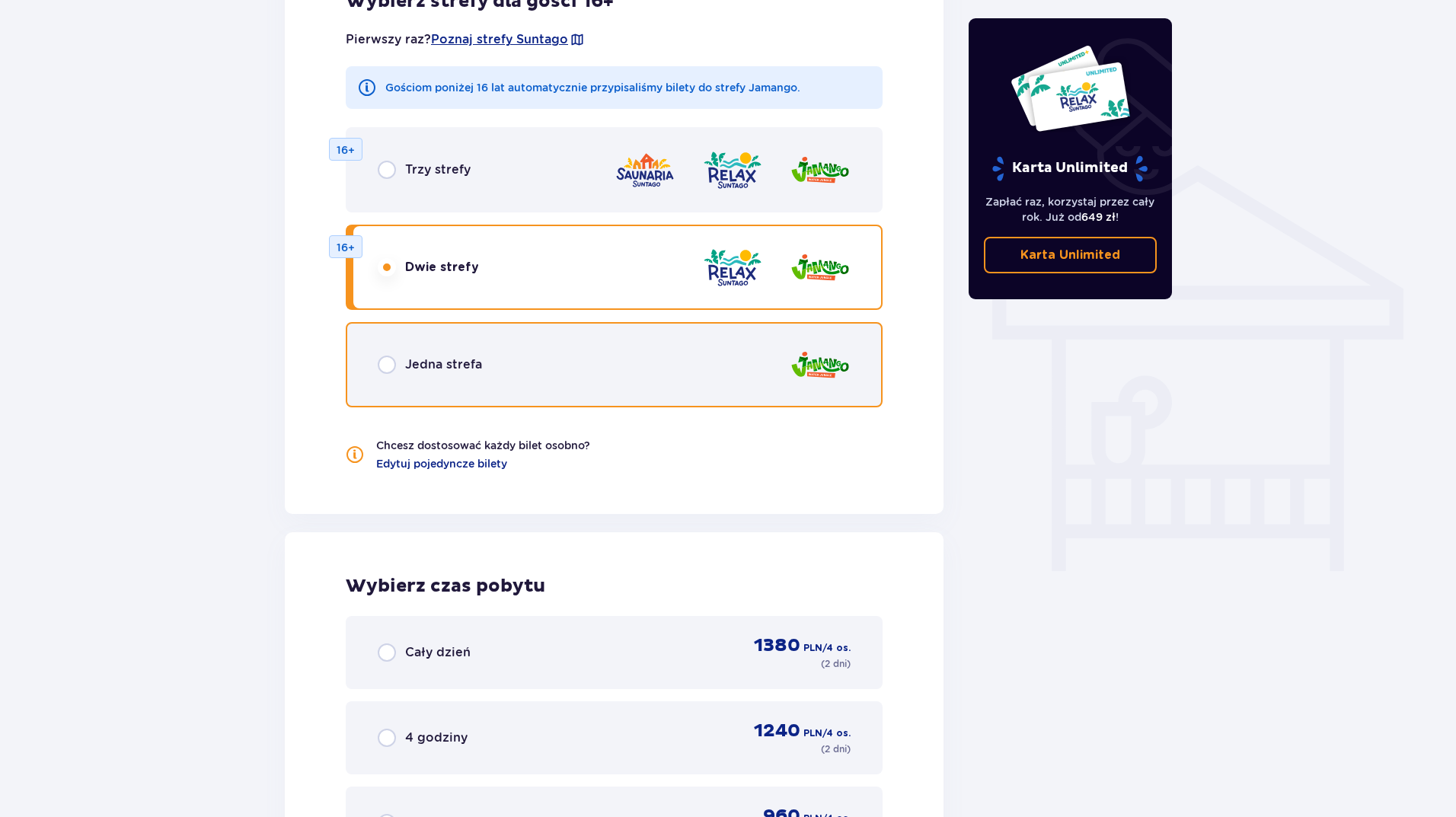
click at [381, 367] on input "radio" at bounding box center [387, 364] width 18 height 18
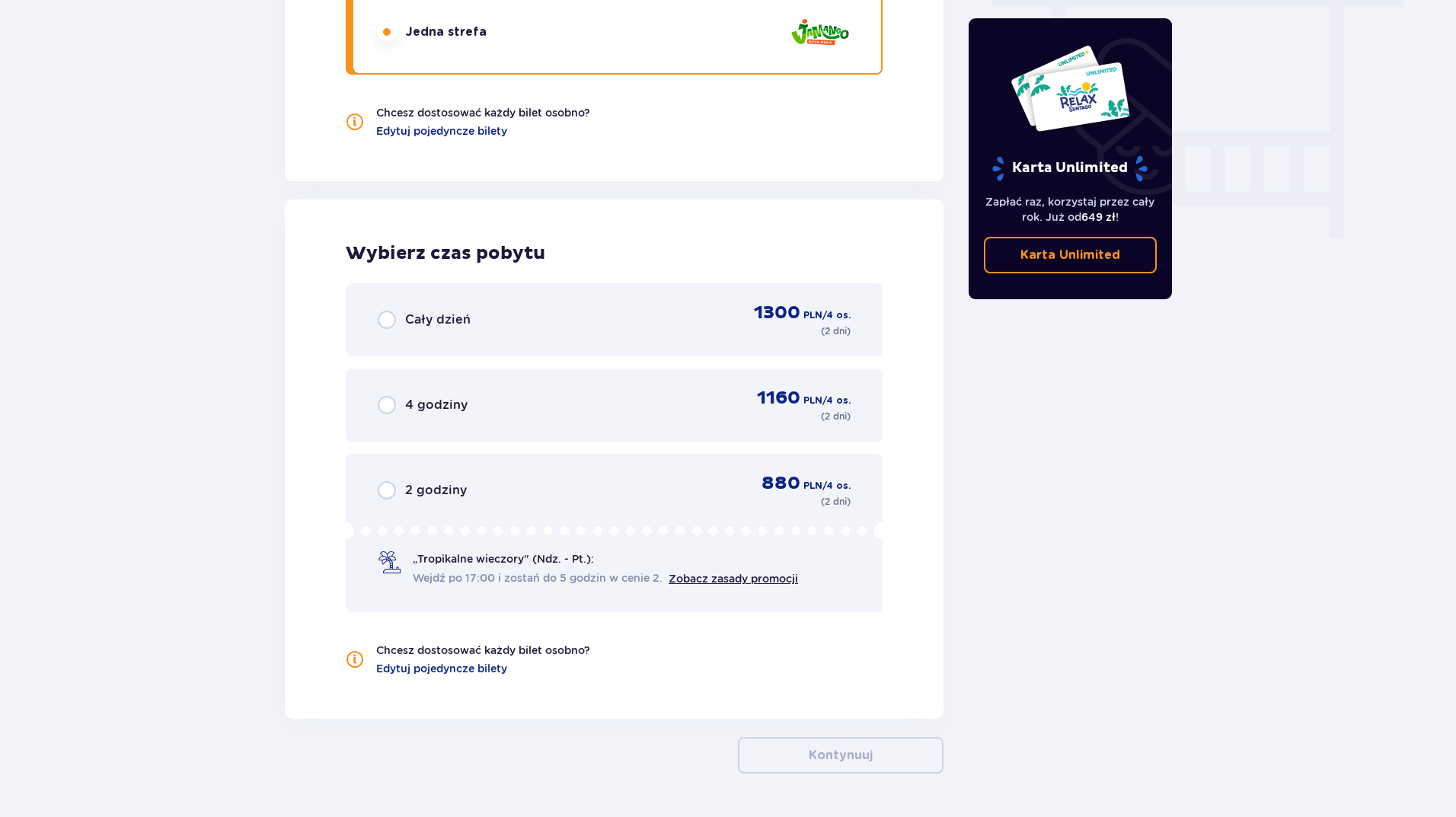
scroll to position [1453, 0]
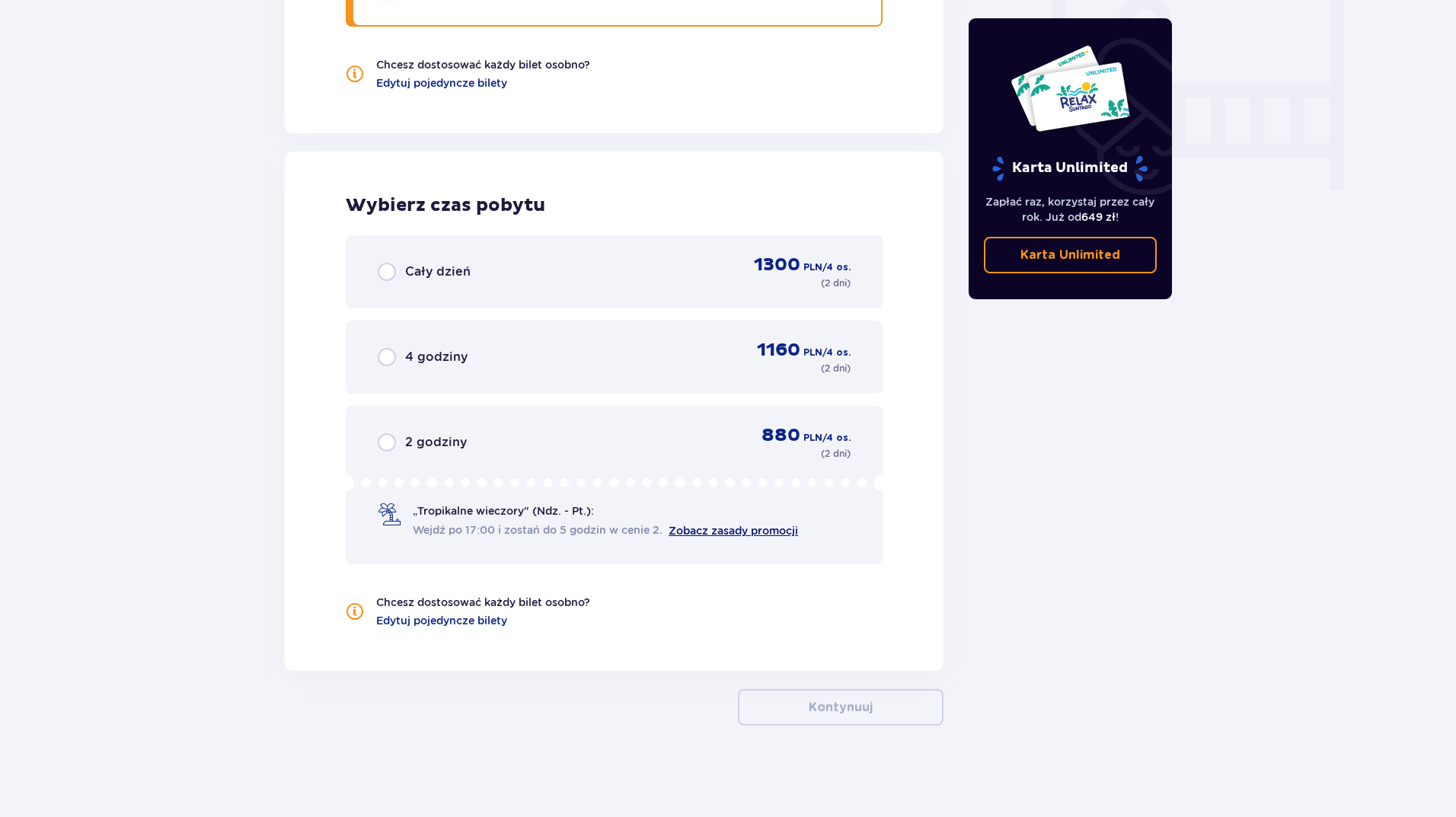
click at [742, 532] on link "Zobacz zasady promocji" at bounding box center [733, 530] width 129 height 12
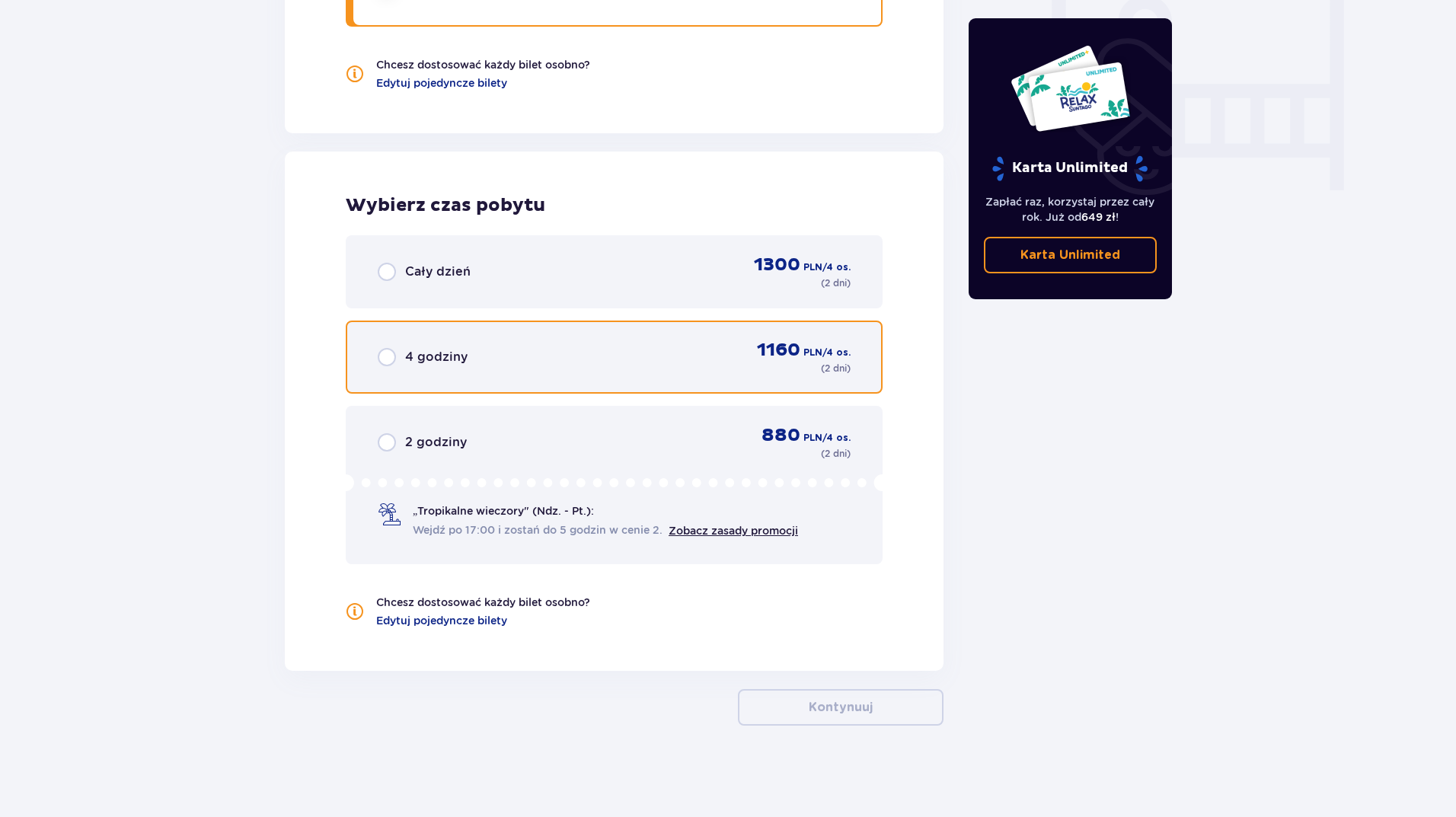
click at [391, 355] on input "radio" at bounding box center [387, 357] width 18 height 18
radio input "true"
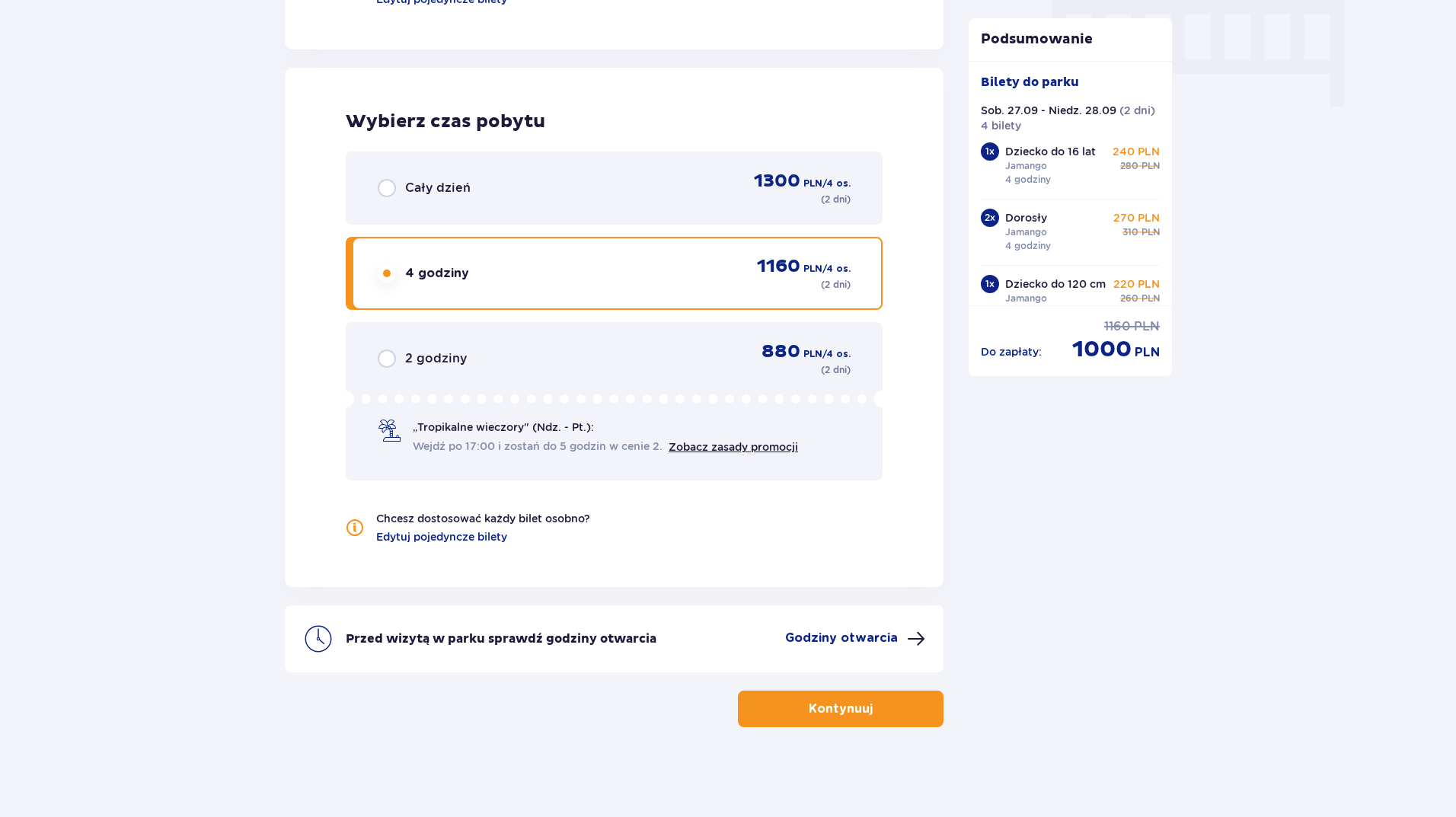
scroll to position [1538, 0]
click at [858, 637] on p "Godziny otwarcia" at bounding box center [841, 636] width 112 height 17
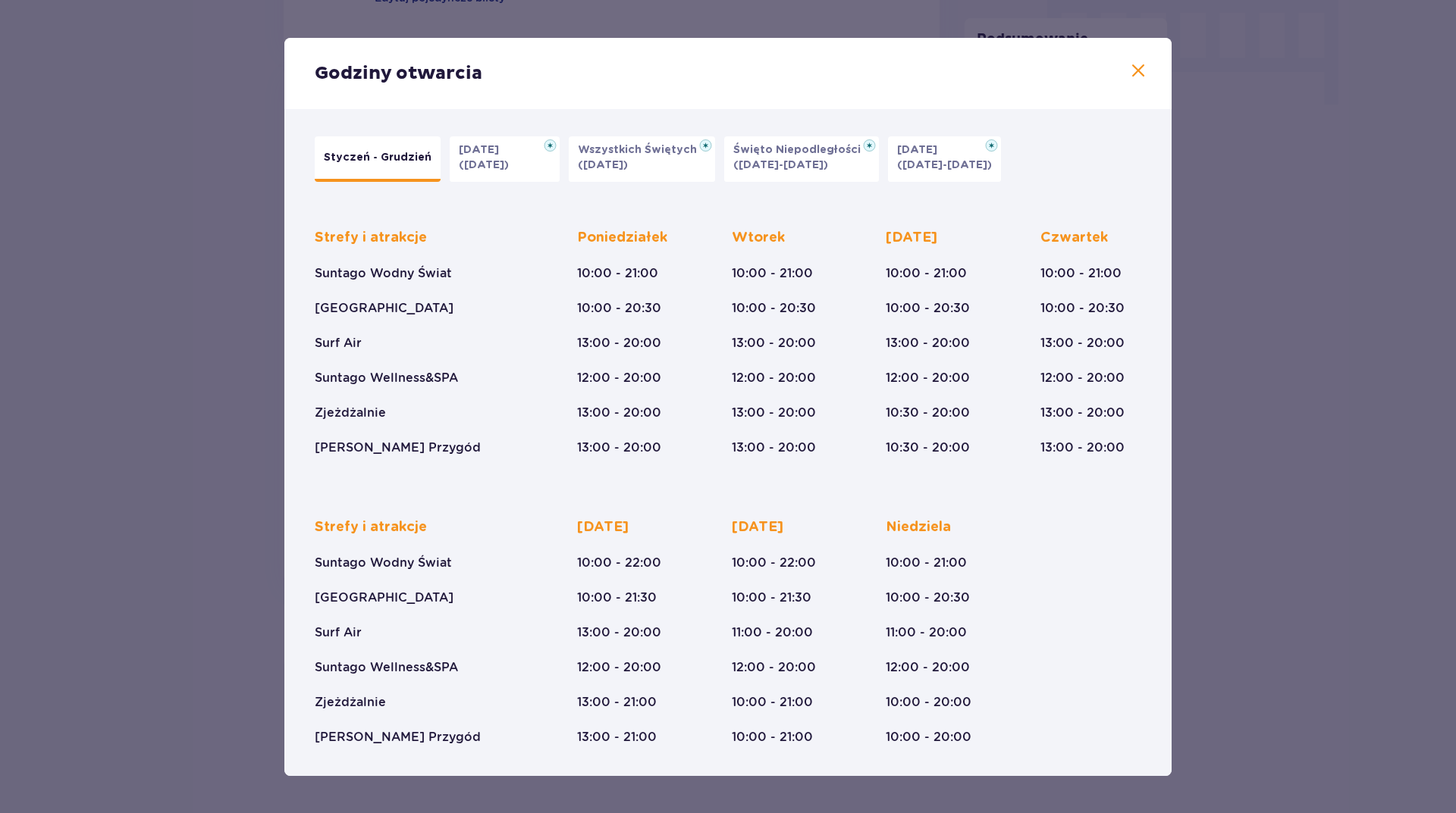
click at [1139, 602] on div "Strefy i atrakcje Suntago Wodny Świat Crocodile Island Surf Air Suntago Wellnes…" at bounding box center [728, 619] width 827 height 251
click at [1274, 615] on div "Godziny otwarcia Styczeń - Grudzień Halloween (31.10.25) Wszystkich Świętych (0…" at bounding box center [728, 406] width 1456 height 813
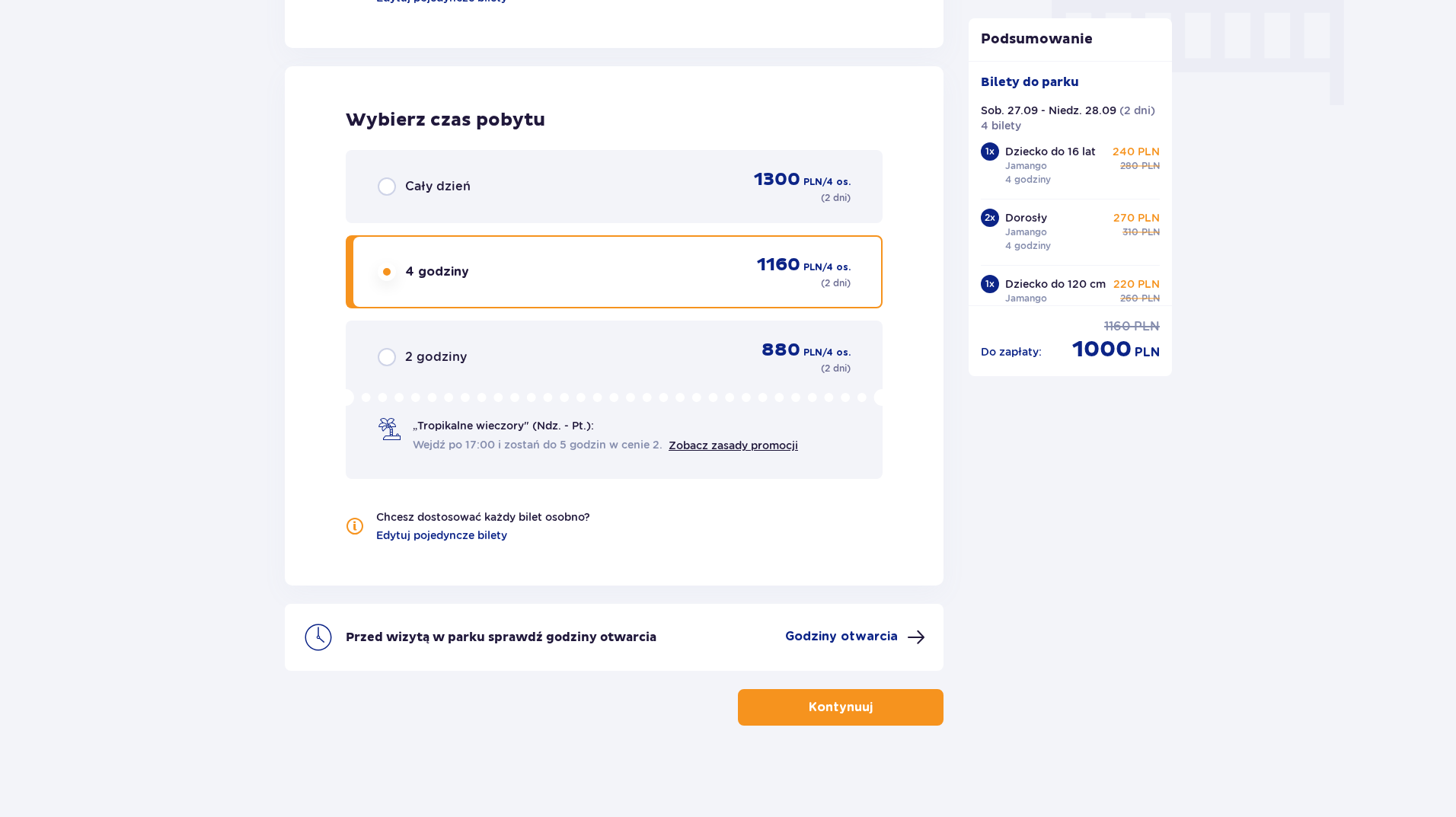
click at [752, 706] on button "Kontynuuj" at bounding box center [841, 708] width 206 height 37
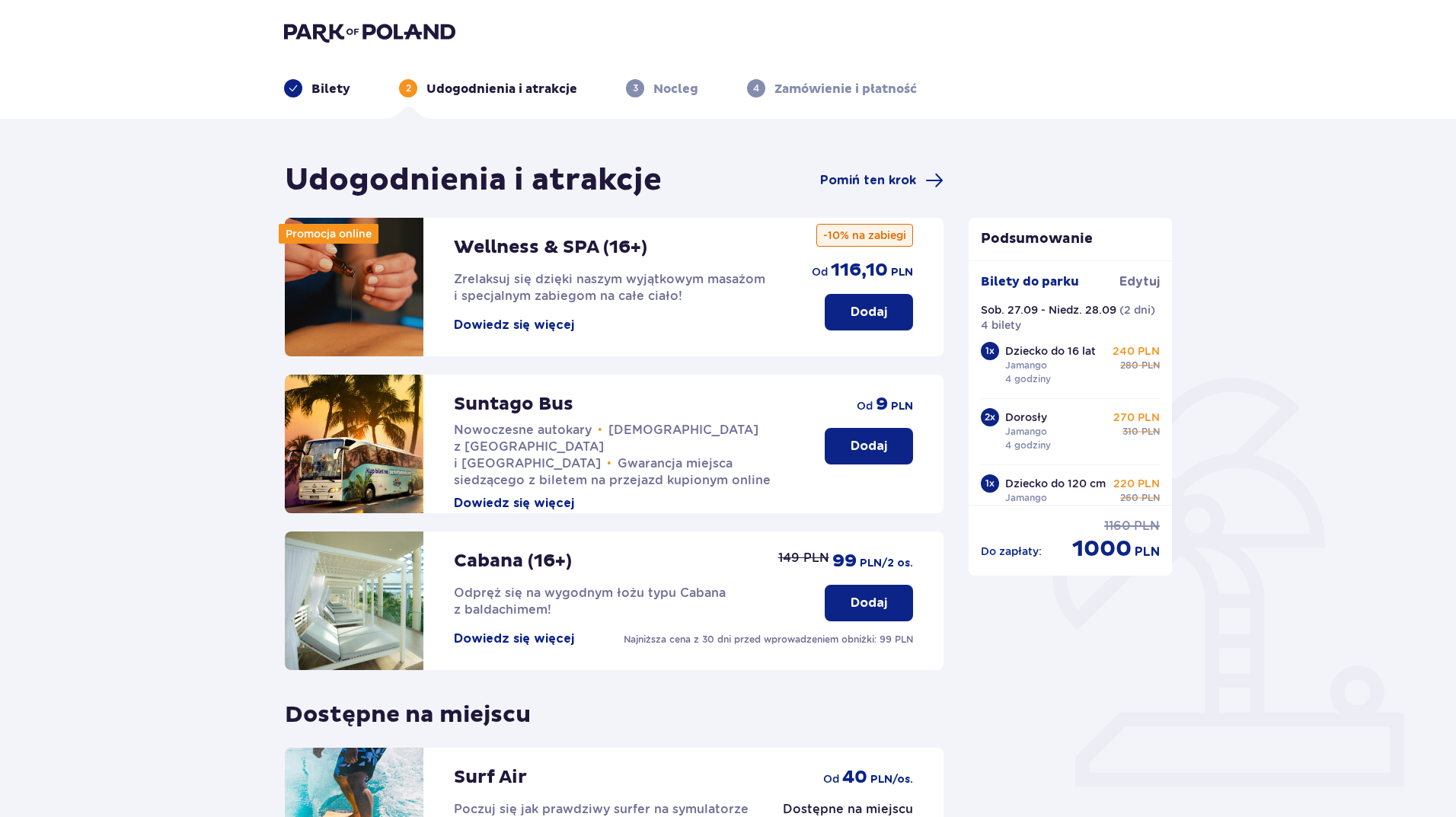
click at [535, 327] on button "Dowiedz się więcej" at bounding box center [514, 325] width 120 height 17
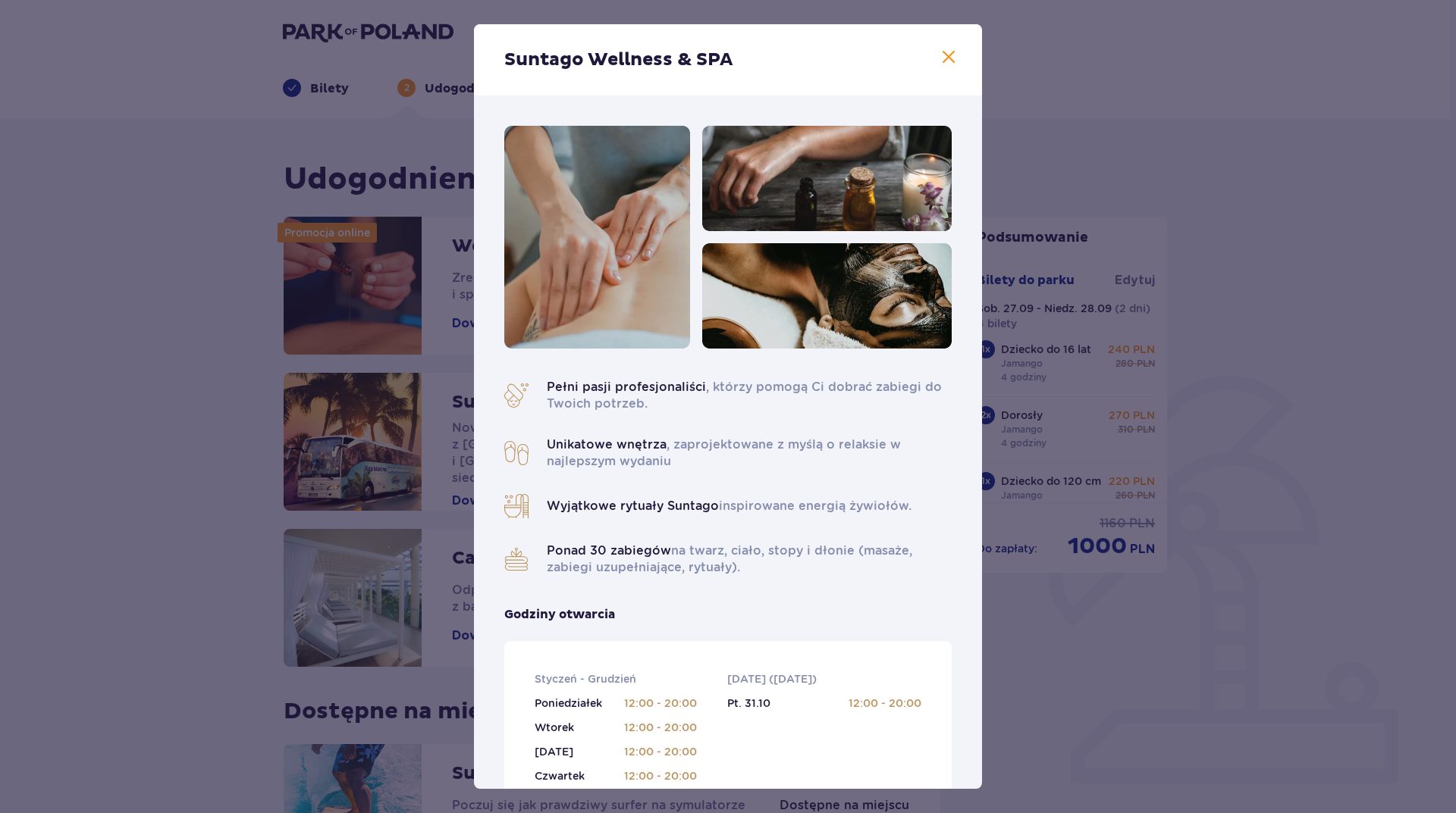
click at [1106, 685] on div "Suntago Wellness & SPA Pełni pasji profesjonaliści , którzy pomogą Ci dobrać za…" at bounding box center [728, 406] width 1456 height 813
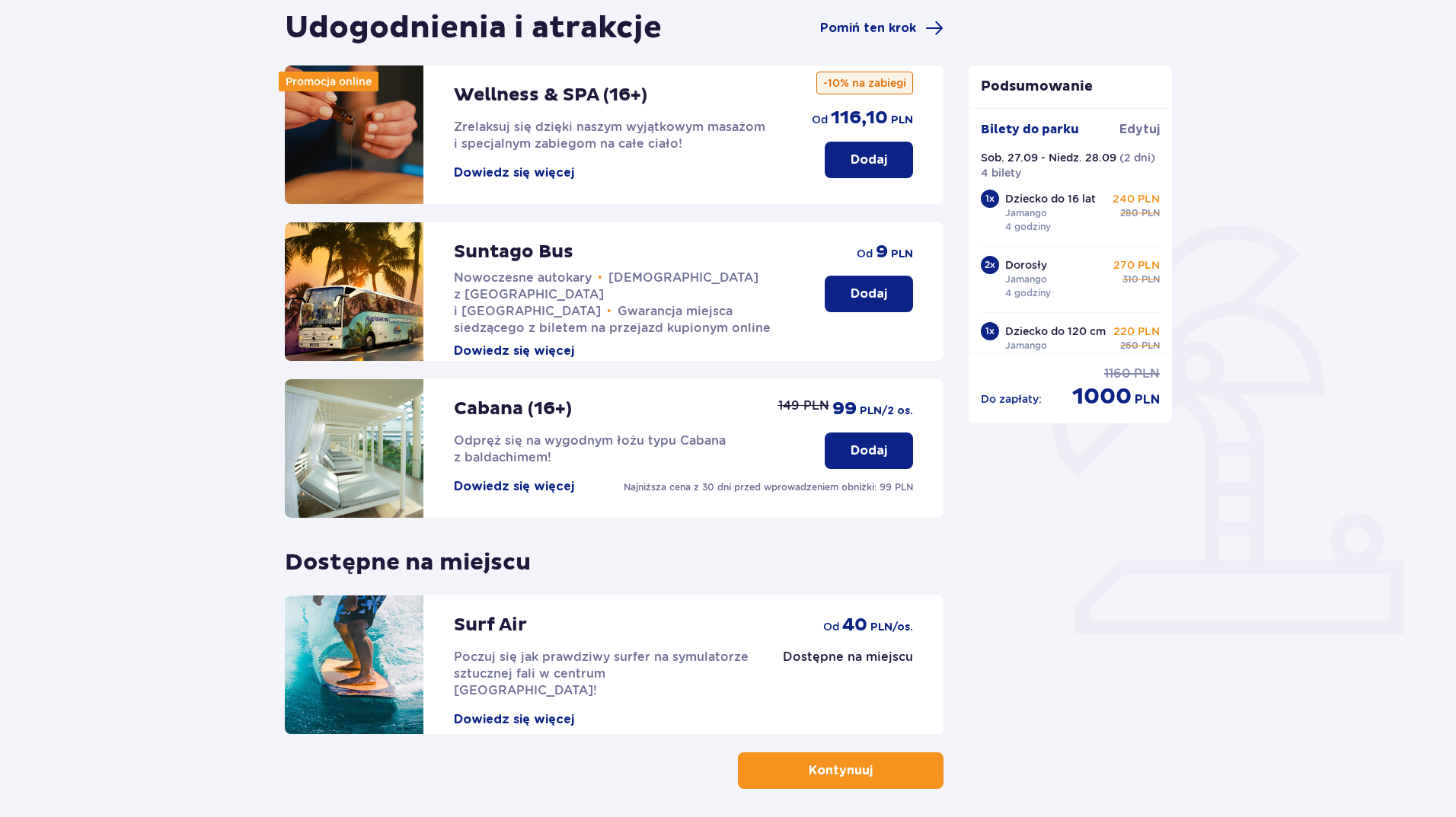
click at [826, 781] on button "Kontynuuj" at bounding box center [841, 771] width 206 height 37
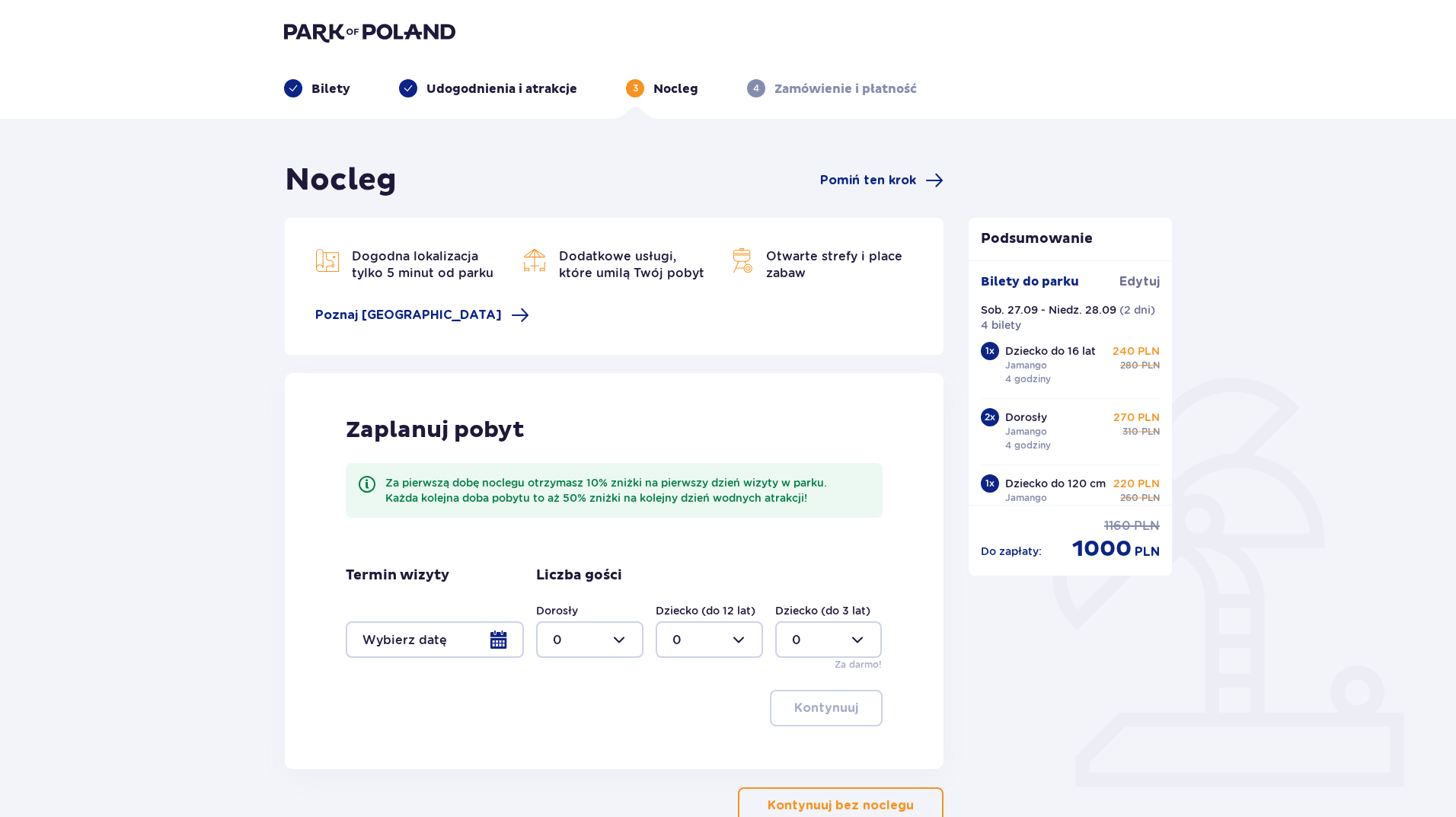
drag, startPoint x: 448, startPoint y: 323, endPoint x: 336, endPoint y: 410, distance: 141.8
click at [336, 410] on div "Zaplanuj pobyt Za pierwszą dobę noclegu otrzymasz 10% zniżki na pierwszy dzień …" at bounding box center [614, 571] width 659 height 396
click at [598, 650] on div at bounding box center [590, 640] width 108 height 37
click at [591, 550] on div "2" at bounding box center [590, 555] width 74 height 17
type input "2"
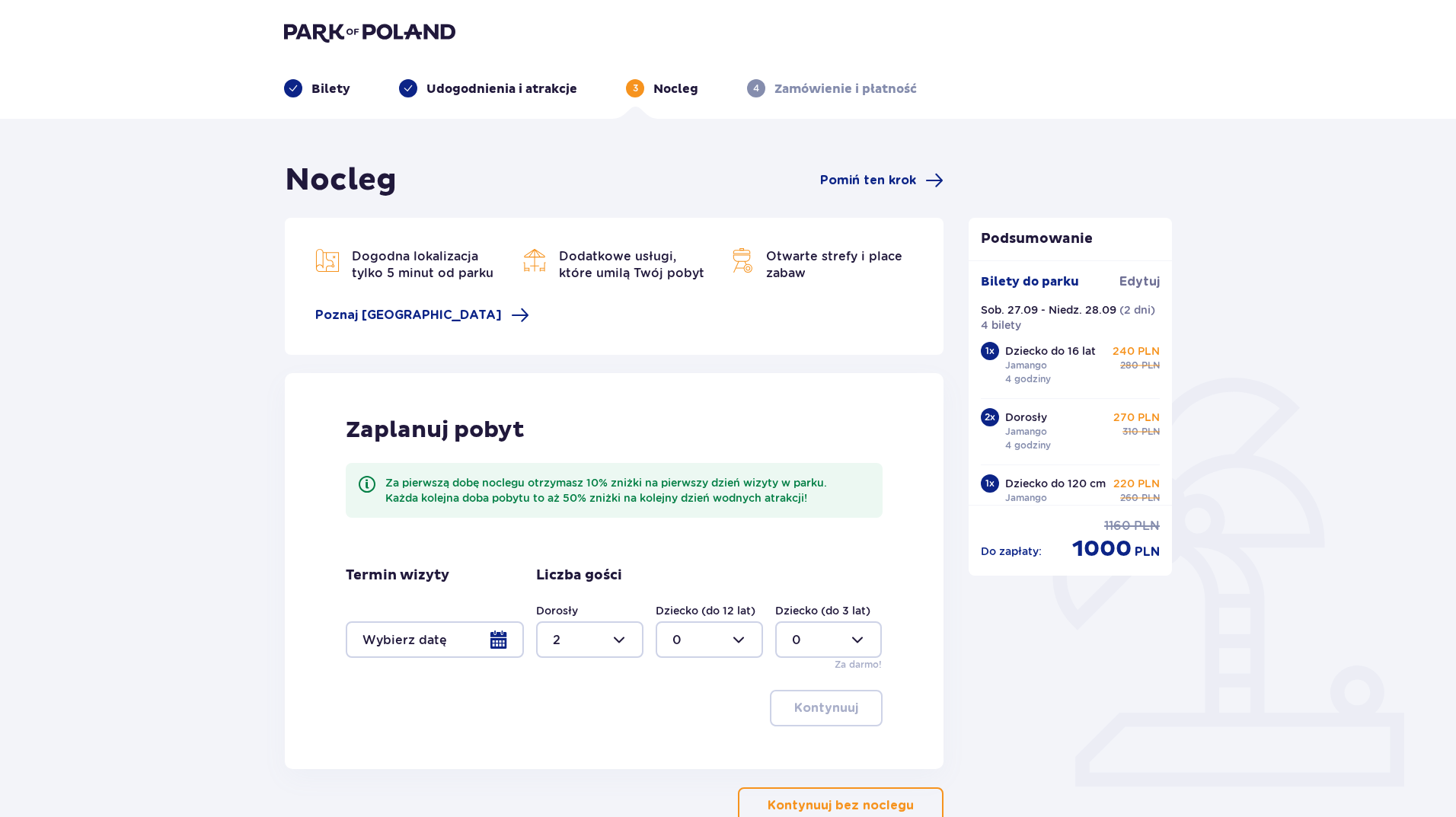
click at [731, 648] on div at bounding box center [709, 640] width 108 height 37
click at [706, 559] on div "2" at bounding box center [709, 555] width 74 height 17
type input "2"
click at [442, 641] on div at bounding box center [435, 640] width 179 height 37
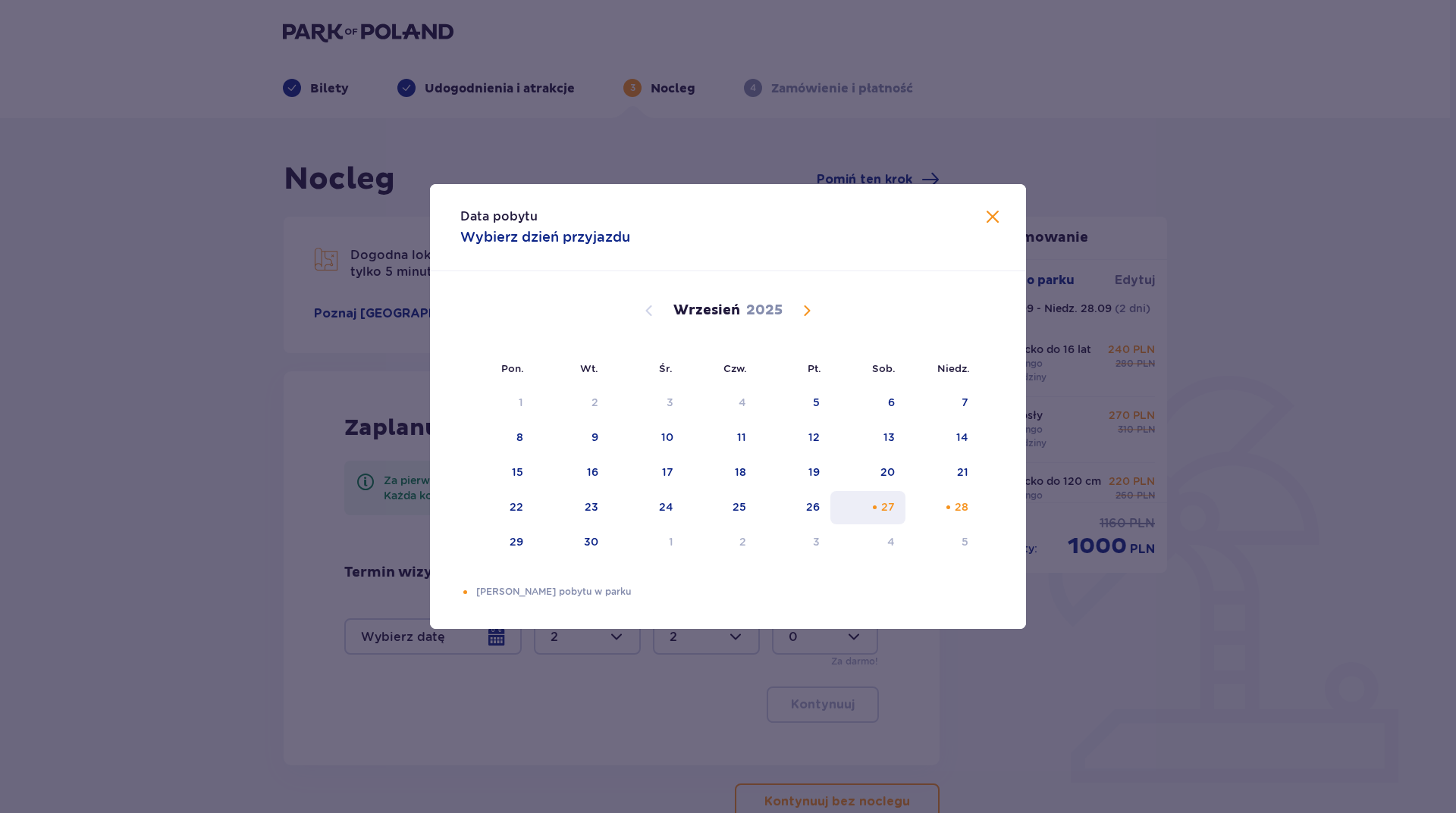
click at [888, 508] on div "27" at bounding box center [888, 507] width 13 height 15
click at [952, 504] on div "Choose niedziela, 28 września 2025 as your check-out date. It’s available." at bounding box center [948, 508] width 10 height 10
type input "27.09.25 - 28.09.25"
type input "0"
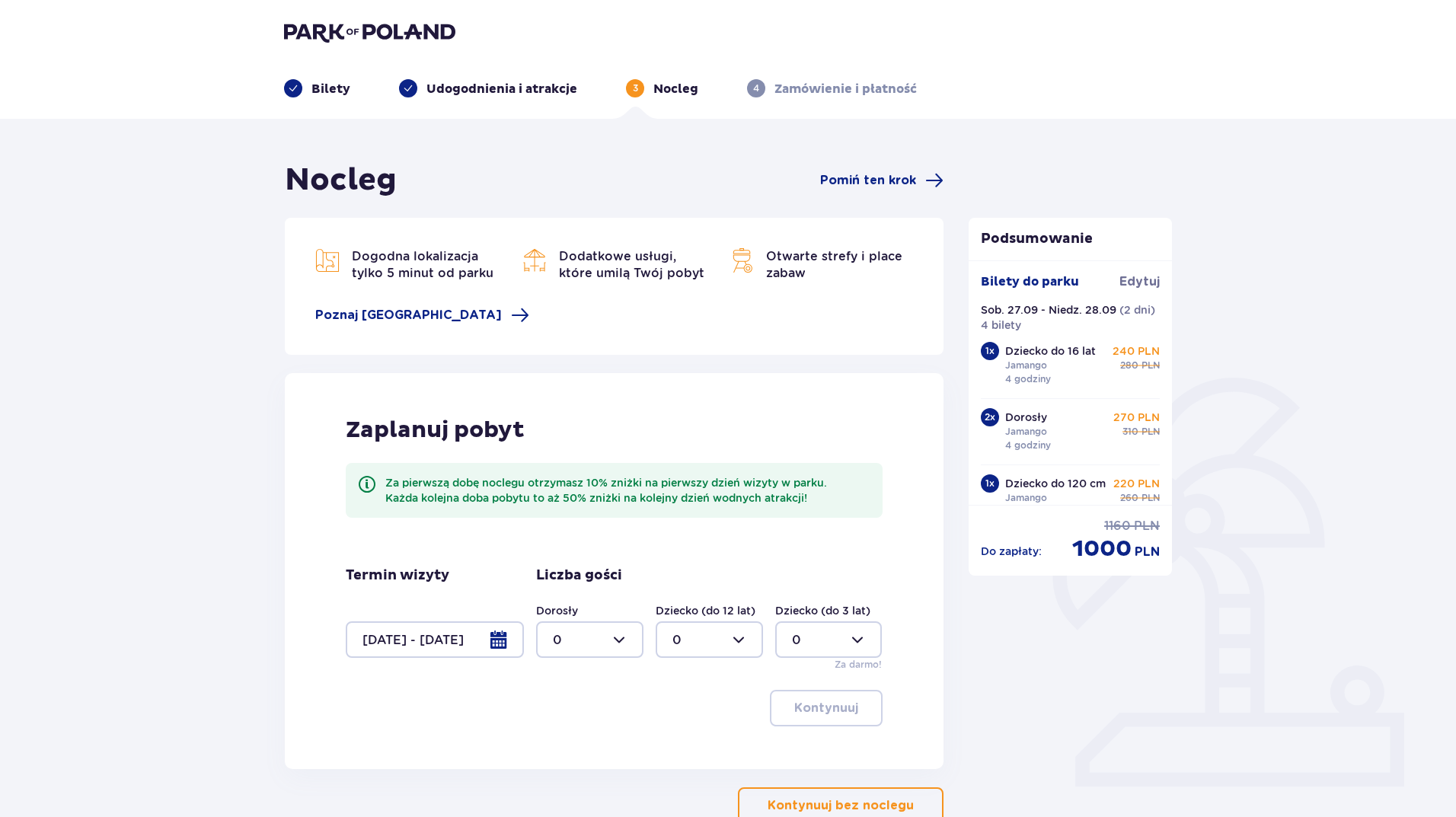
click at [1007, 737] on div "Podsumowanie Bilety do parku Edytuj Sob. 27.09 - Niedz. 28.09 ( 2 dni ) 4 bilet…" at bounding box center [1070, 493] width 229 height 662
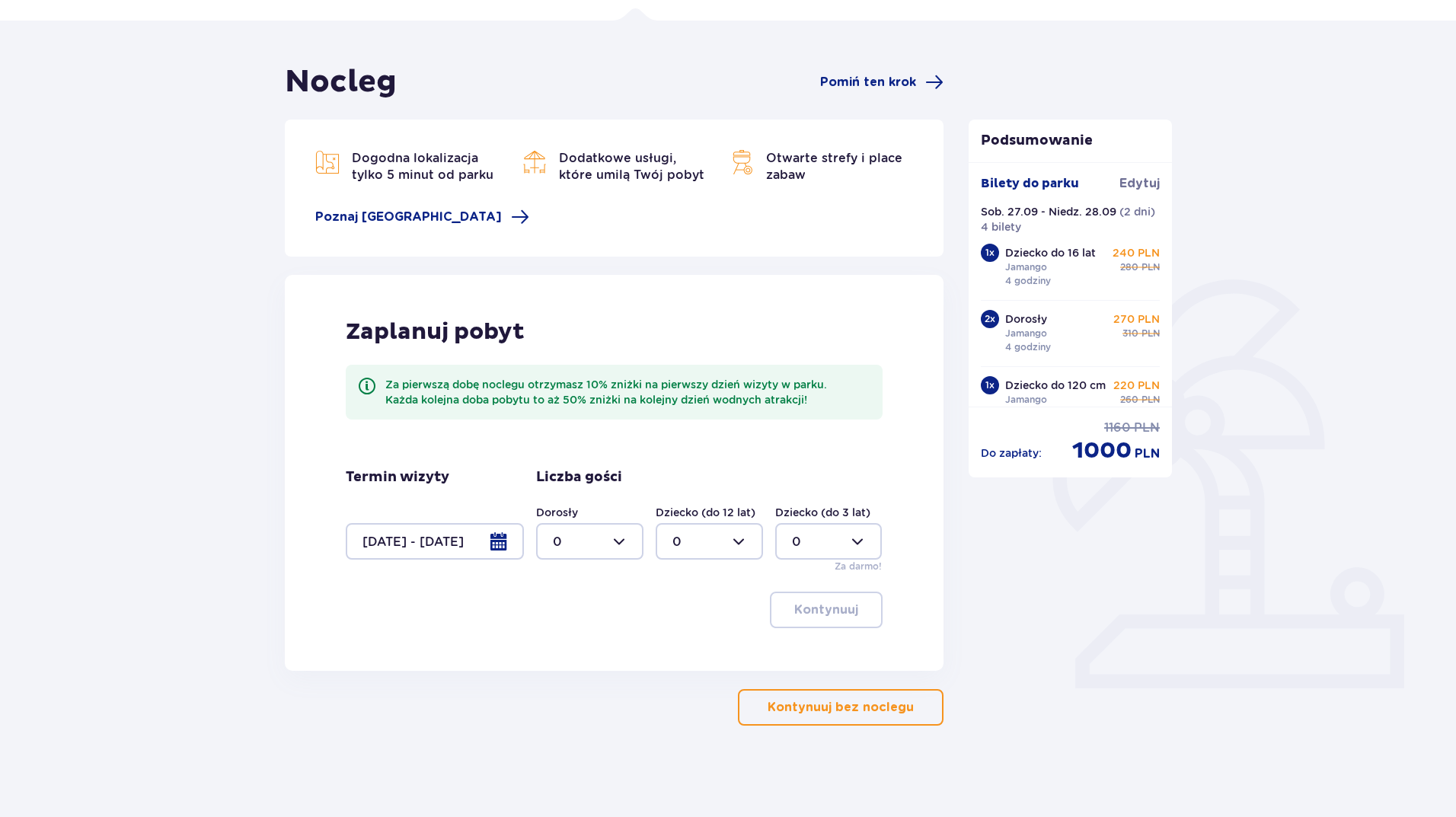
scroll to position [22, 0]
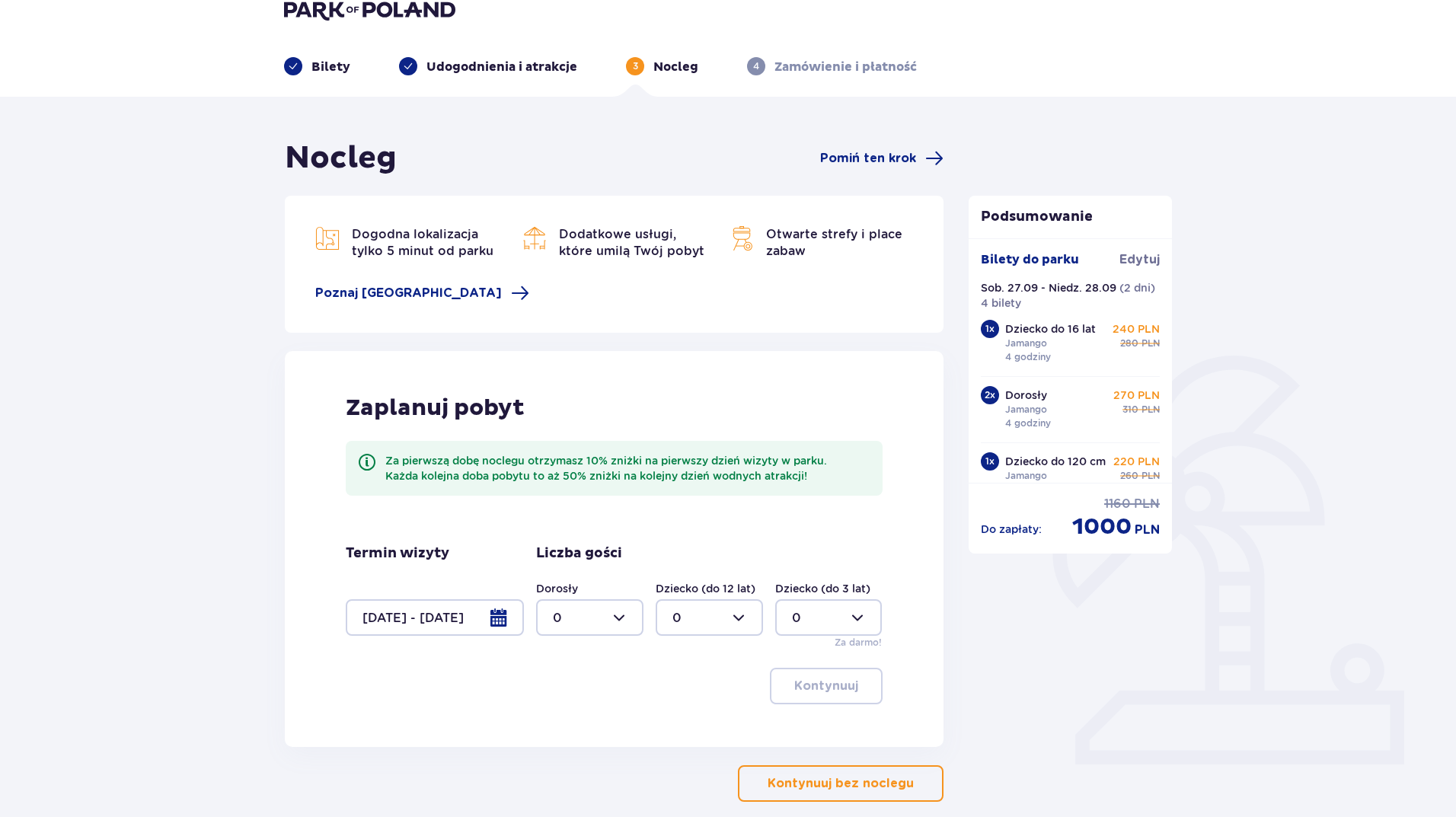
click at [591, 615] on div at bounding box center [590, 618] width 108 height 37
drag, startPoint x: 579, startPoint y: 729, endPoint x: 587, endPoint y: 719, distance: 12.8
click at [579, 729] on div "2" at bounding box center [590, 728] width 74 height 17
type input "2"
click at [718, 611] on div at bounding box center [709, 618] width 108 height 37
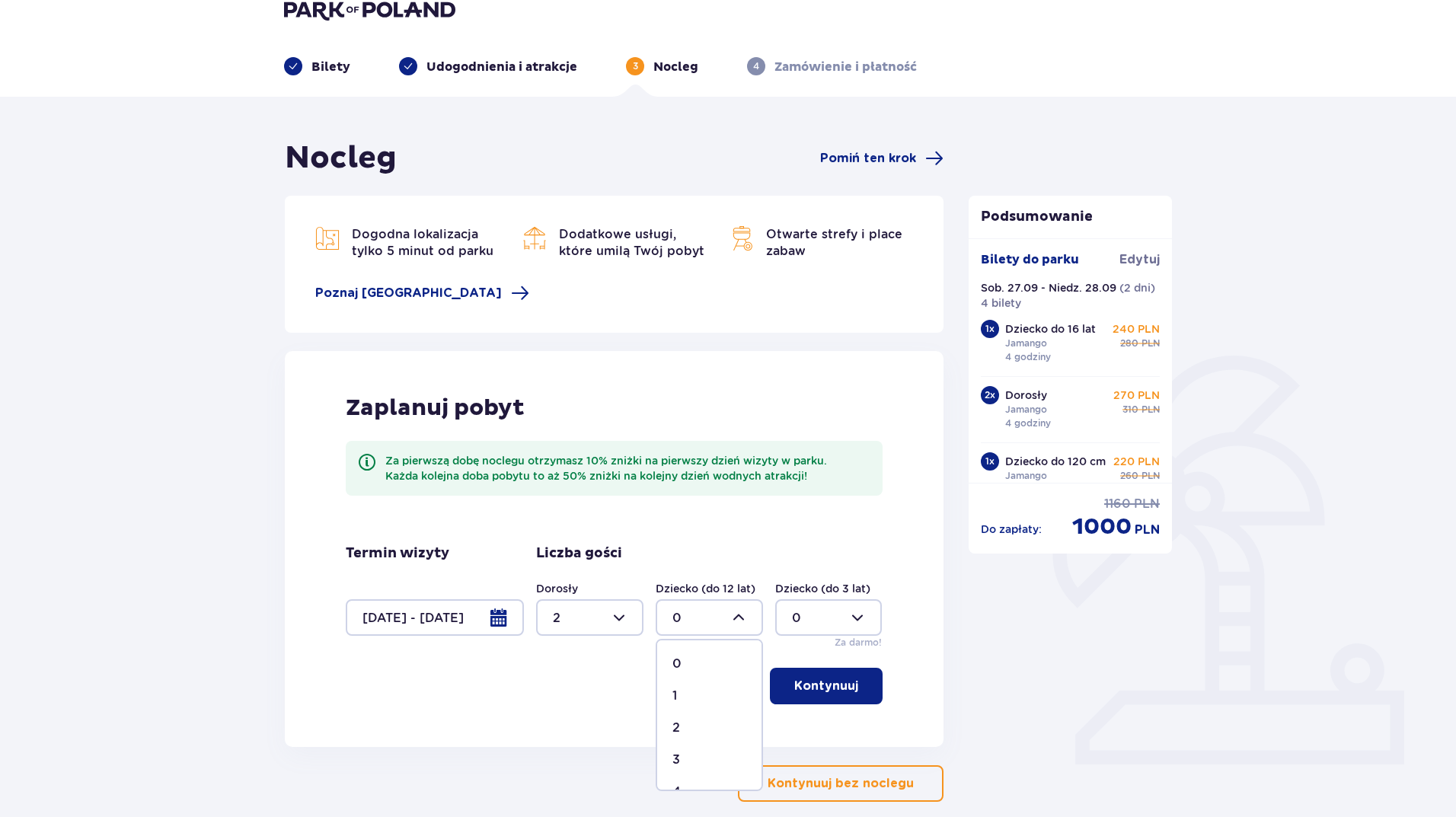
click at [681, 718] on span "2" at bounding box center [709, 729] width 104 height 32
type input "2"
click at [831, 679] on p "Kontynuuj" at bounding box center [826, 686] width 64 height 17
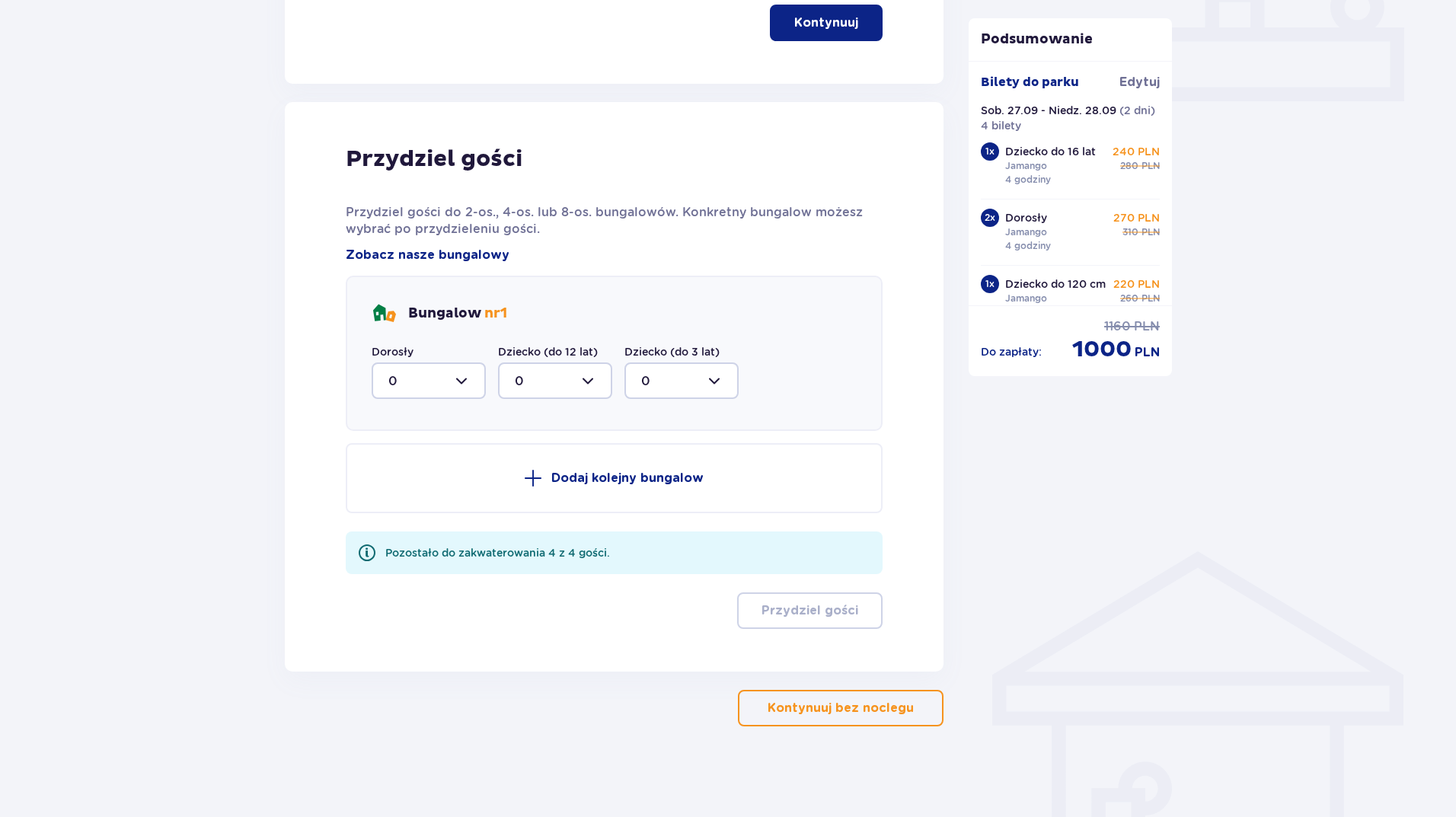
scroll to position [686, 0]
click at [461, 386] on div at bounding box center [428, 380] width 114 height 37
click at [398, 489] on div "2" at bounding box center [428, 490] width 80 height 17
type input "2"
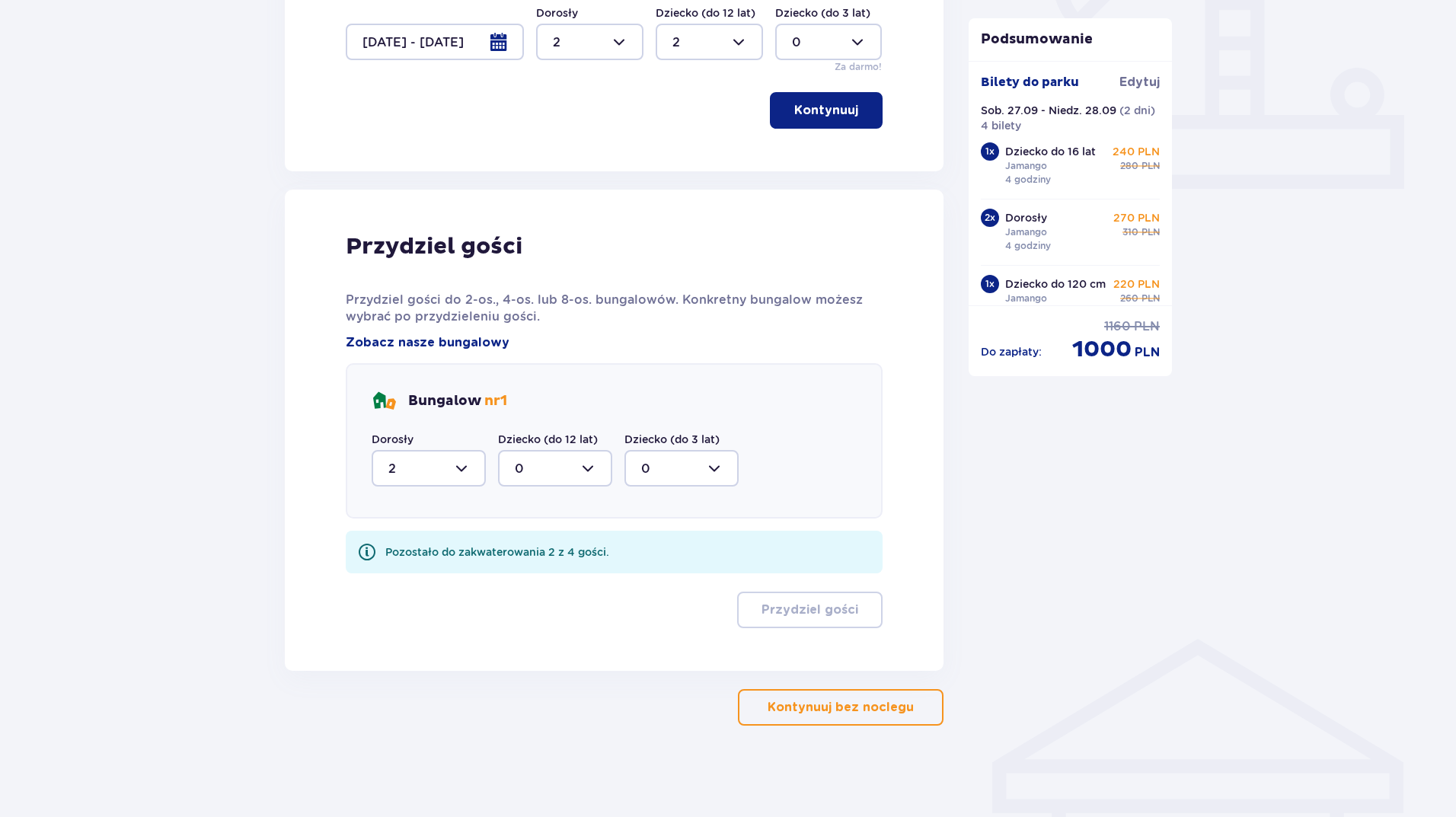
click at [541, 462] on div at bounding box center [555, 469] width 114 height 37
click at [516, 594] on span "2" at bounding box center [555, 579] width 112 height 32
type input "2"
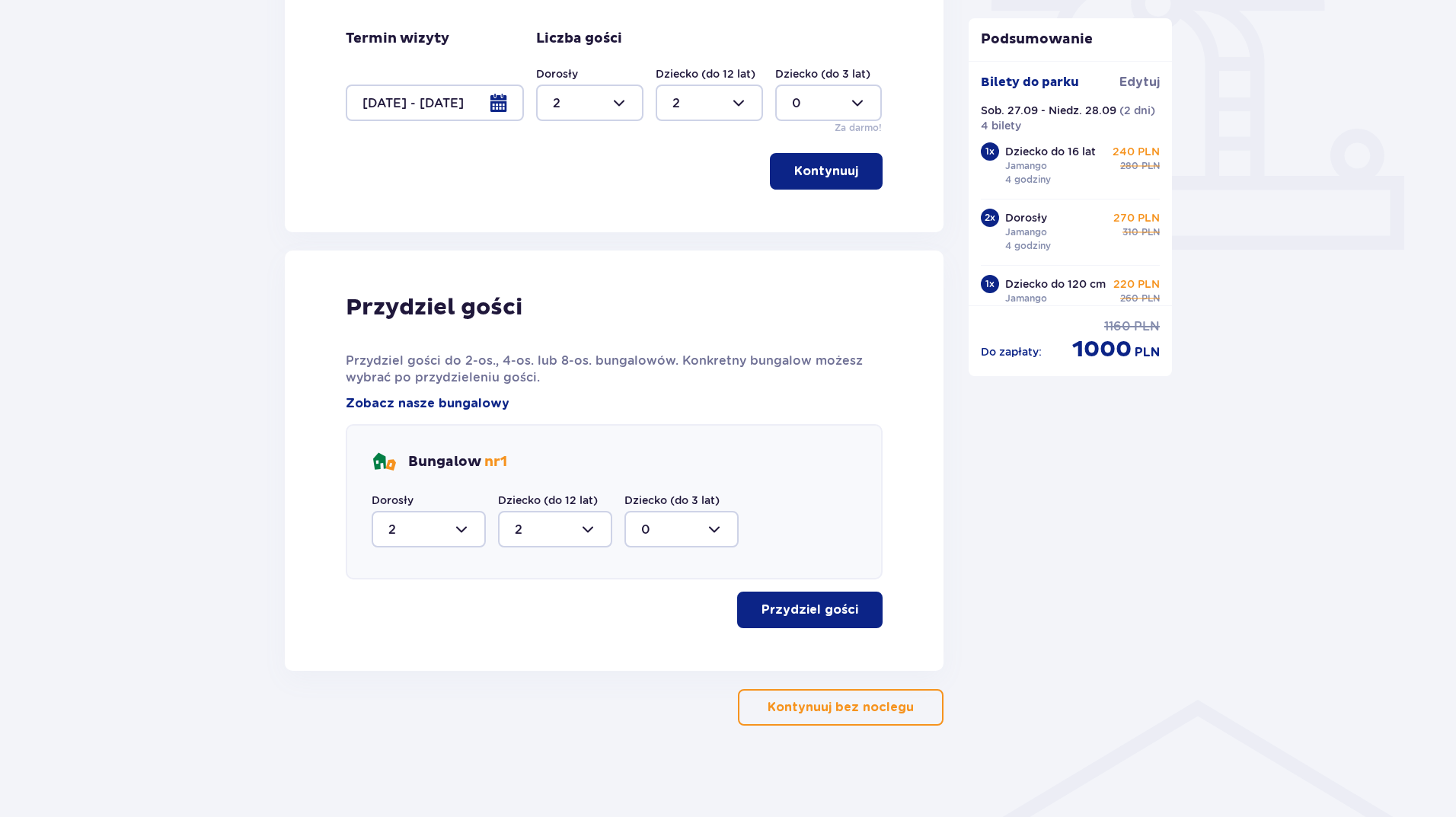
scroll to position [537, 0]
click at [844, 615] on p "Przydziel gości" at bounding box center [810, 610] width 96 height 17
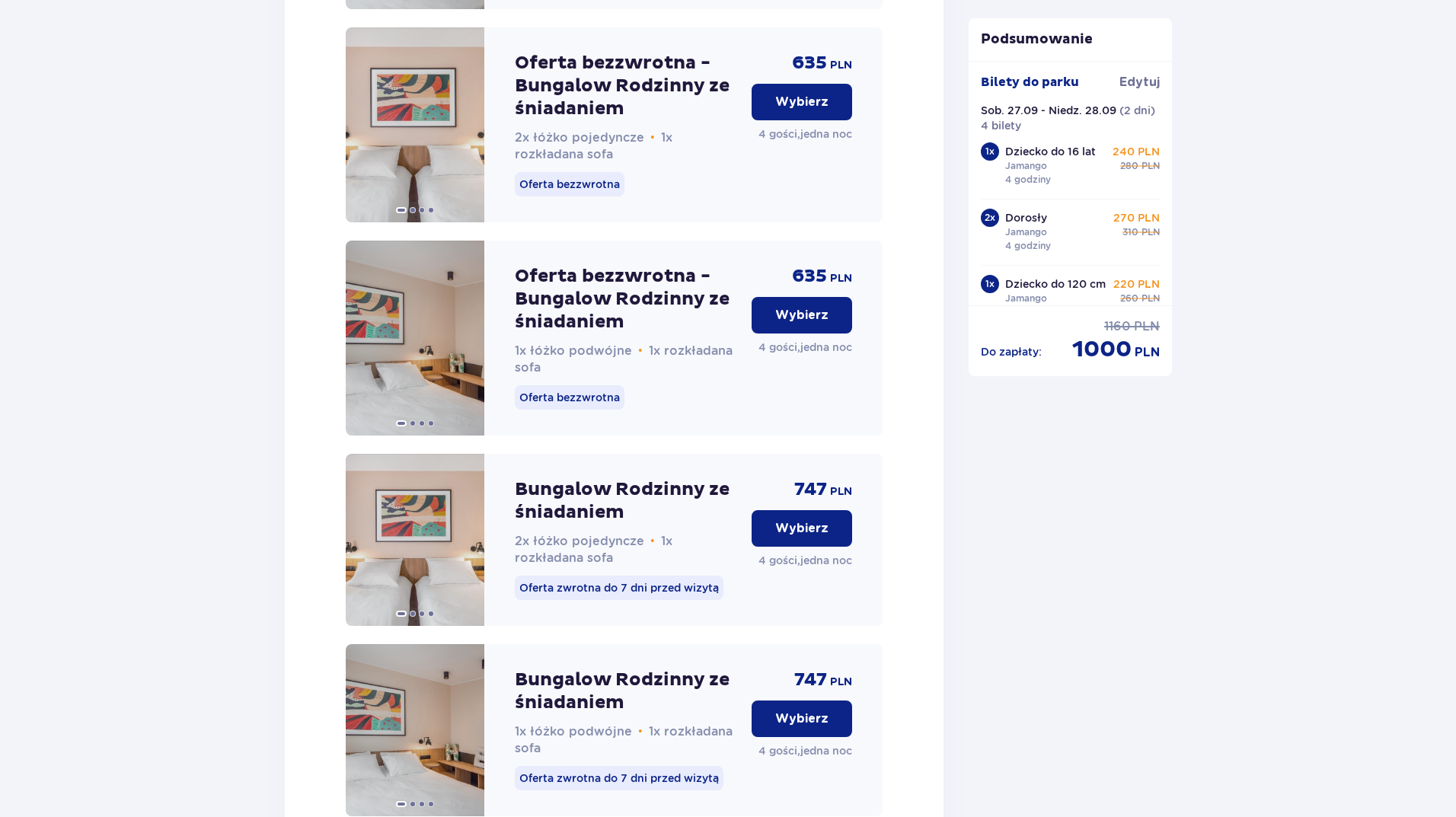
scroll to position [2198, 0]
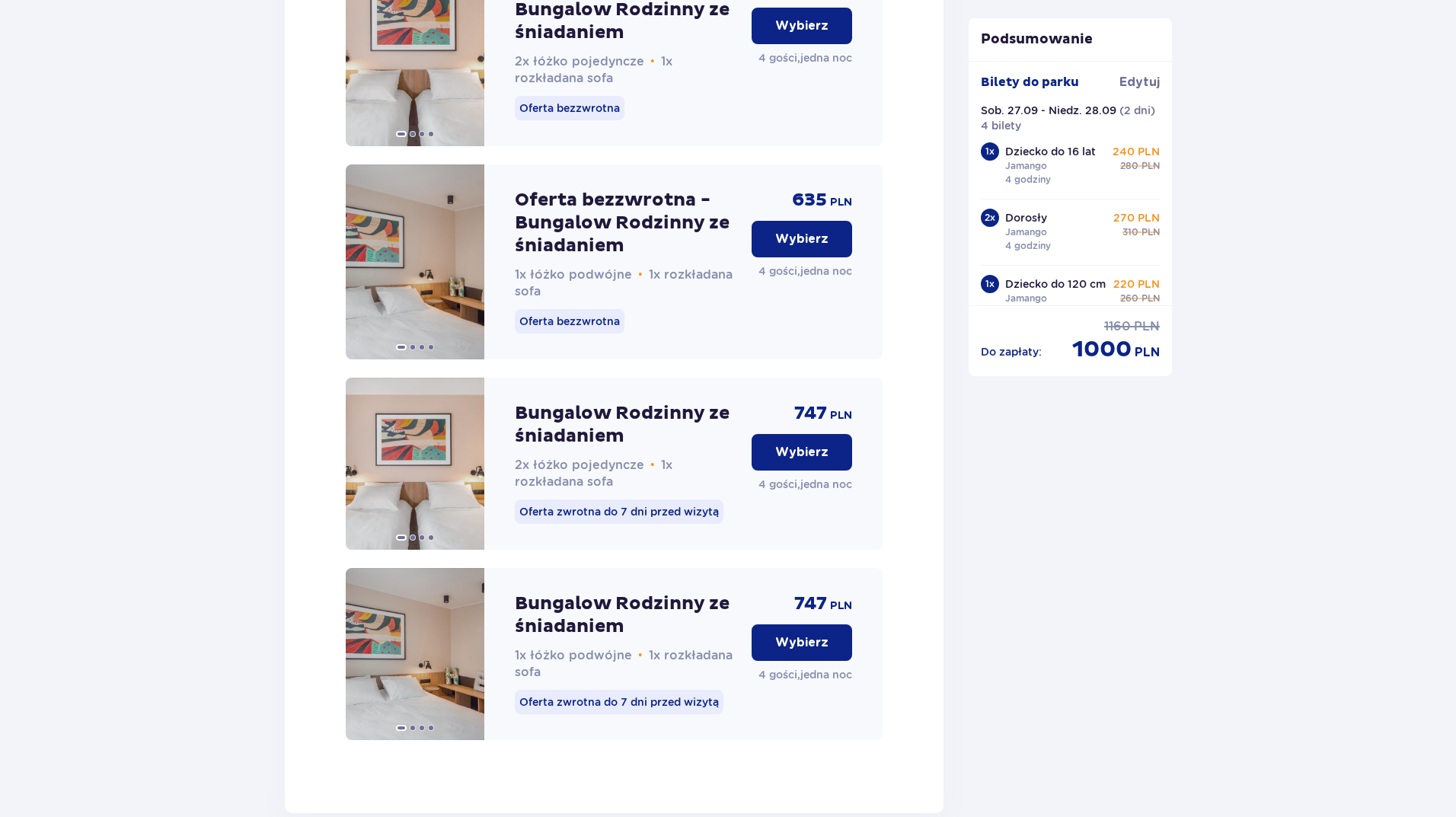
click at [821, 248] on p "Wybierz" at bounding box center [802, 239] width 53 height 17
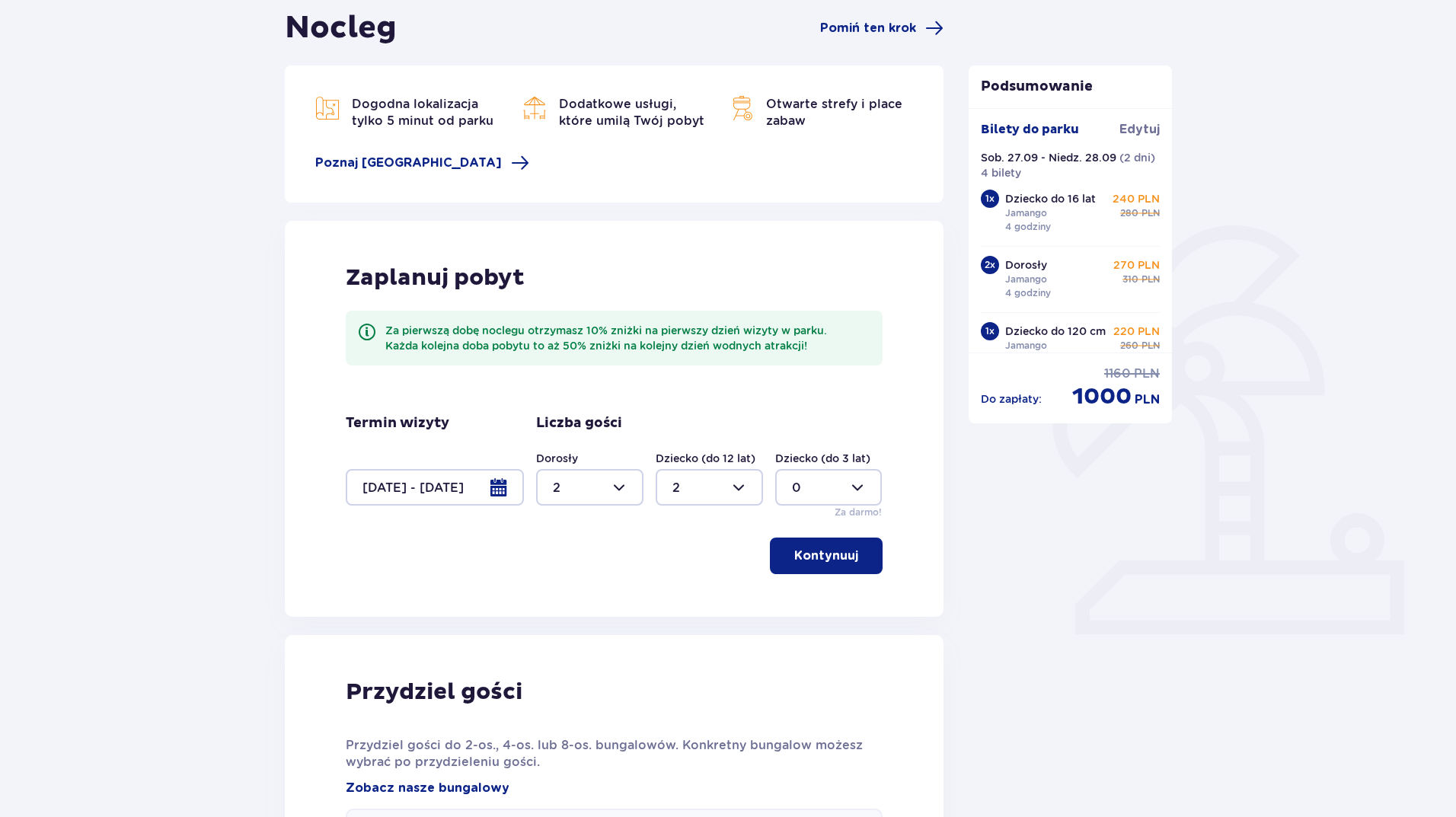
scroll to position [0, 0]
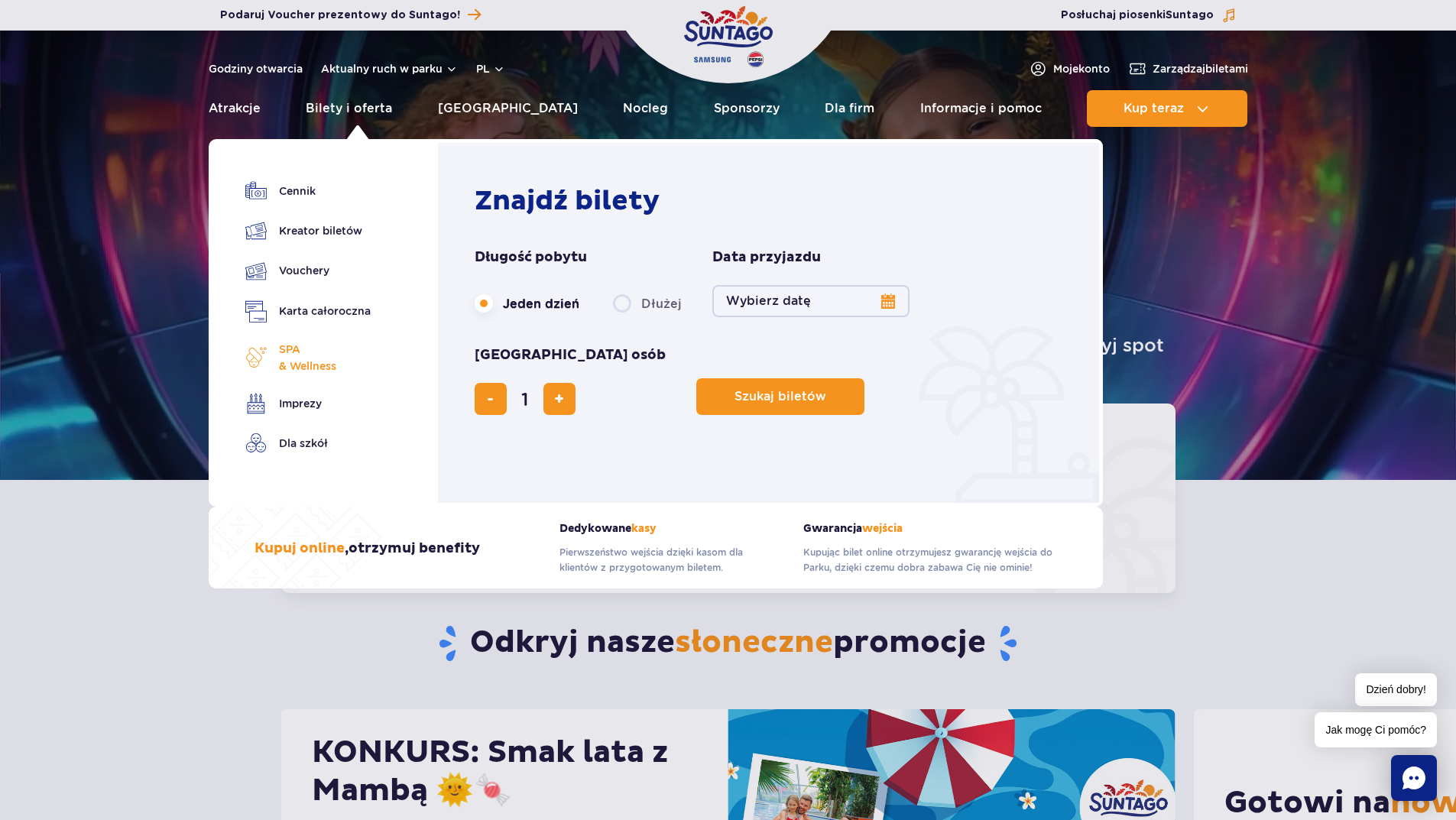
click at [296, 358] on span "SPA & Wellness" at bounding box center [308, 358] width 58 height 34
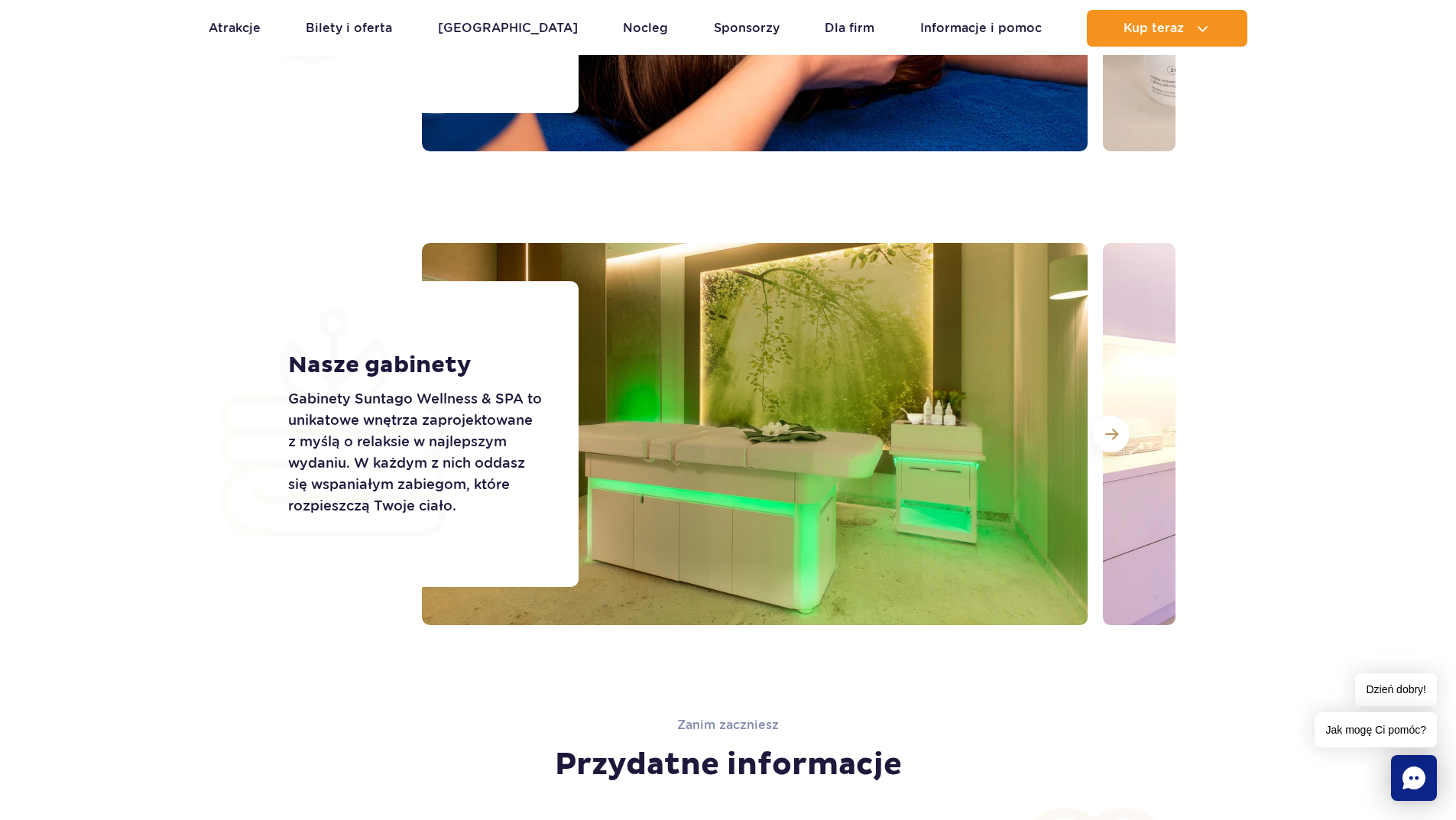
scroll to position [1894, 0]
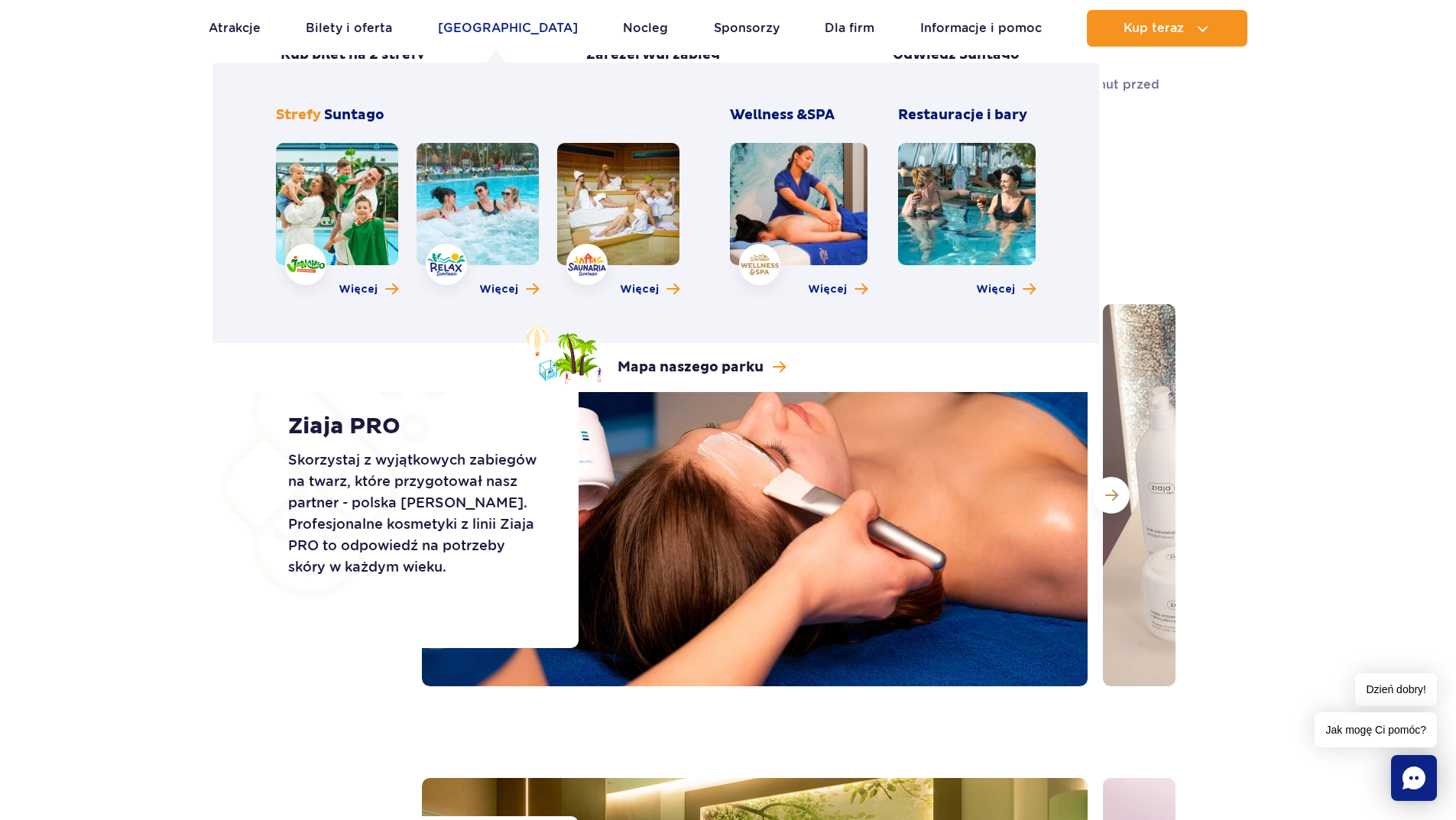
click at [499, 37] on link "[GEOGRAPHIC_DATA]" at bounding box center [508, 28] width 140 height 37
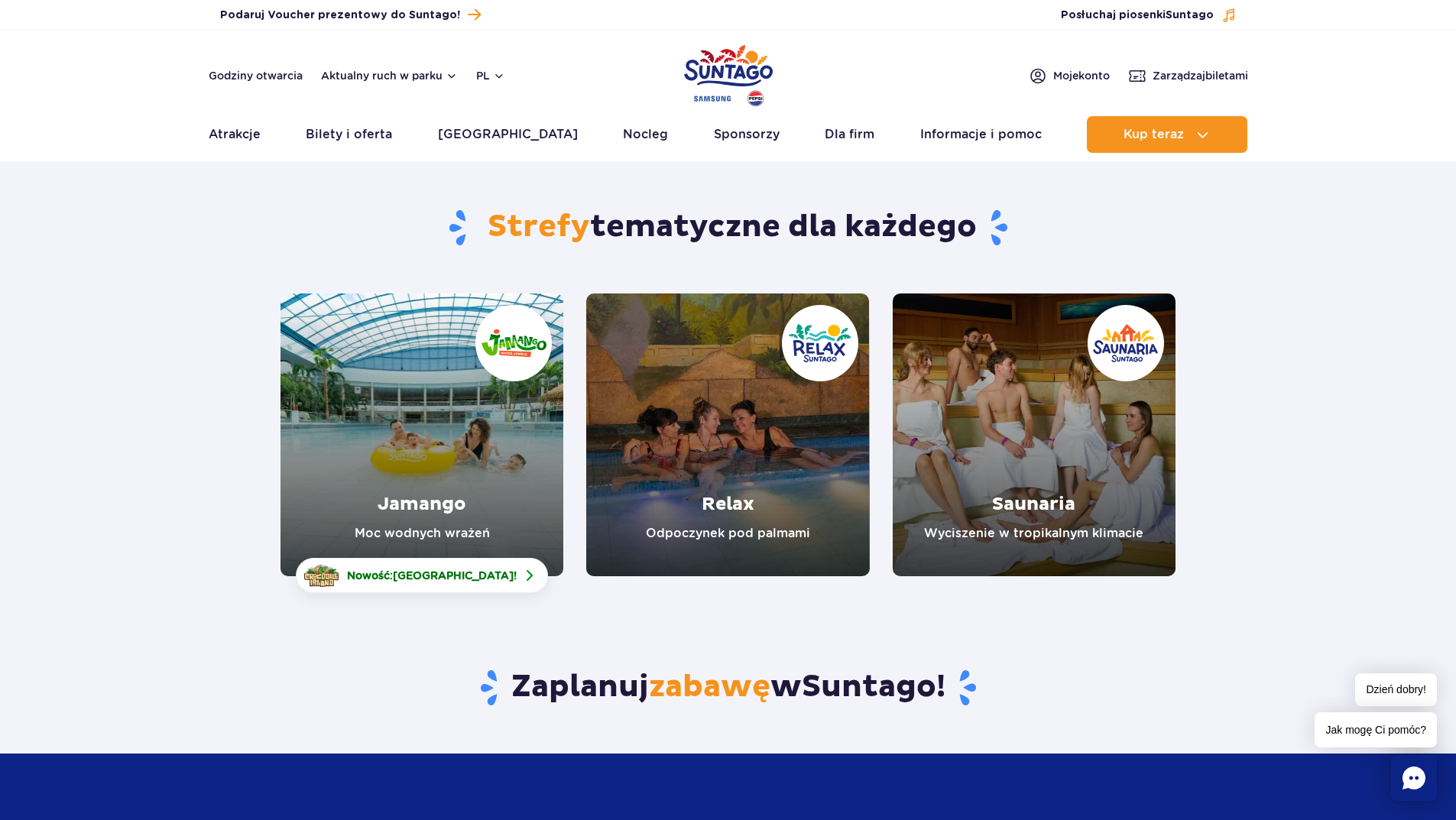
click at [470, 477] on link "Jamango" at bounding box center [422, 435] width 283 height 283
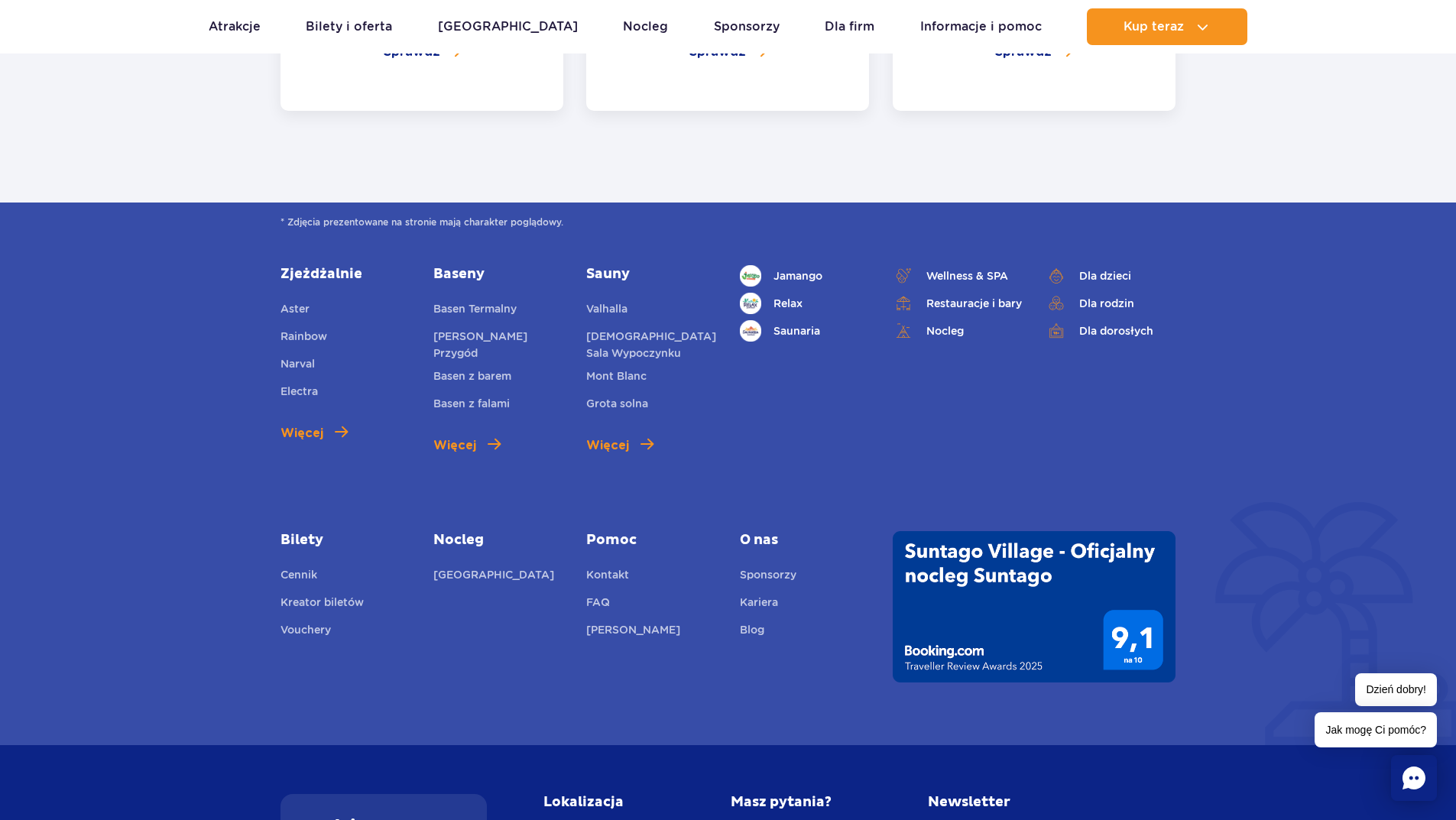
scroll to position [4162, 0]
